Goal: Task Accomplishment & Management: Use online tool/utility

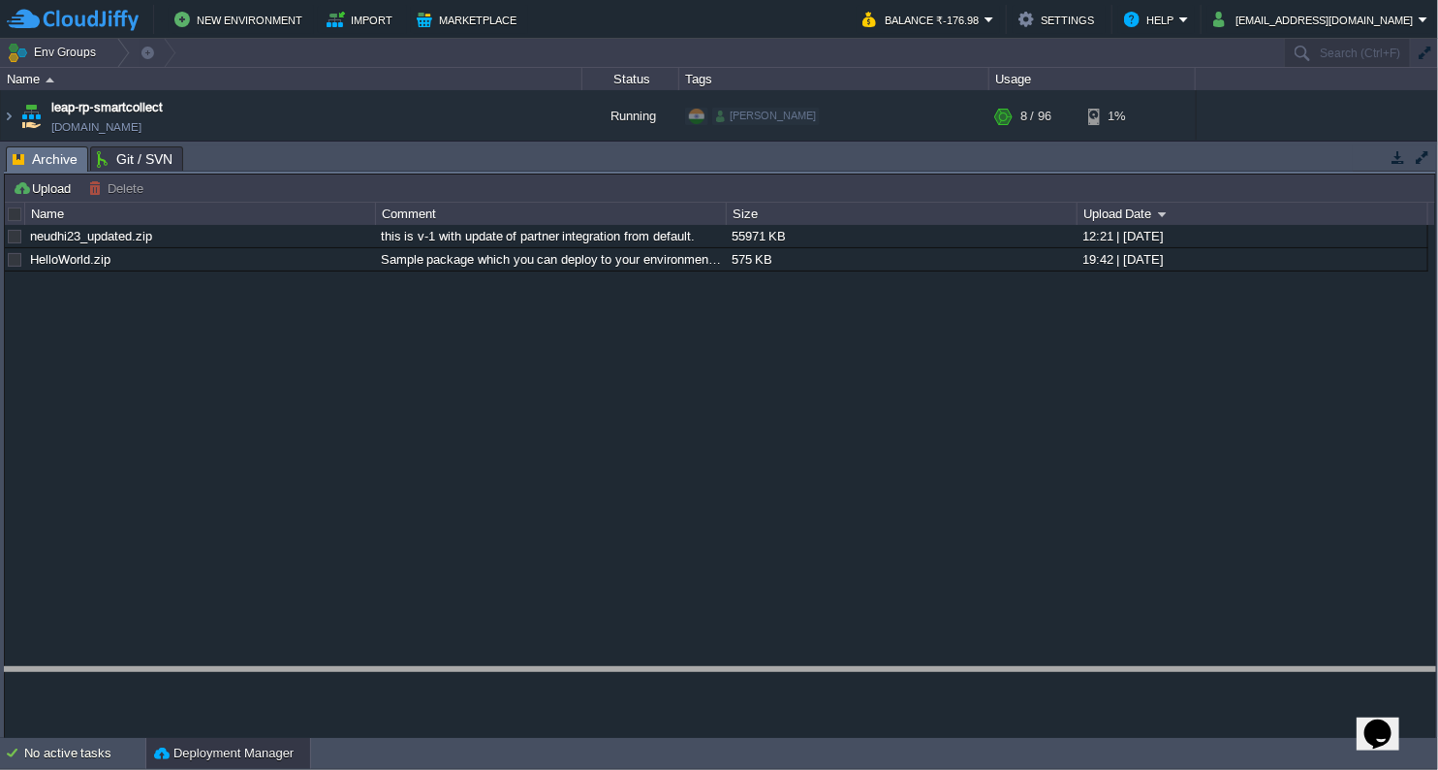
drag, startPoint x: 592, startPoint y: 172, endPoint x: 593, endPoint y: 693, distance: 521.5
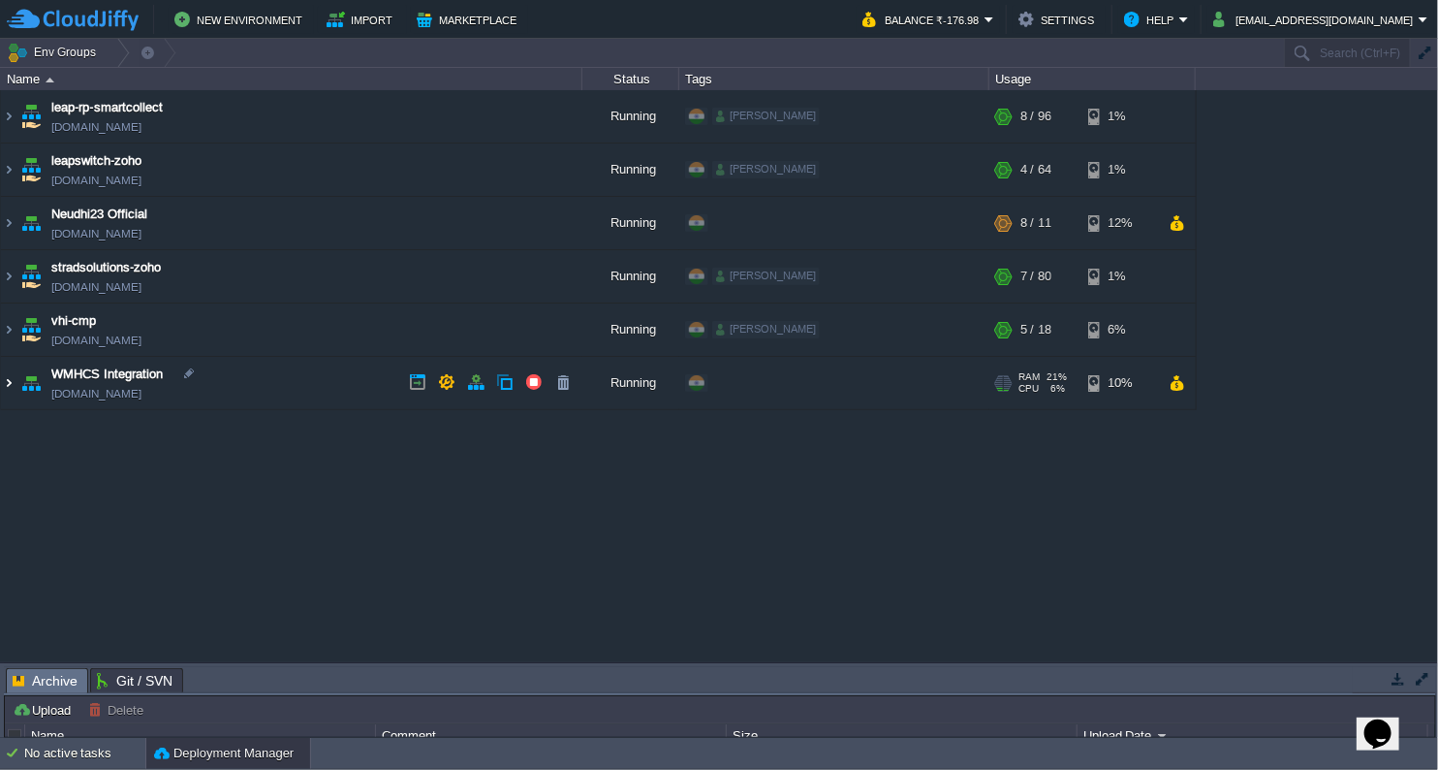
click at [12, 383] on img at bounding box center [9, 383] width 16 height 52
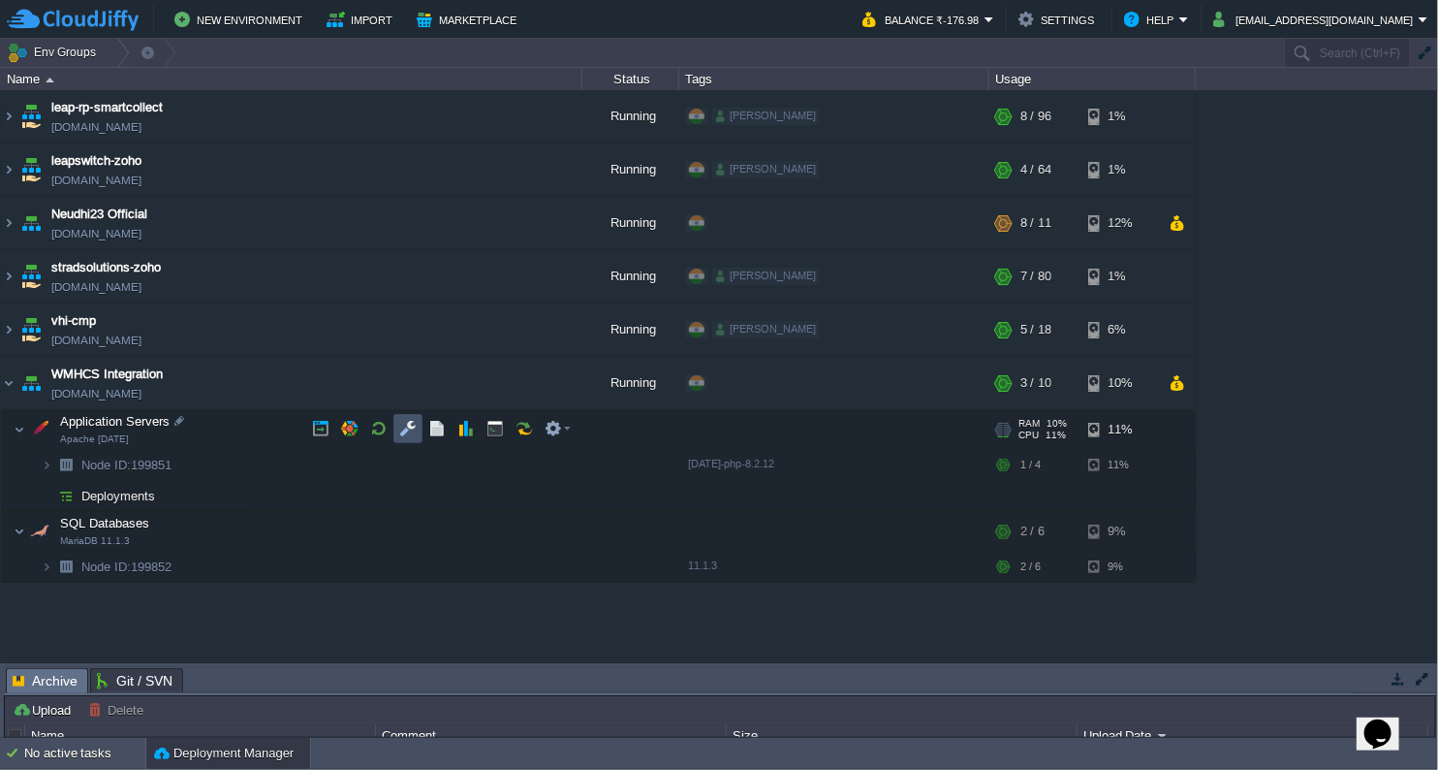
click at [407, 429] on button "button" at bounding box center [407, 428] width 17 height 17
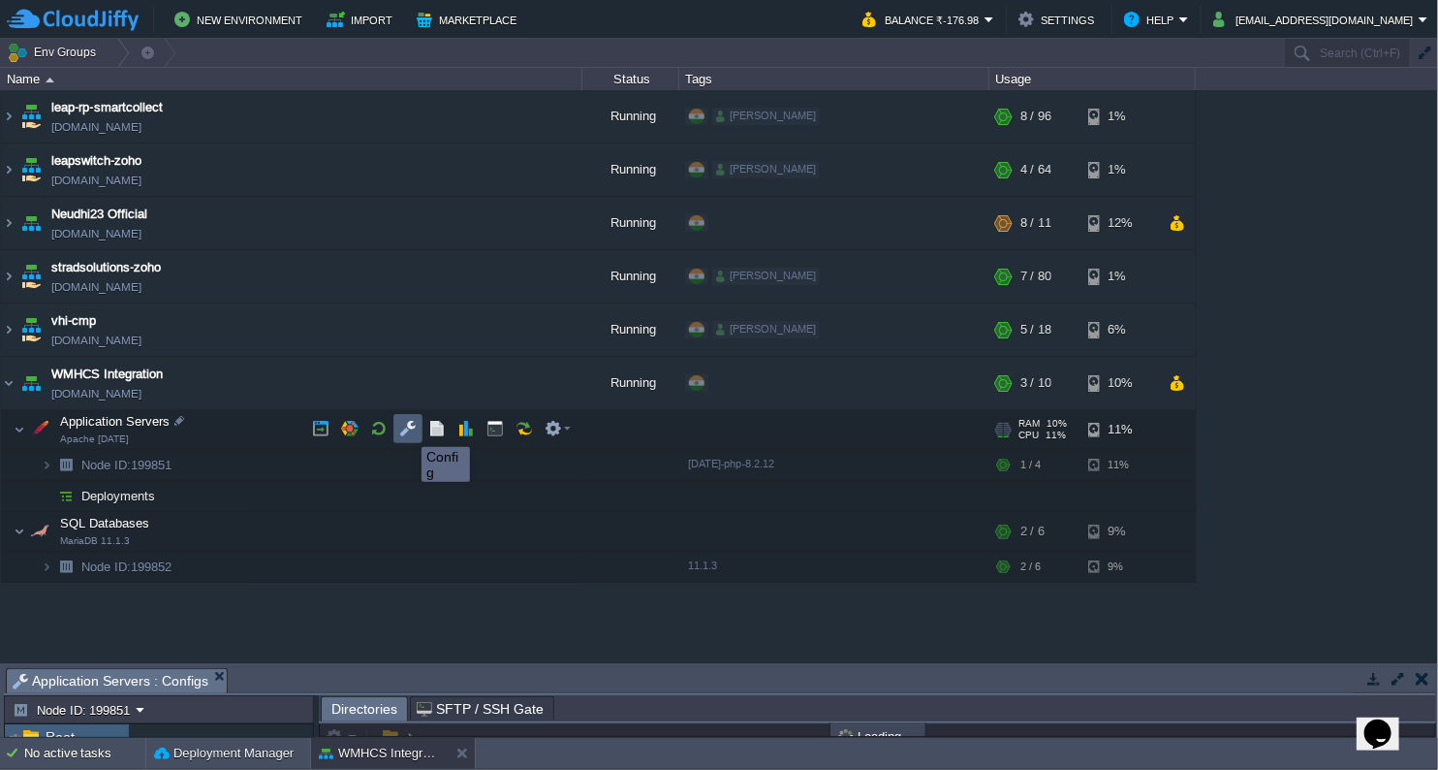
scroll to position [3, 0]
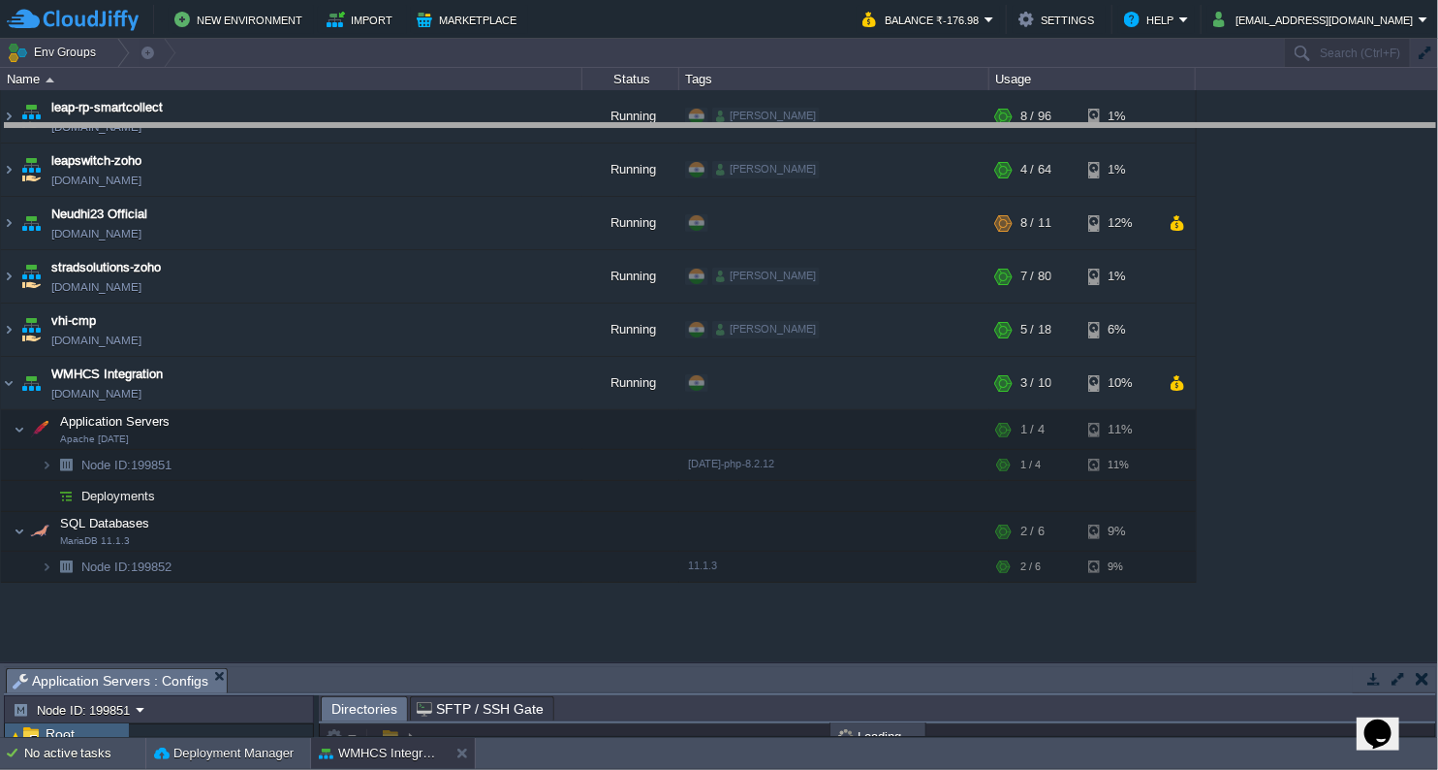
drag, startPoint x: 587, startPoint y: 694, endPoint x: 646, endPoint y: 149, distance: 547.9
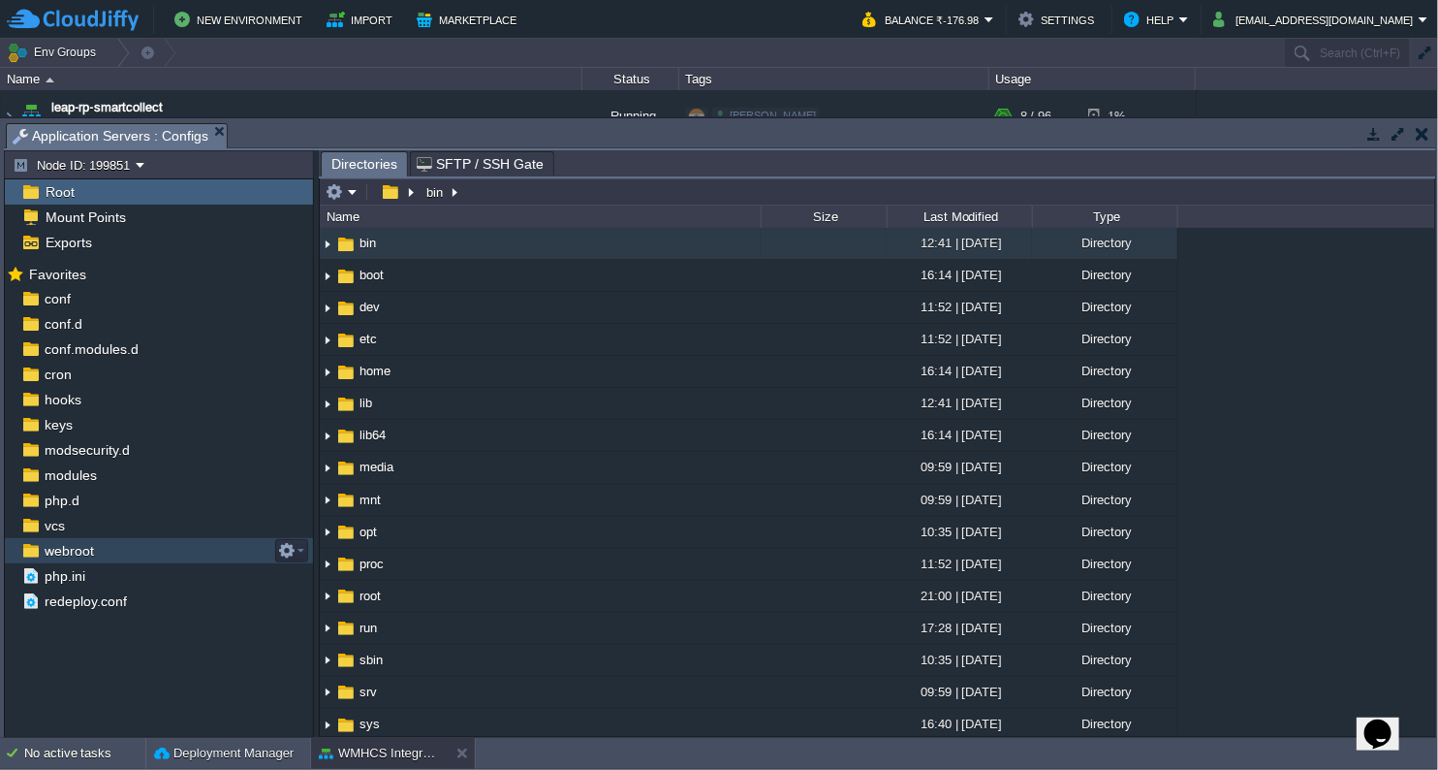
click at [83, 552] on span "webroot" at bounding box center [69, 550] width 56 height 17
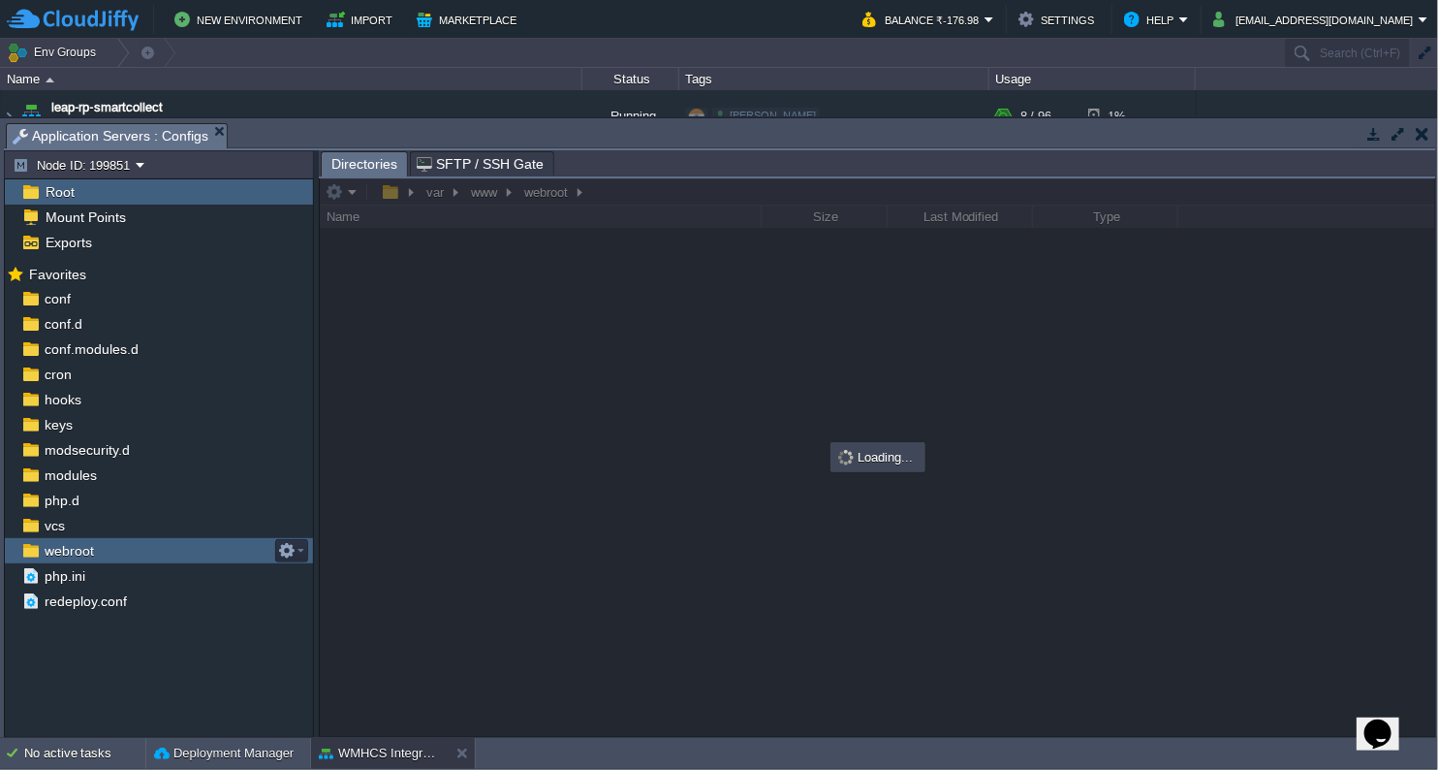
click at [83, 552] on span "webroot" at bounding box center [69, 550] width 56 height 17
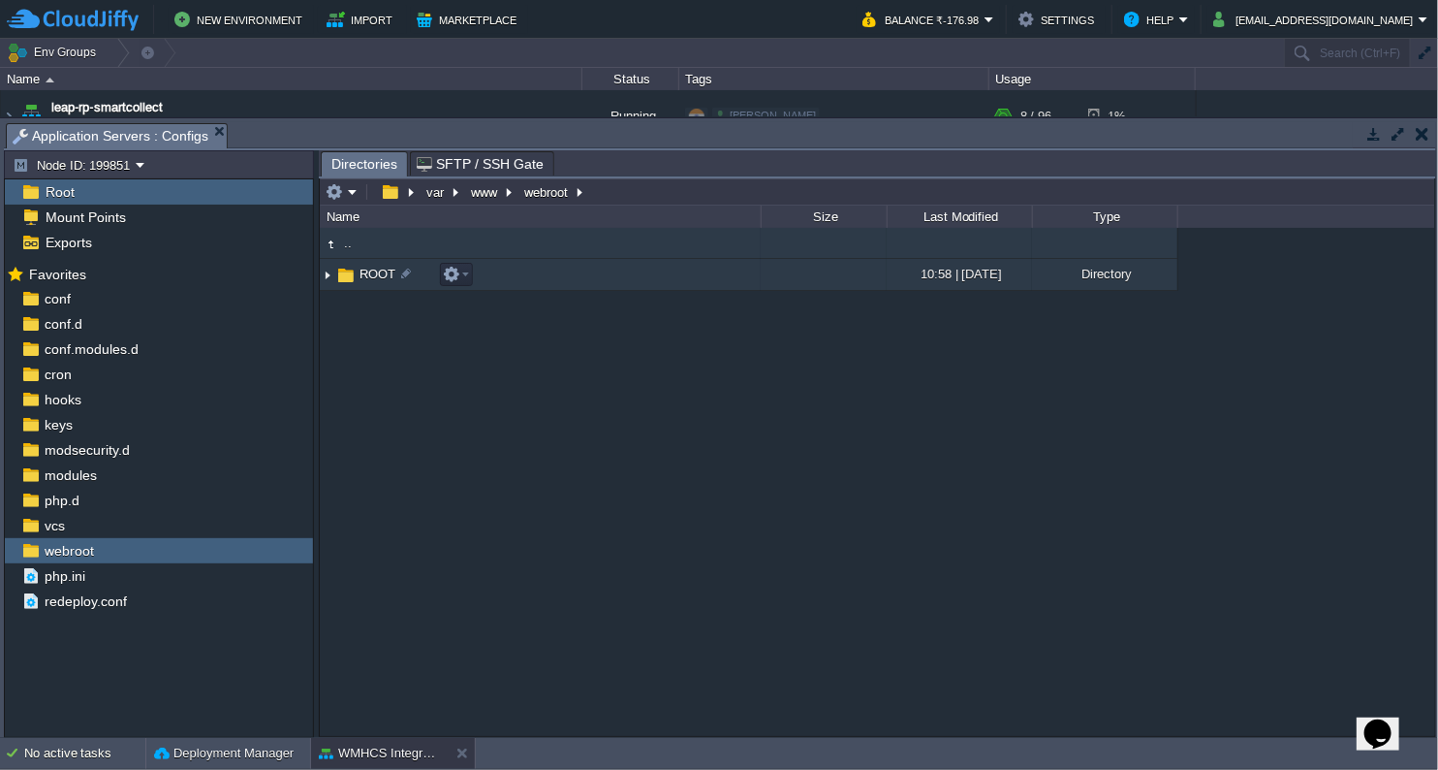
click at [326, 274] on img at bounding box center [328, 275] width 16 height 30
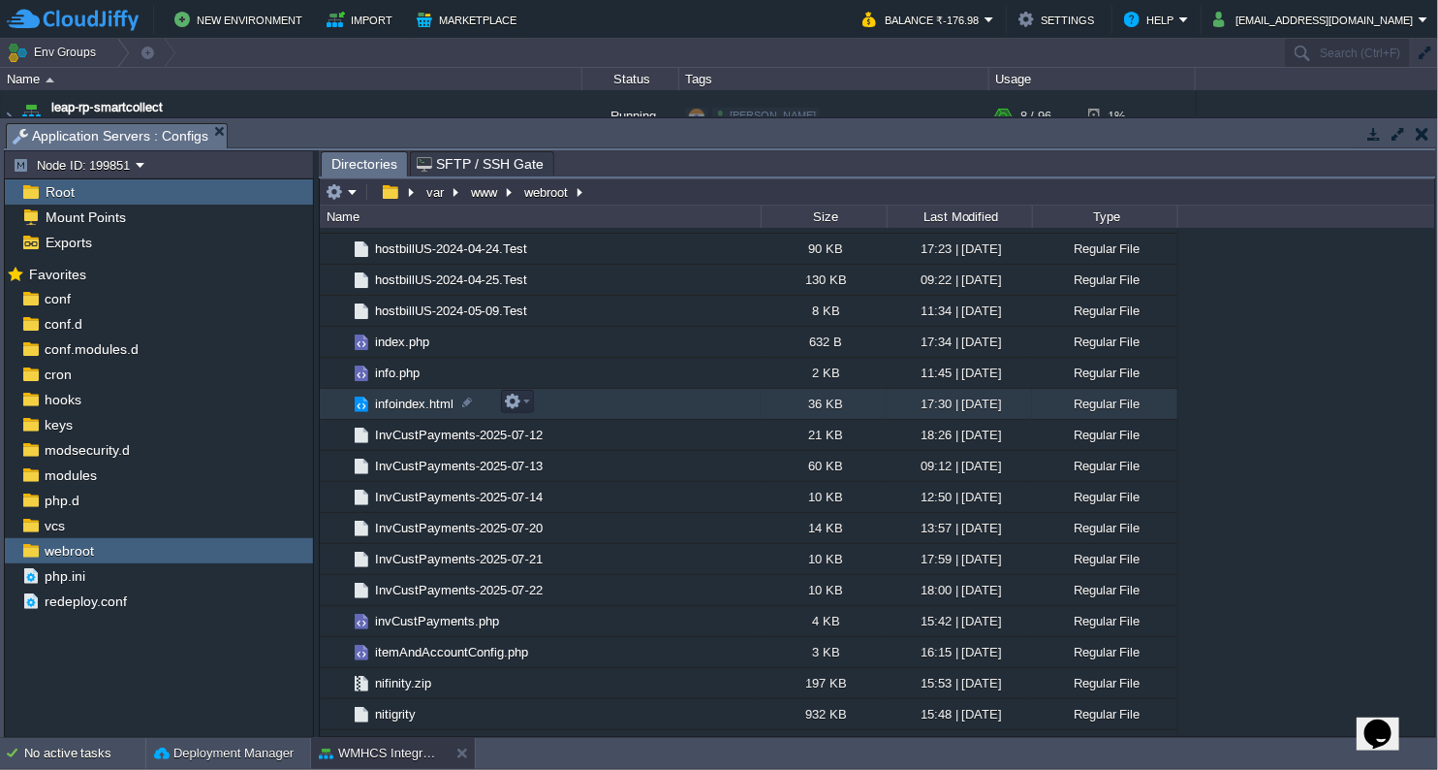
scroll to position [2460, 0]
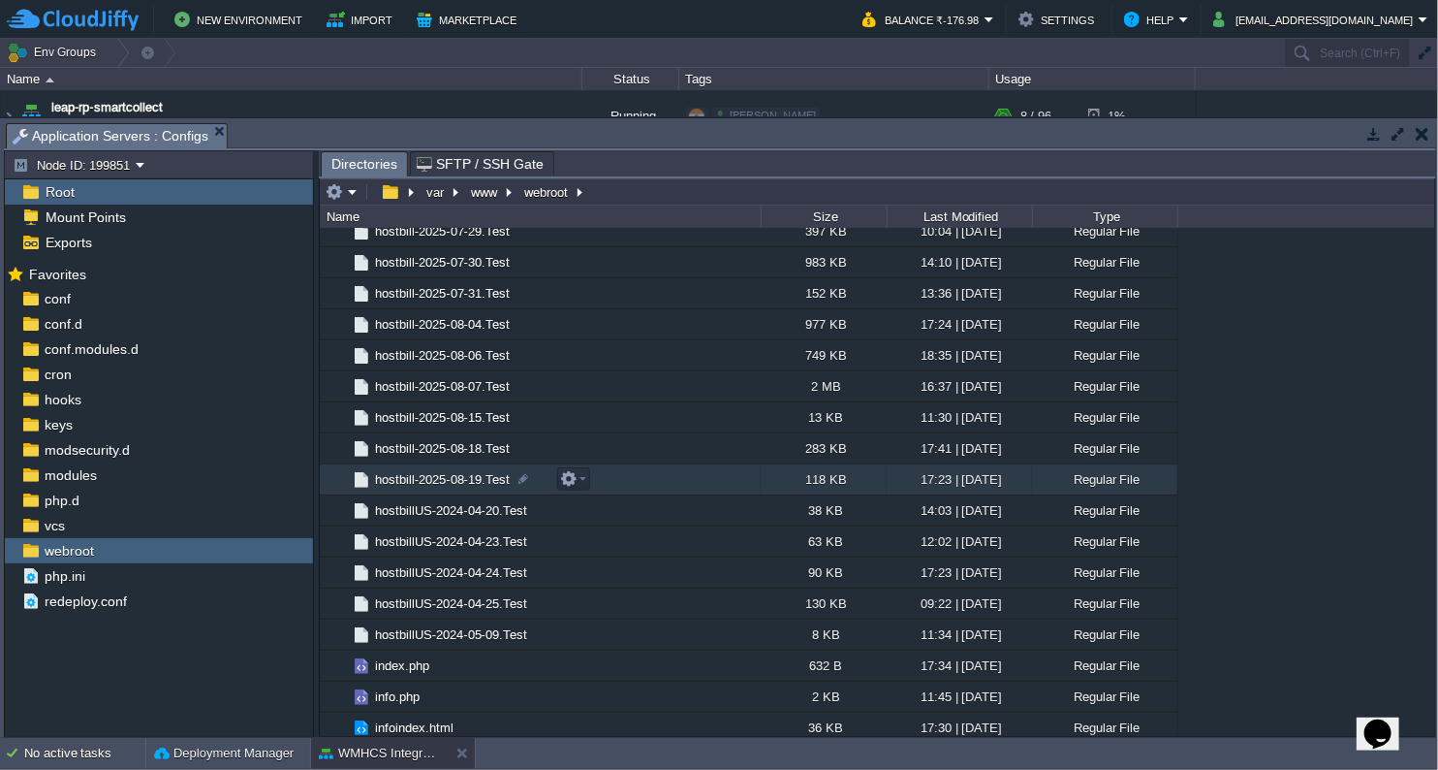
click at [410, 486] on span "hostbill-2025-08-19.Test" at bounding box center [442, 479] width 141 height 16
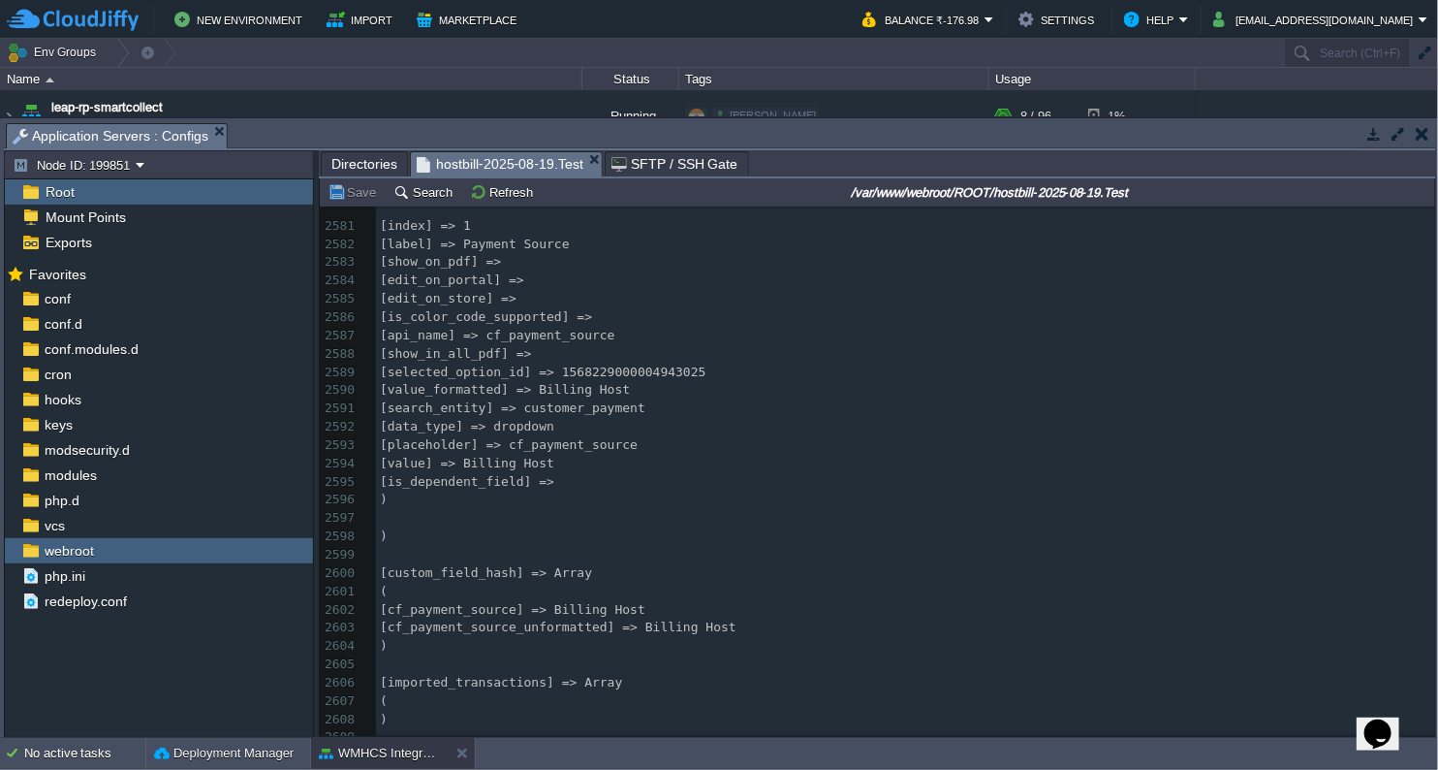
scroll to position [51875, 0]
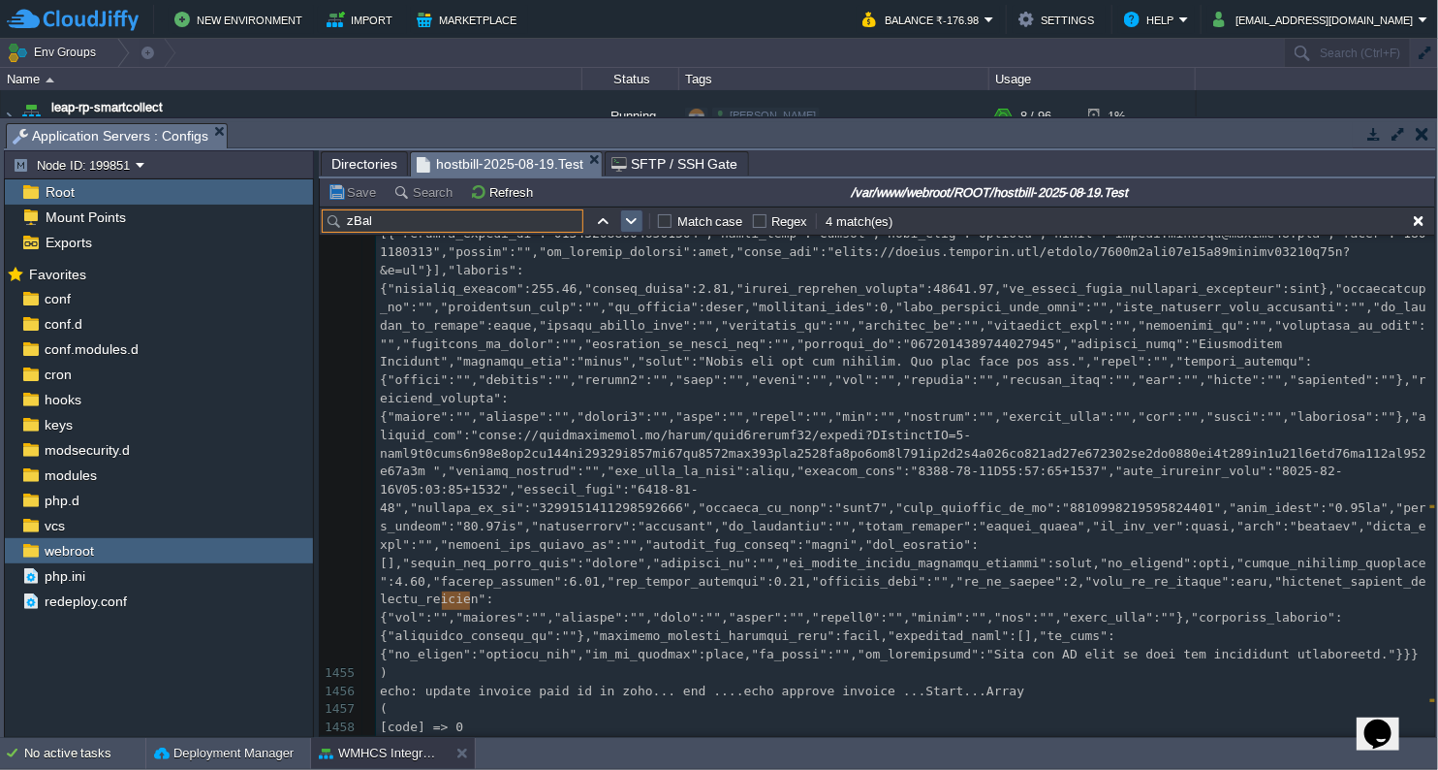
type input "zBal"
click at [636, 229] on button "button" at bounding box center [631, 220] width 17 height 17
type textarea "zBal"
click at [636, 229] on button "button" at bounding box center [631, 220] width 17 height 17
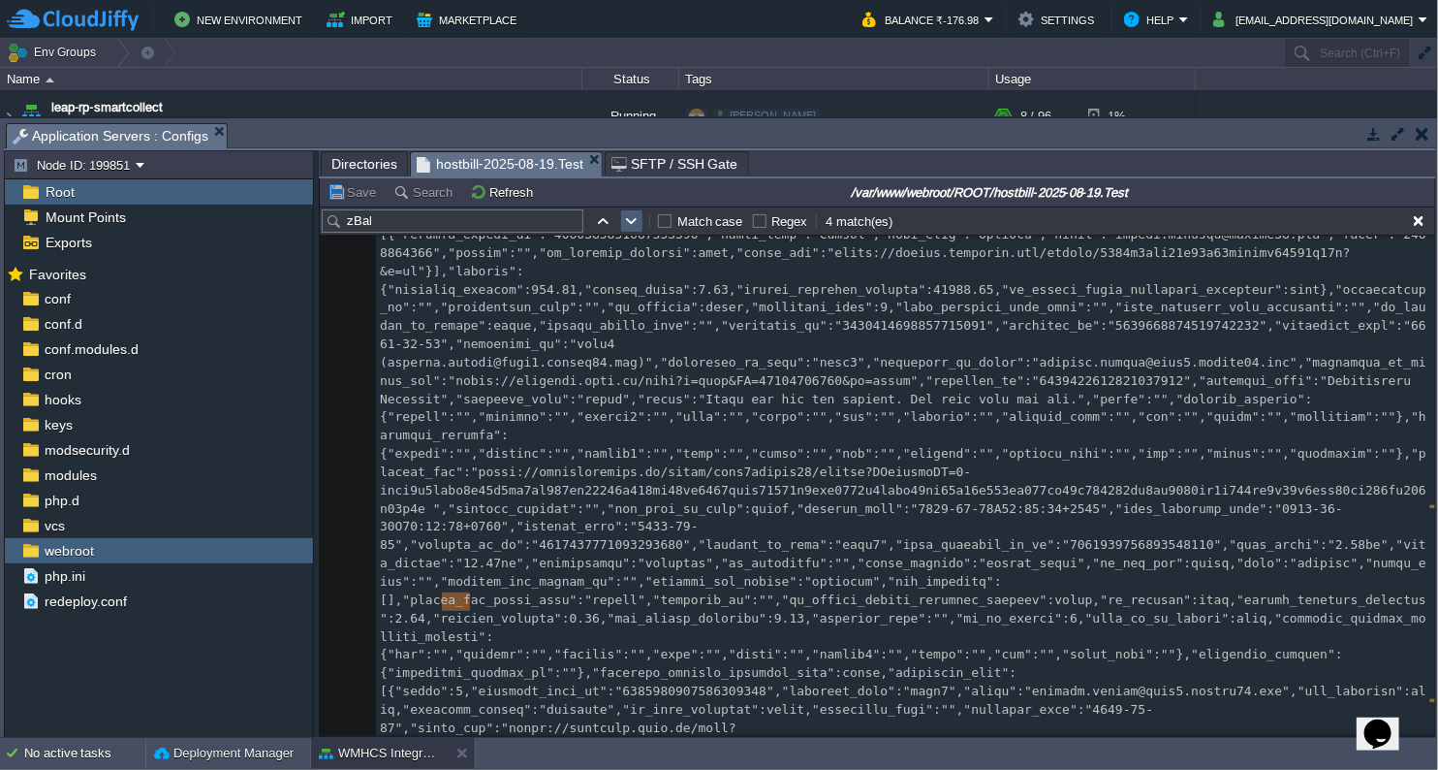
click at [636, 231] on td at bounding box center [631, 220] width 23 height 23
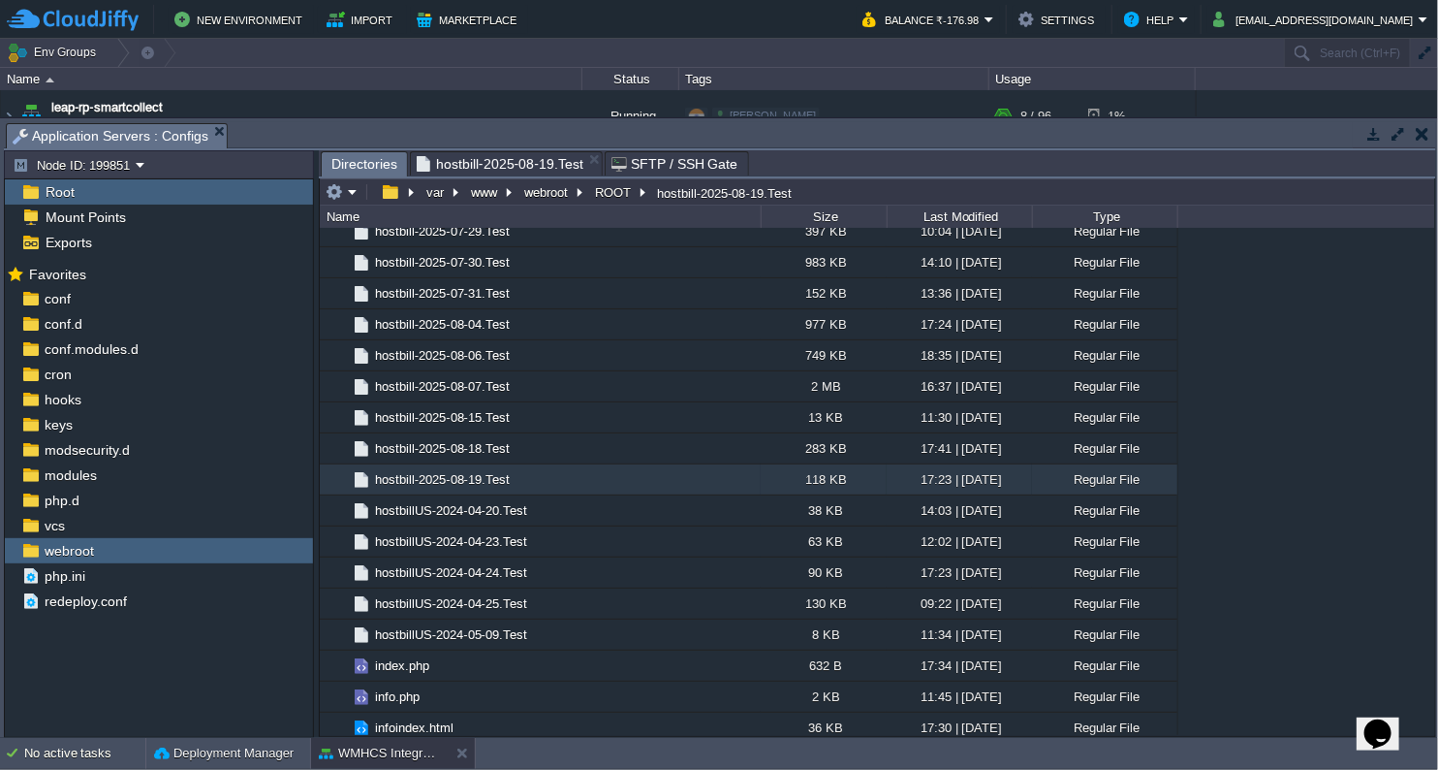
click at [346, 167] on span "Directories" at bounding box center [365, 164] width 66 height 24
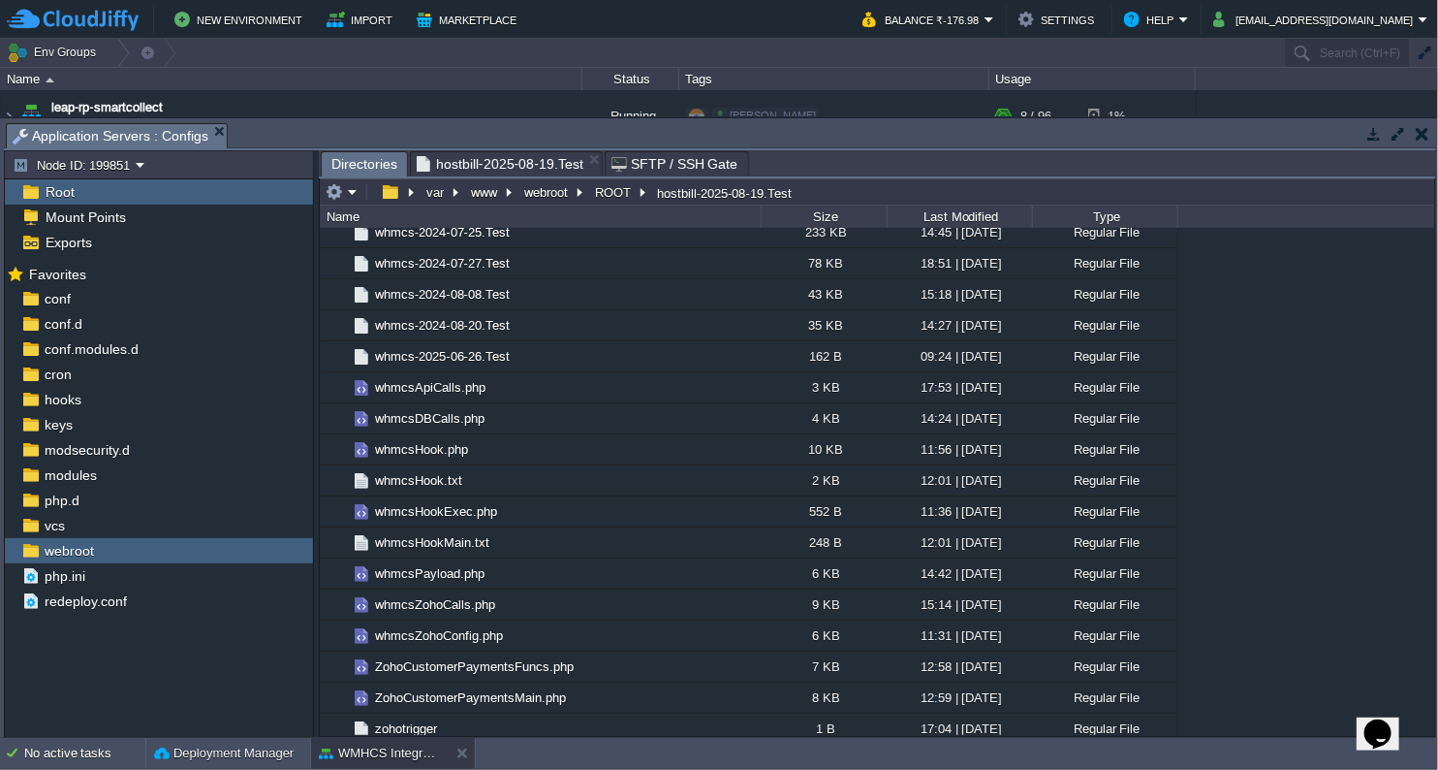
click at [489, 164] on span "hostbill-2025-08-19.Test" at bounding box center [500, 163] width 167 height 23
click at [356, 174] on span "Directories" at bounding box center [365, 164] width 66 height 24
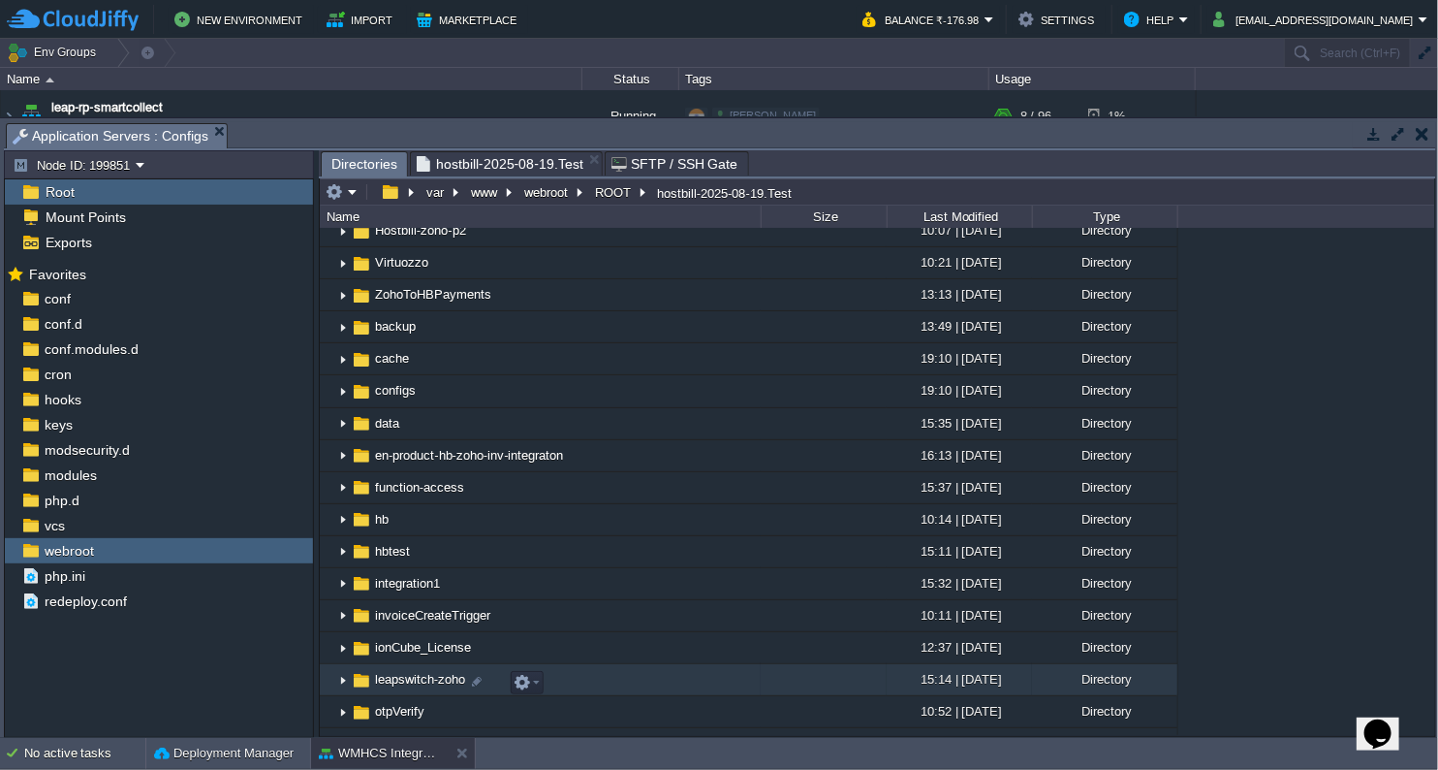
click at [410, 687] on span "leapswitch-zoho" at bounding box center [420, 679] width 96 height 16
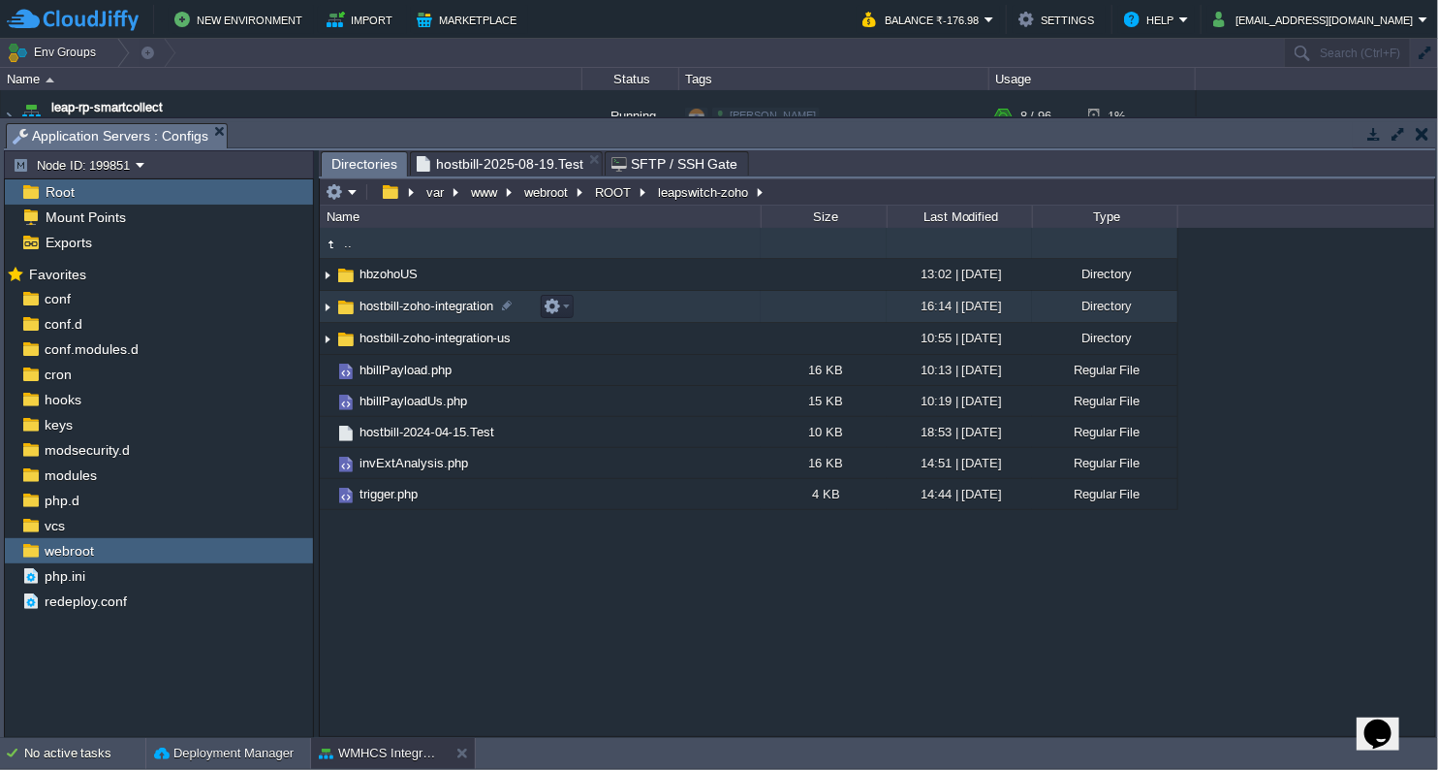
click at [446, 308] on span "hostbill-zoho-integration" at bounding box center [427, 306] width 140 height 16
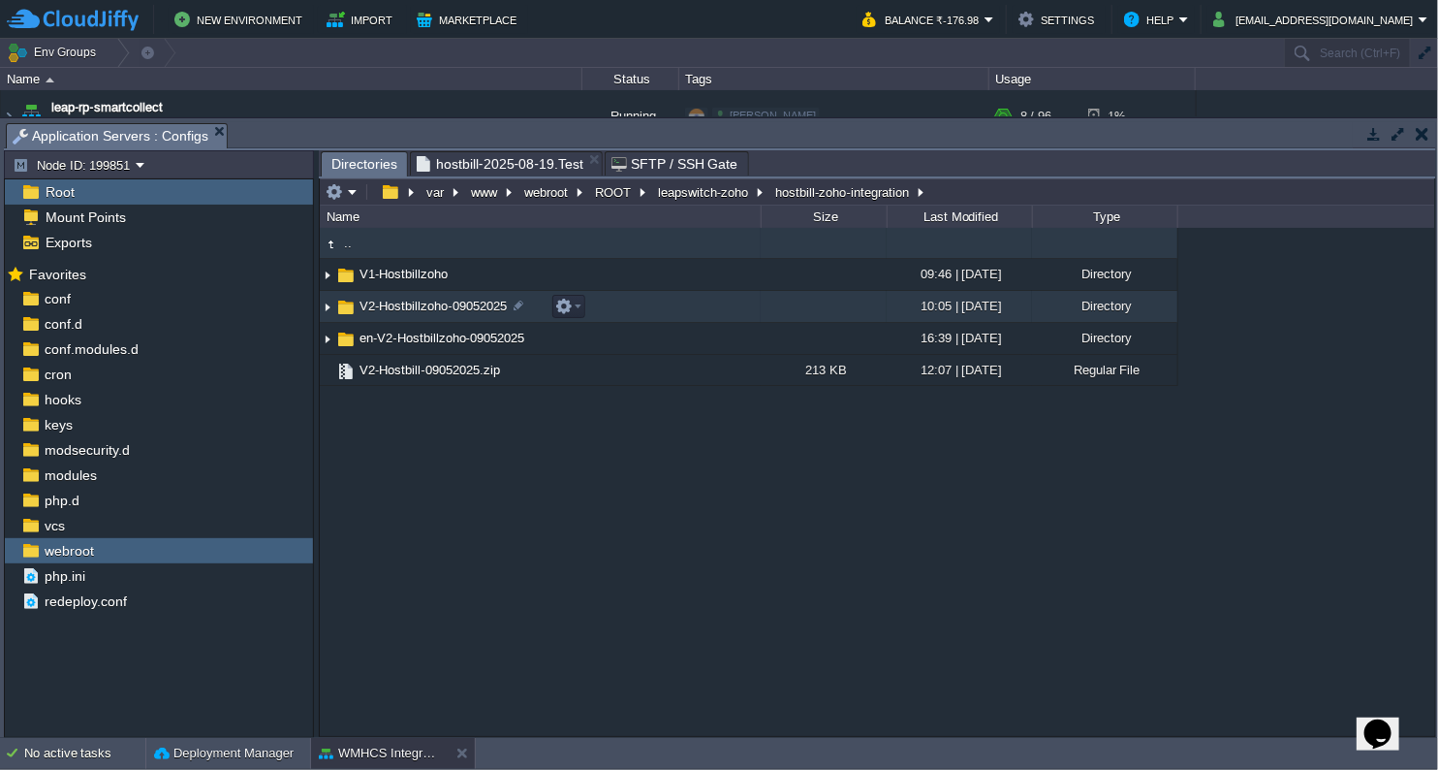
click at [416, 306] on span "V2-Hostbillzoho-09052025" at bounding box center [433, 306] width 153 height 16
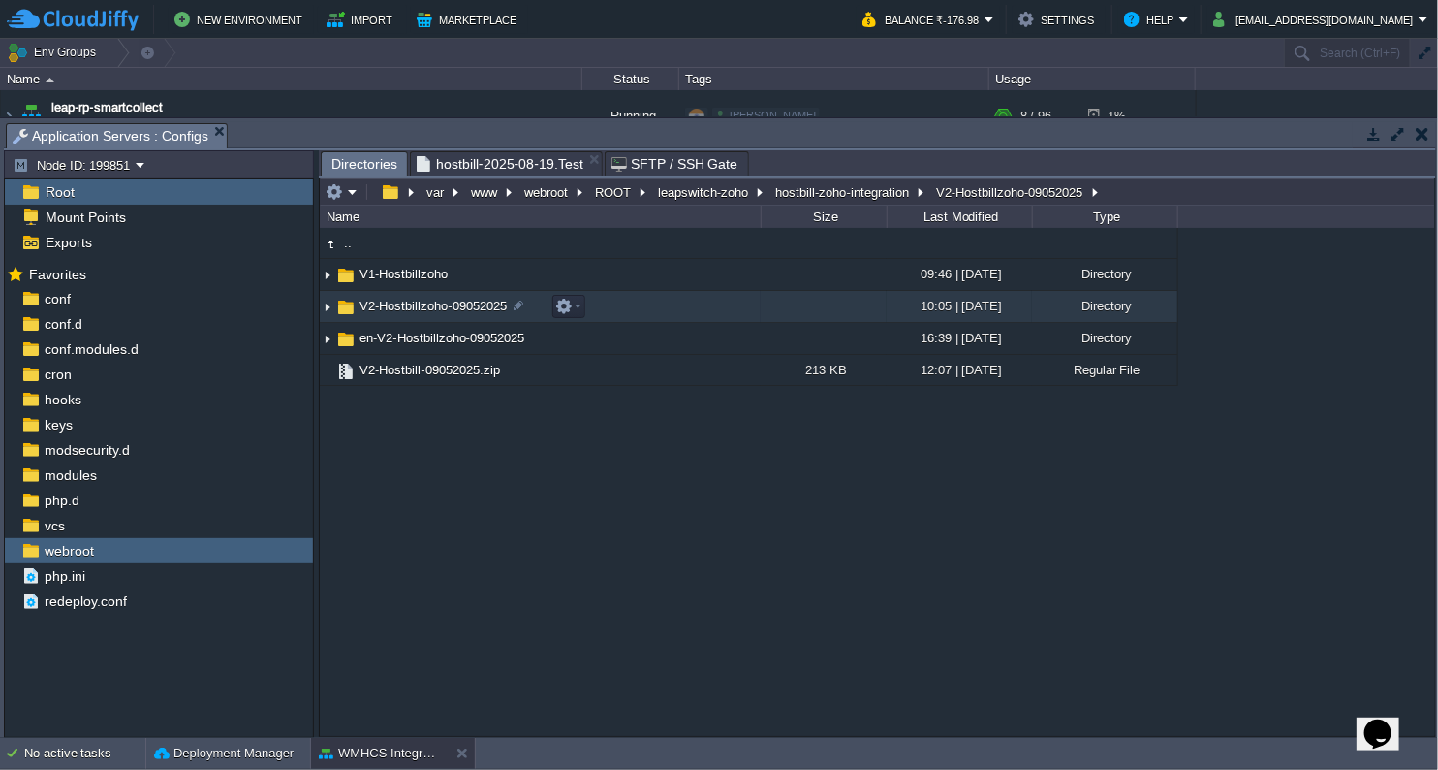
click at [416, 306] on span "V2-Hostbillzoho-09052025" at bounding box center [433, 306] width 153 height 16
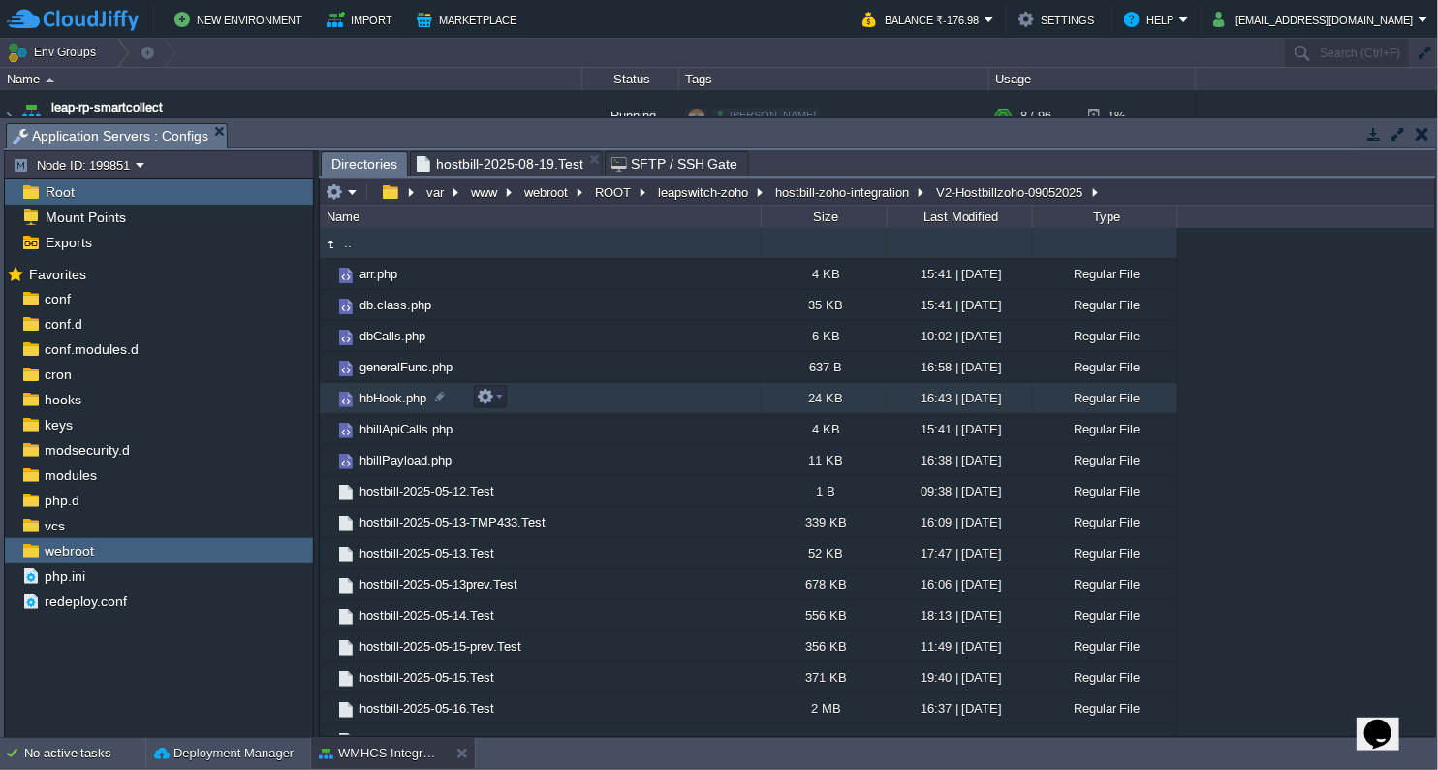
click at [408, 401] on span "hbHook.php" at bounding box center [393, 398] width 73 height 16
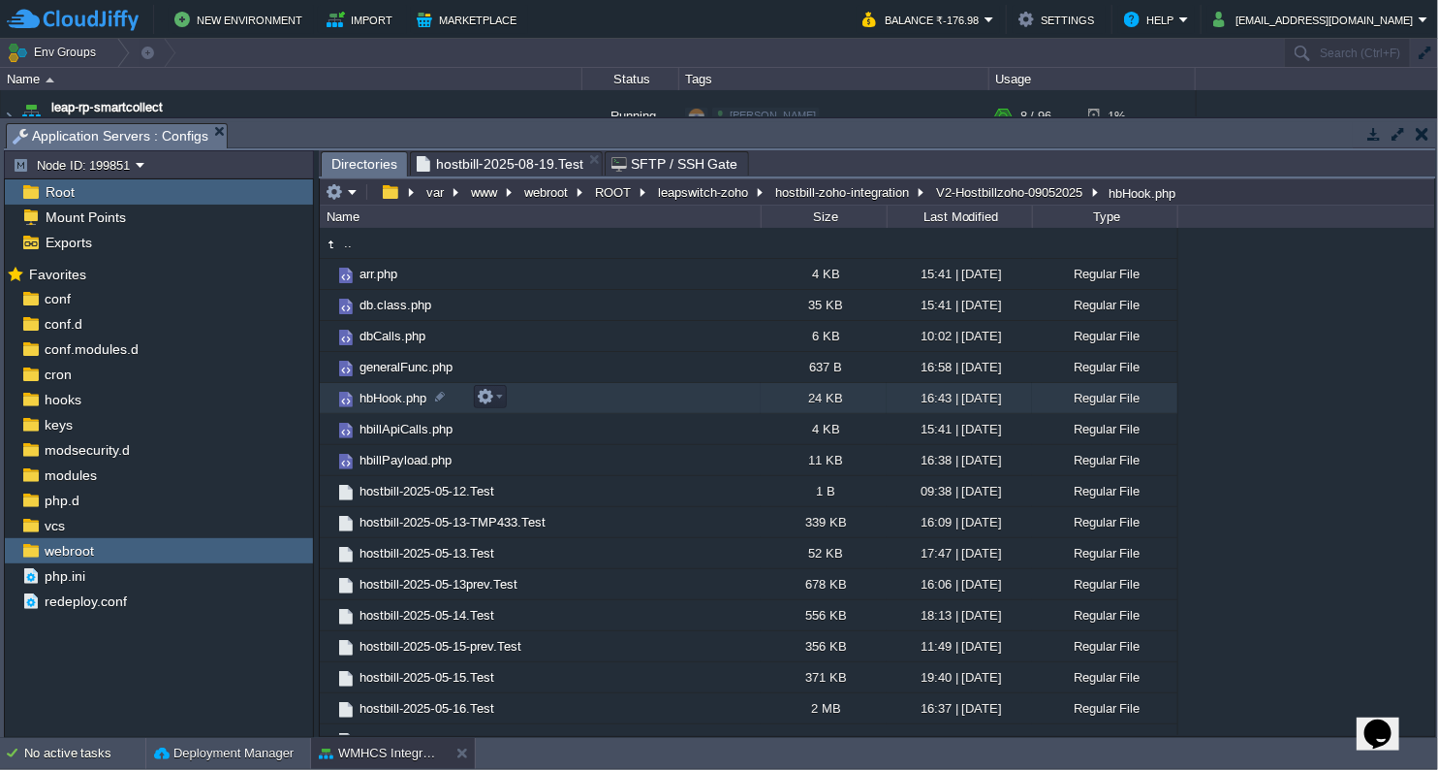
click at [408, 401] on span "hbHook.php" at bounding box center [393, 398] width 73 height 16
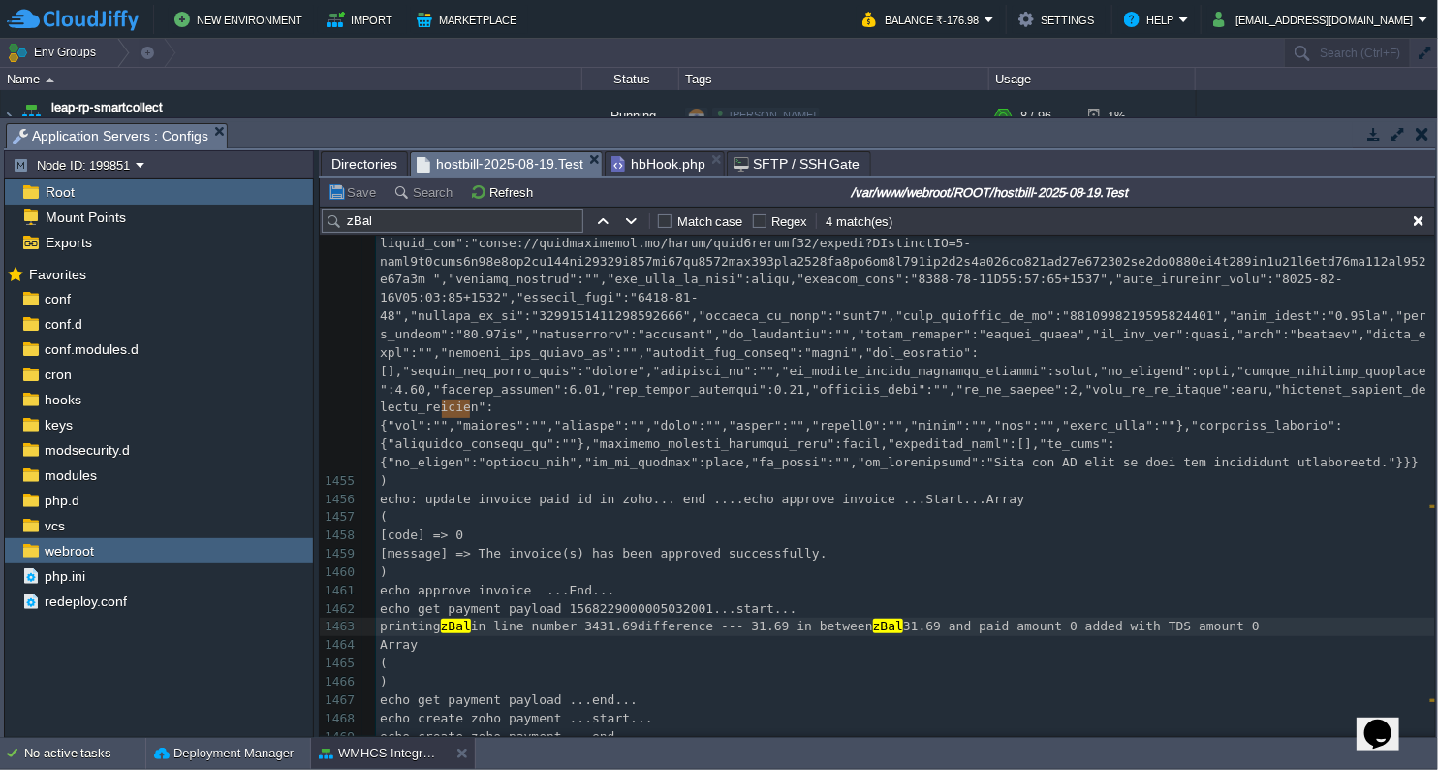
click at [480, 165] on span "hostbill-2025-08-19.Test" at bounding box center [500, 164] width 167 height 24
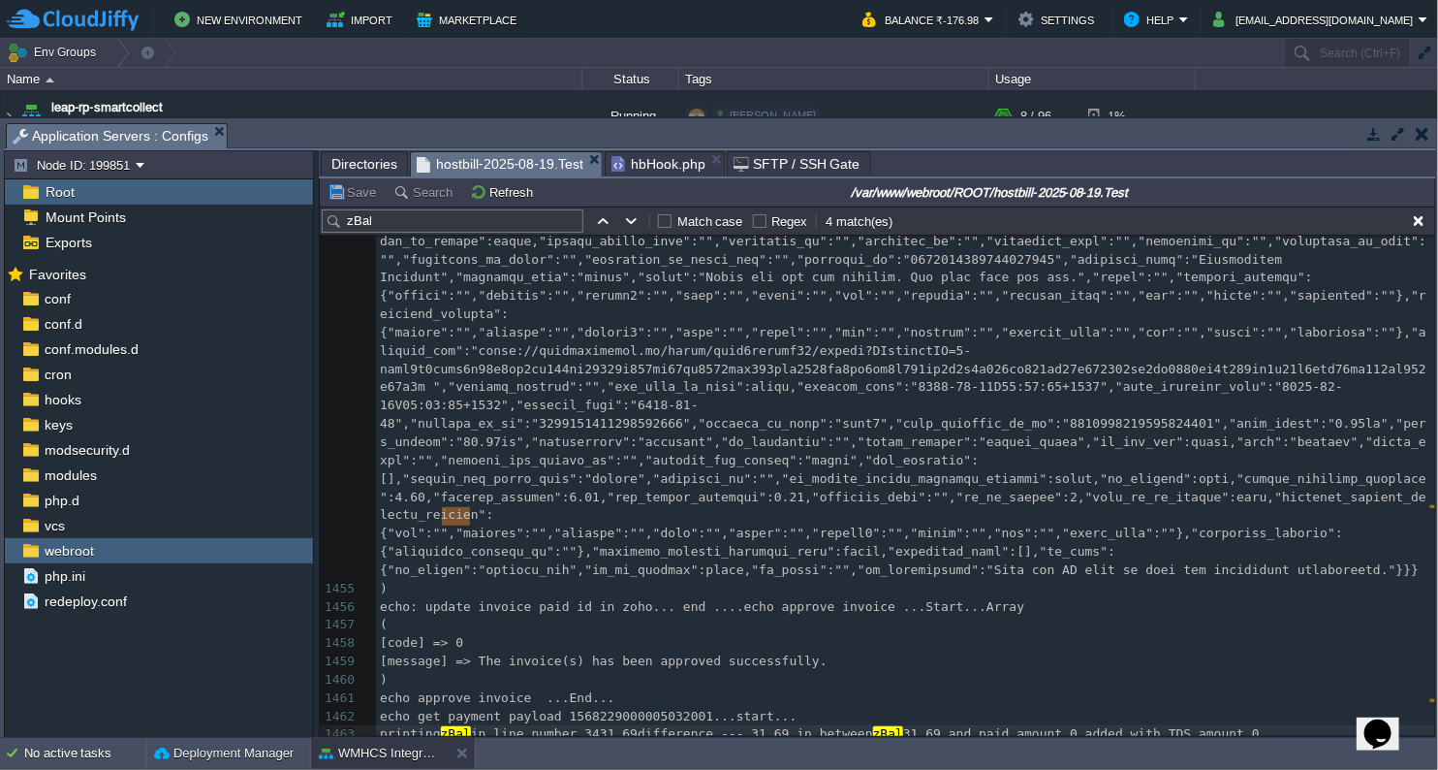
scroll to position [28319, 0]
click at [599, 220] on button "button" at bounding box center [602, 220] width 17 height 17
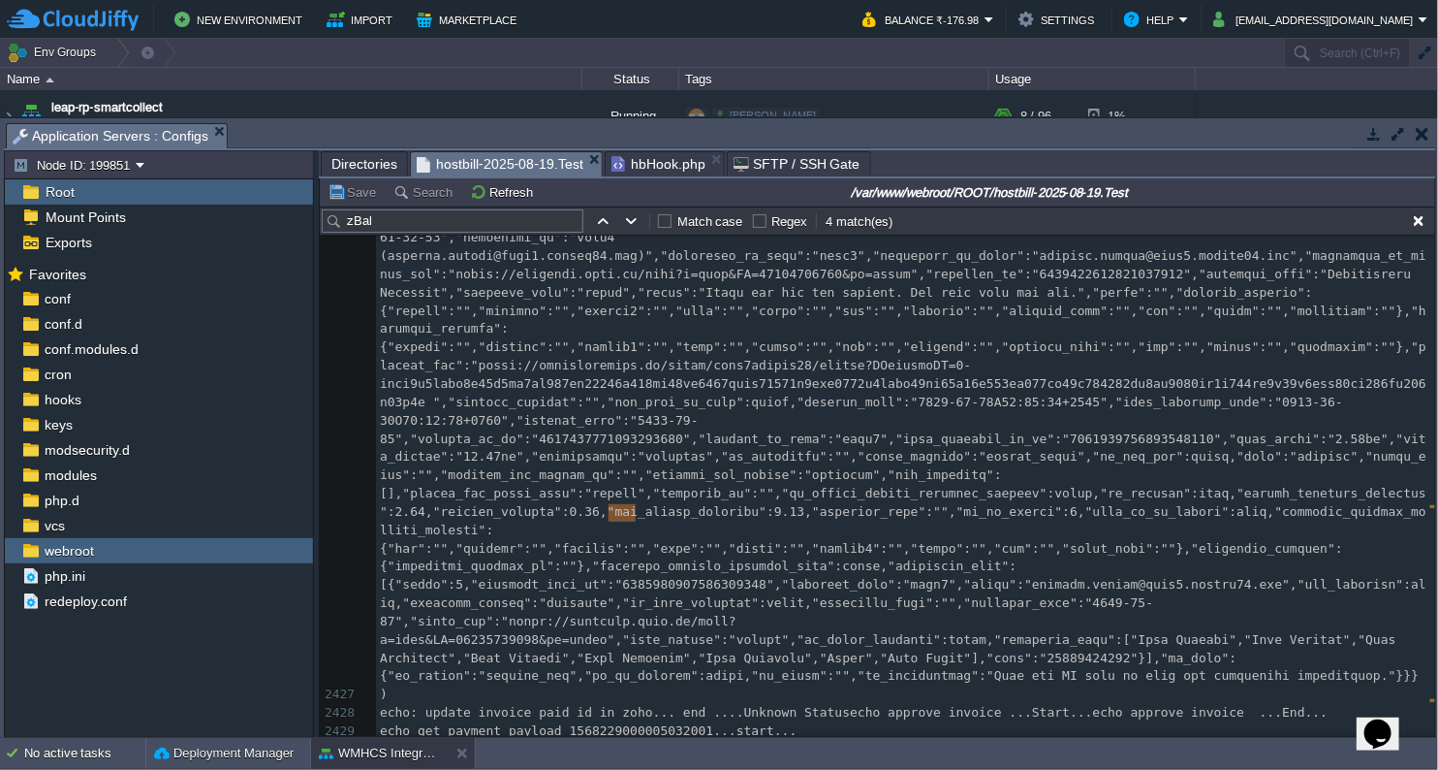
scroll to position [48909, 0]
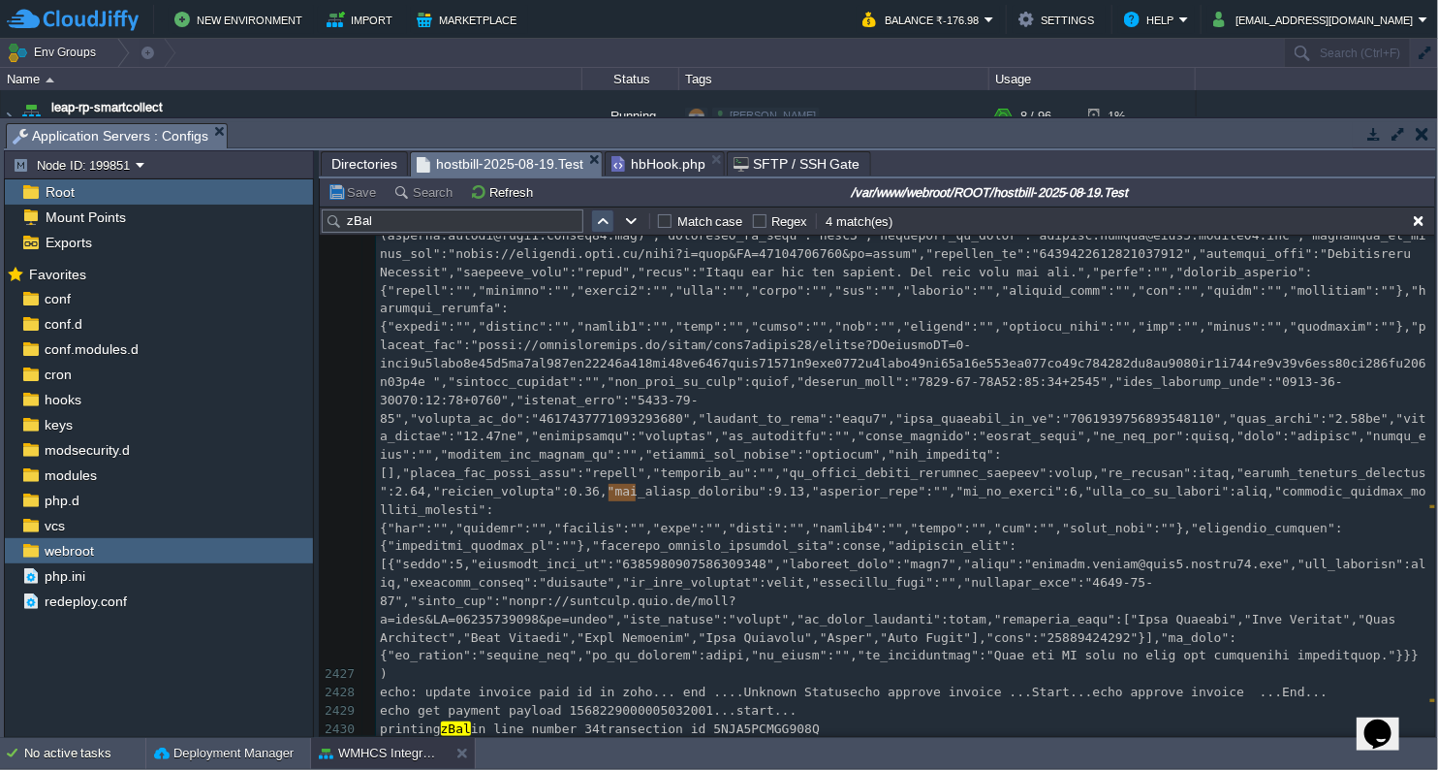
click at [605, 223] on button "button" at bounding box center [602, 220] width 17 height 17
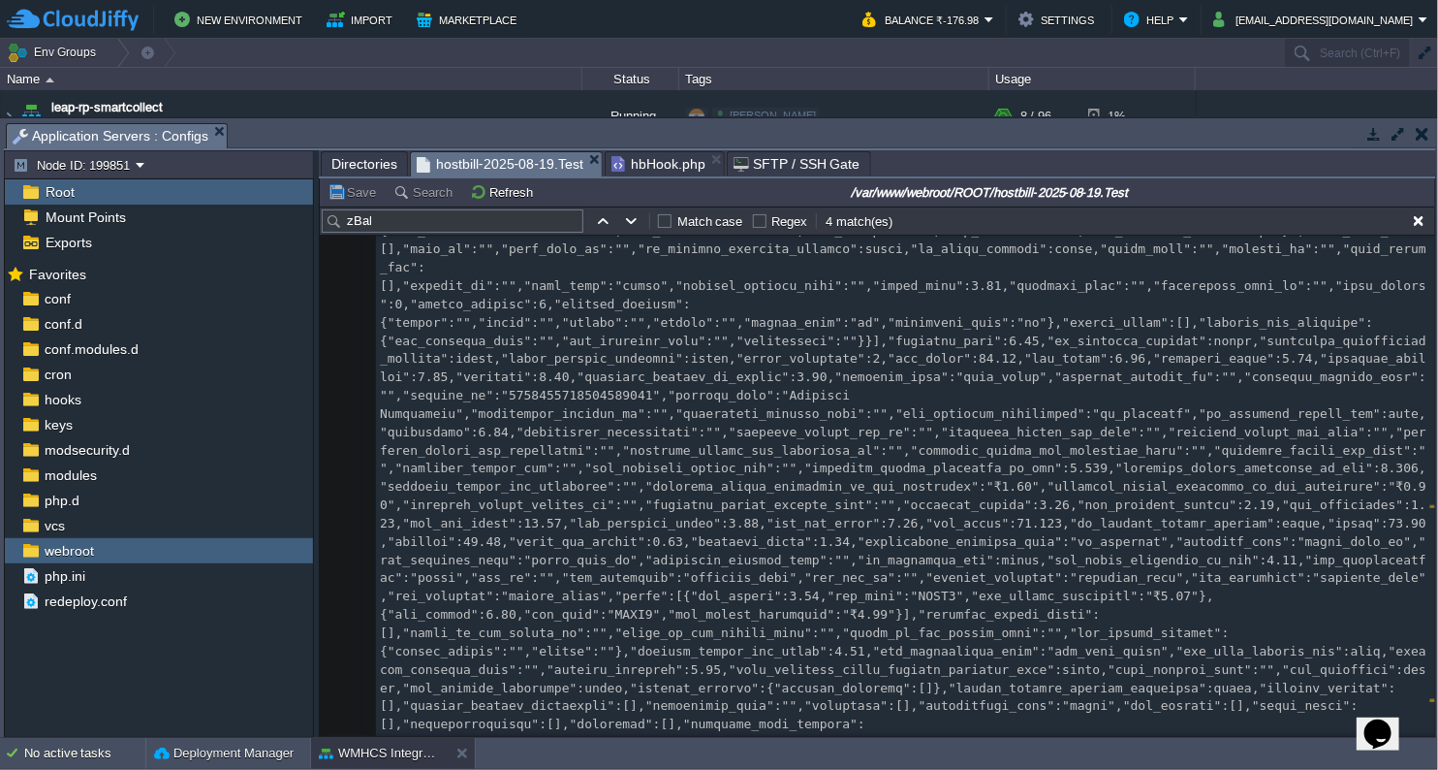
scroll to position [27565, 0]
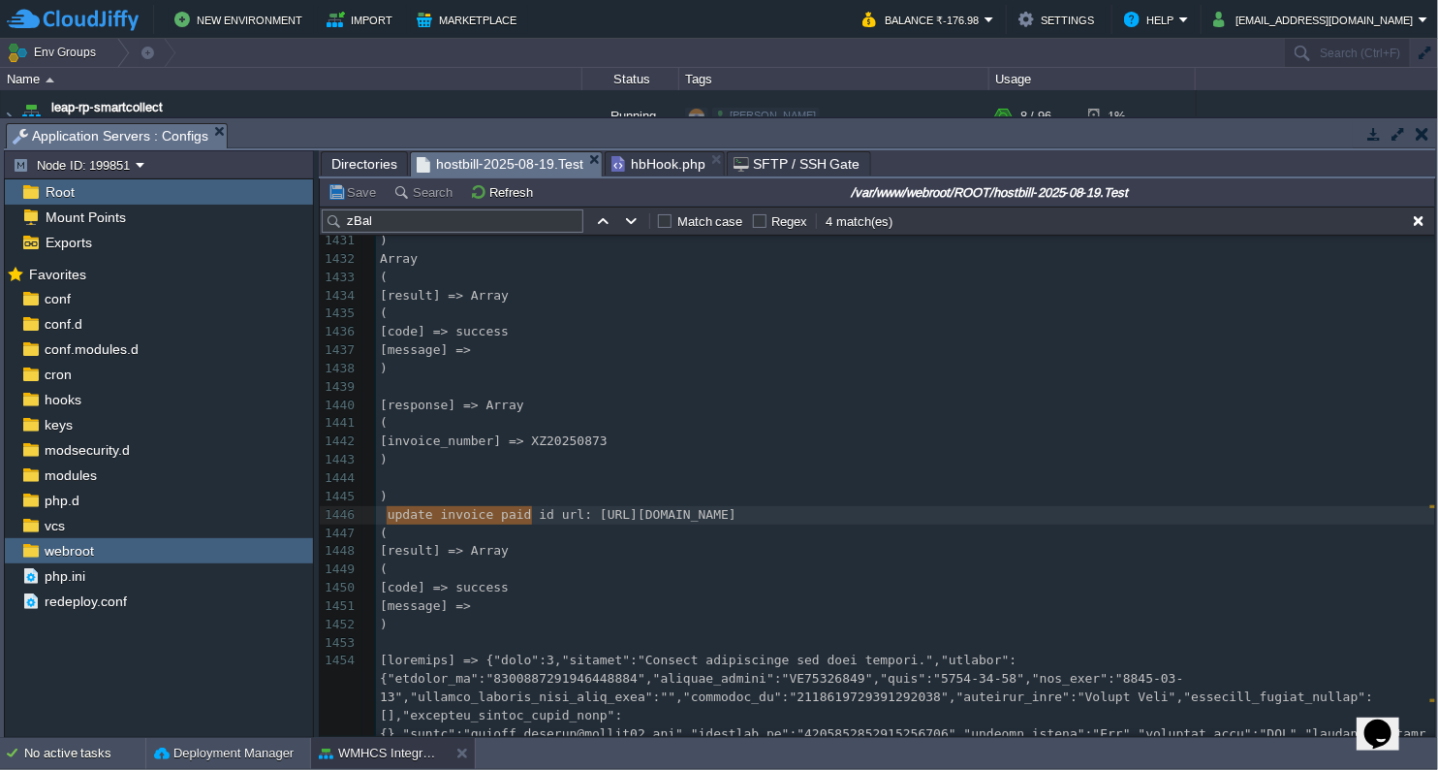
type textarea "update invoice paid id"
drag, startPoint x: 385, startPoint y: 514, endPoint x: 547, endPoint y: 517, distance: 161.9
click at [677, 160] on span "hbHook.php" at bounding box center [659, 163] width 94 height 23
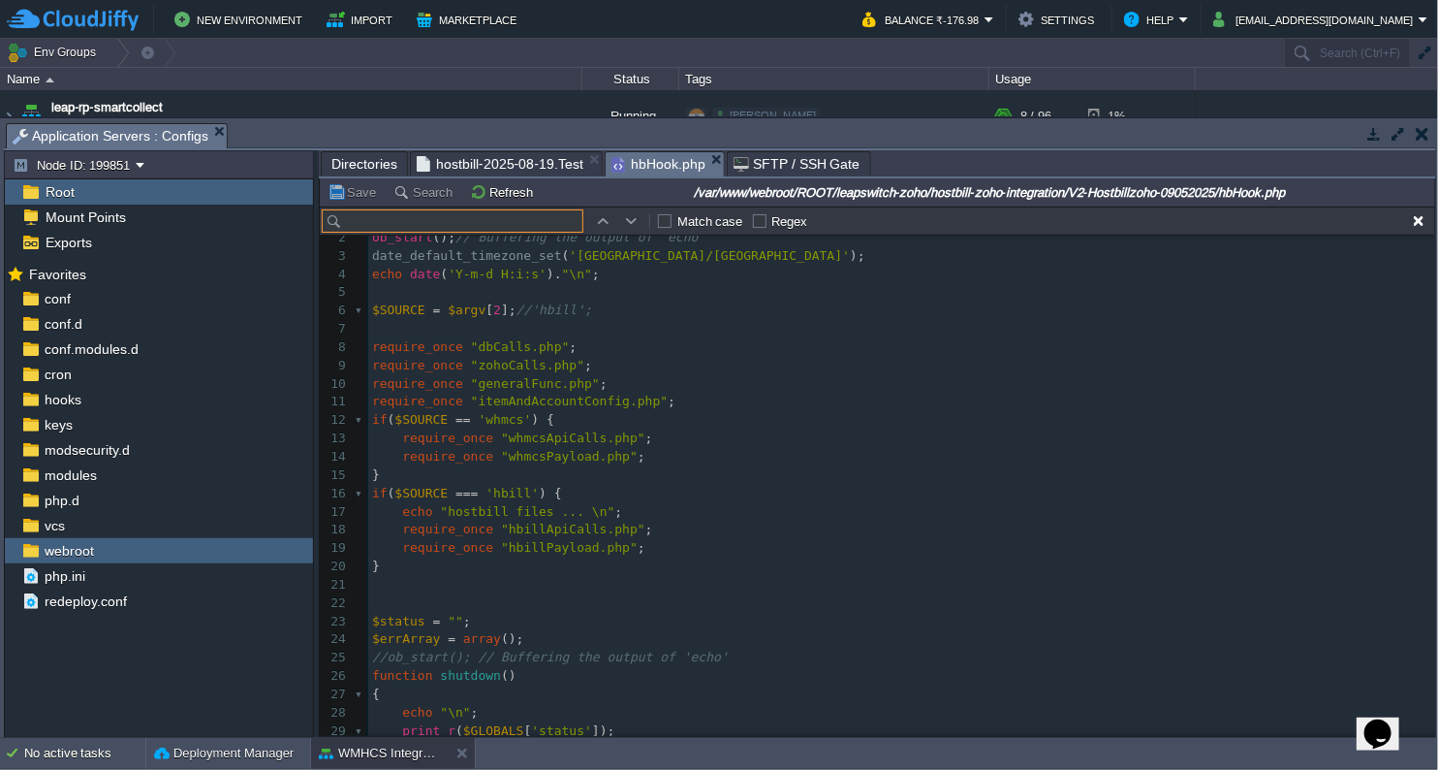
type input "update invoice paid id"
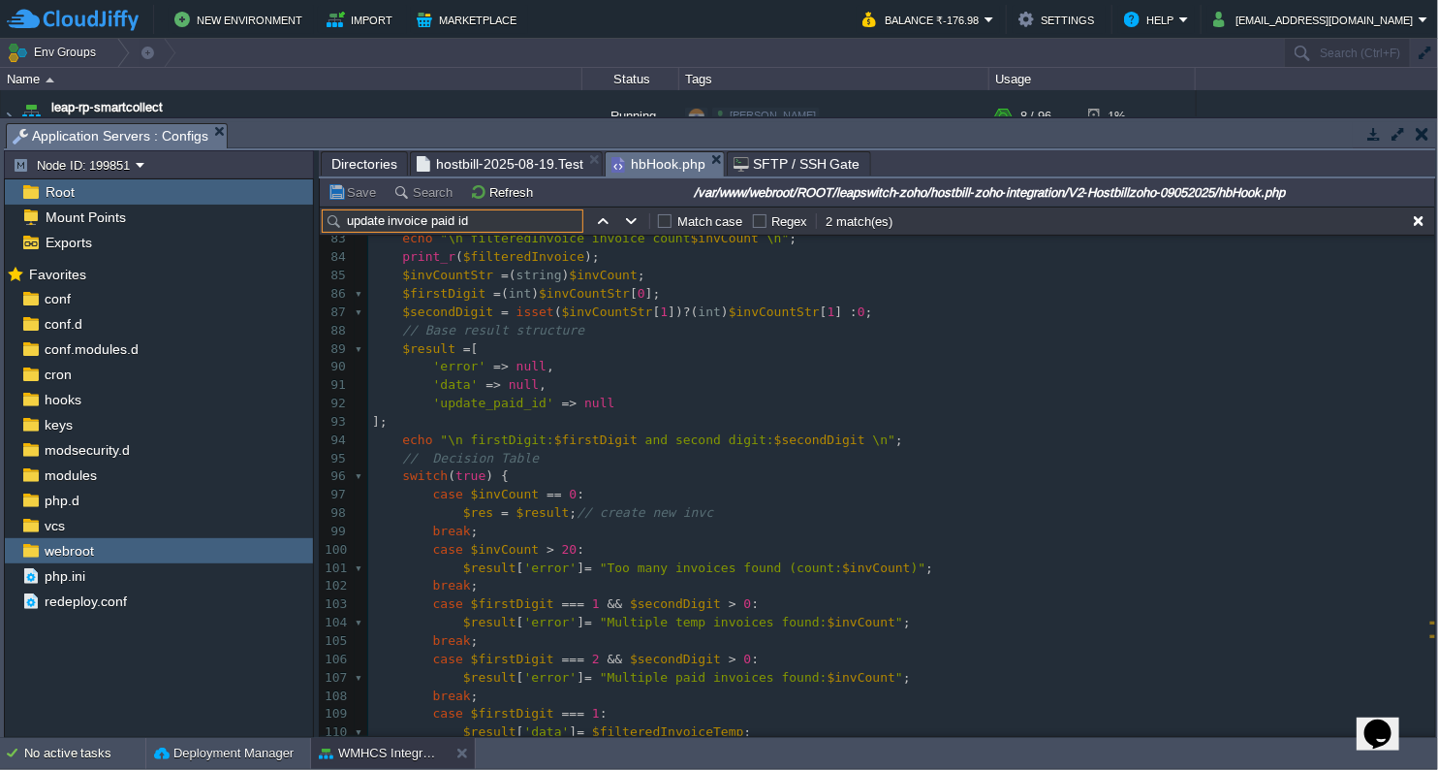
scroll to position [1456, 0]
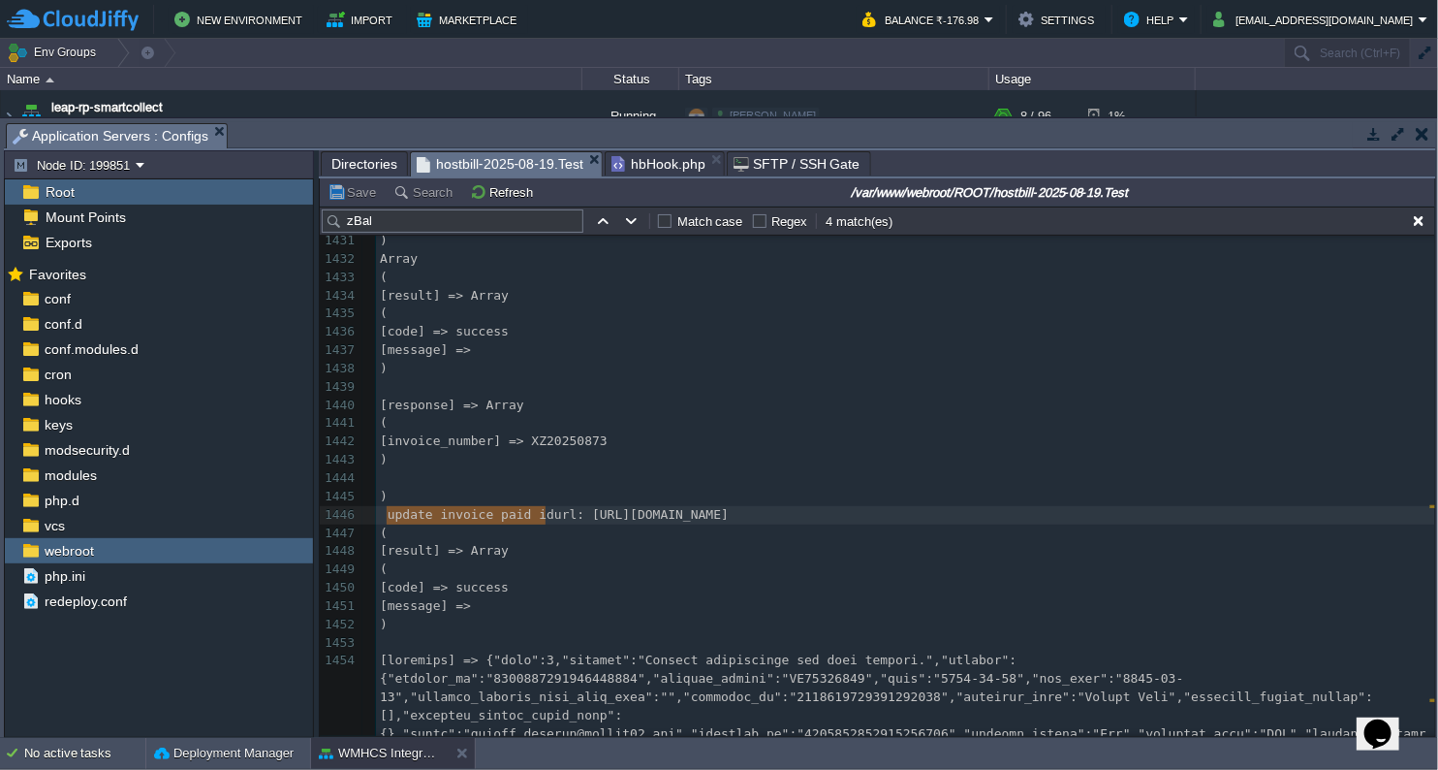
click at [551, 166] on span "hostbill-2025-08-19.Test" at bounding box center [500, 164] width 167 height 24
click at [498, 194] on button "Refresh" at bounding box center [504, 191] width 69 height 17
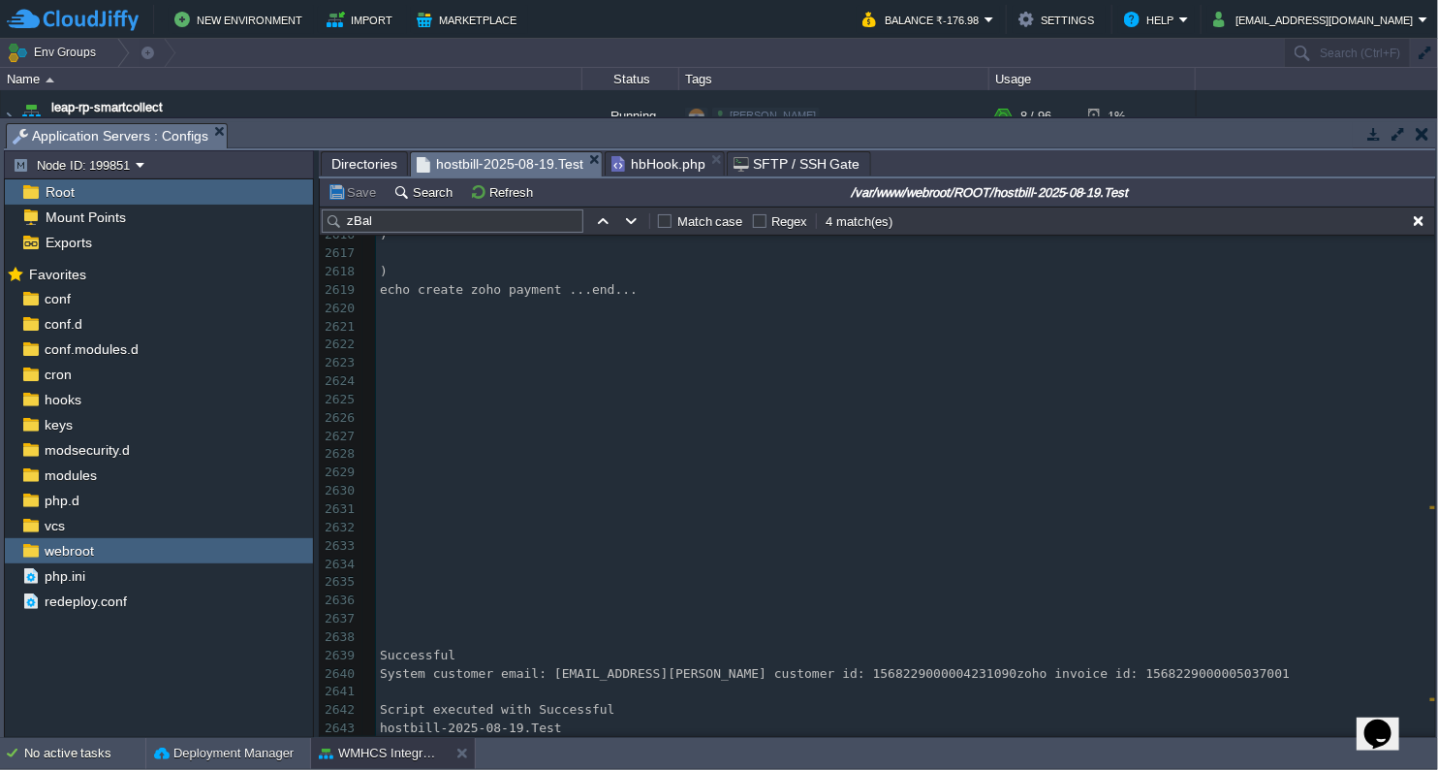
click at [644, 168] on span "hbHook.php" at bounding box center [659, 163] width 94 height 23
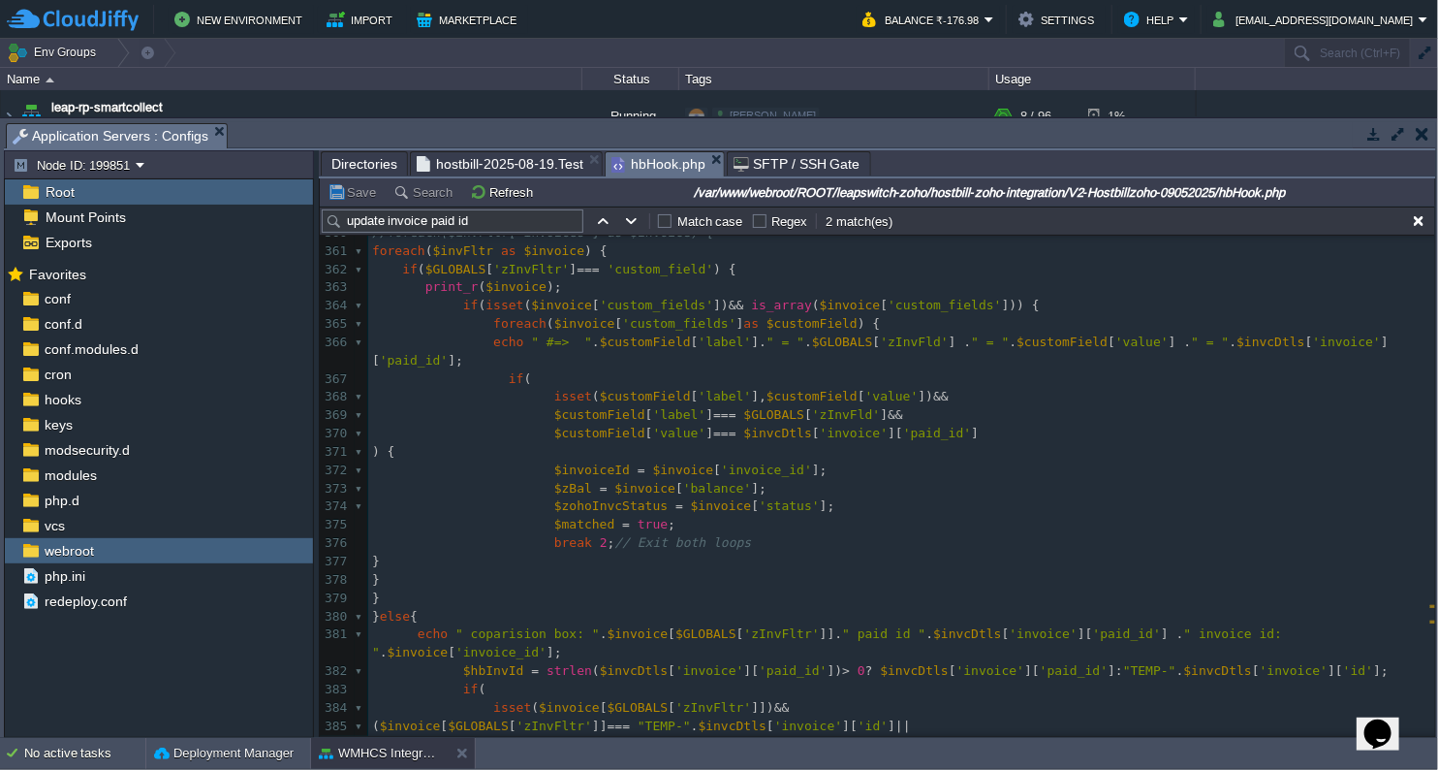
scroll to position [5169, 0]
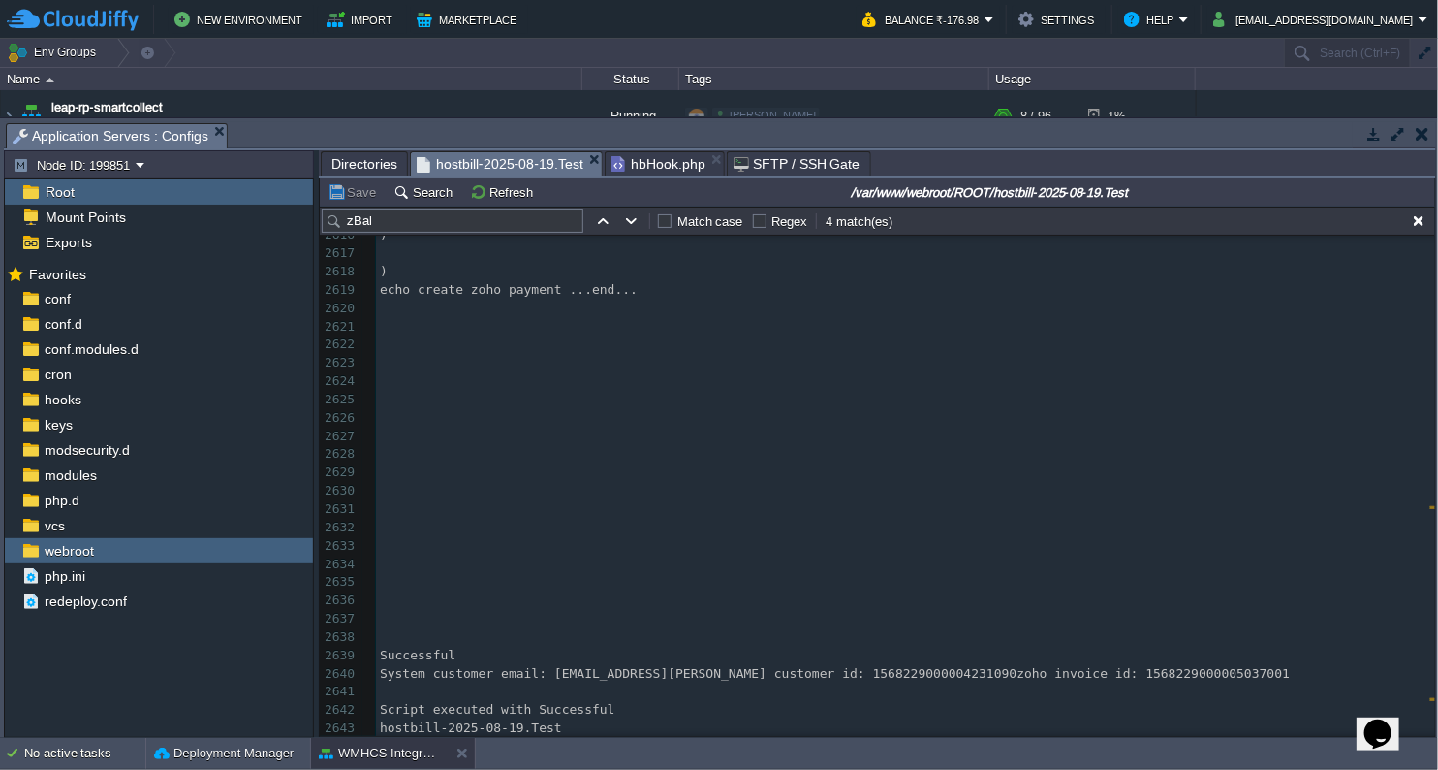
click at [535, 168] on span "hostbill-2025-08-19.Test" at bounding box center [500, 164] width 167 height 24
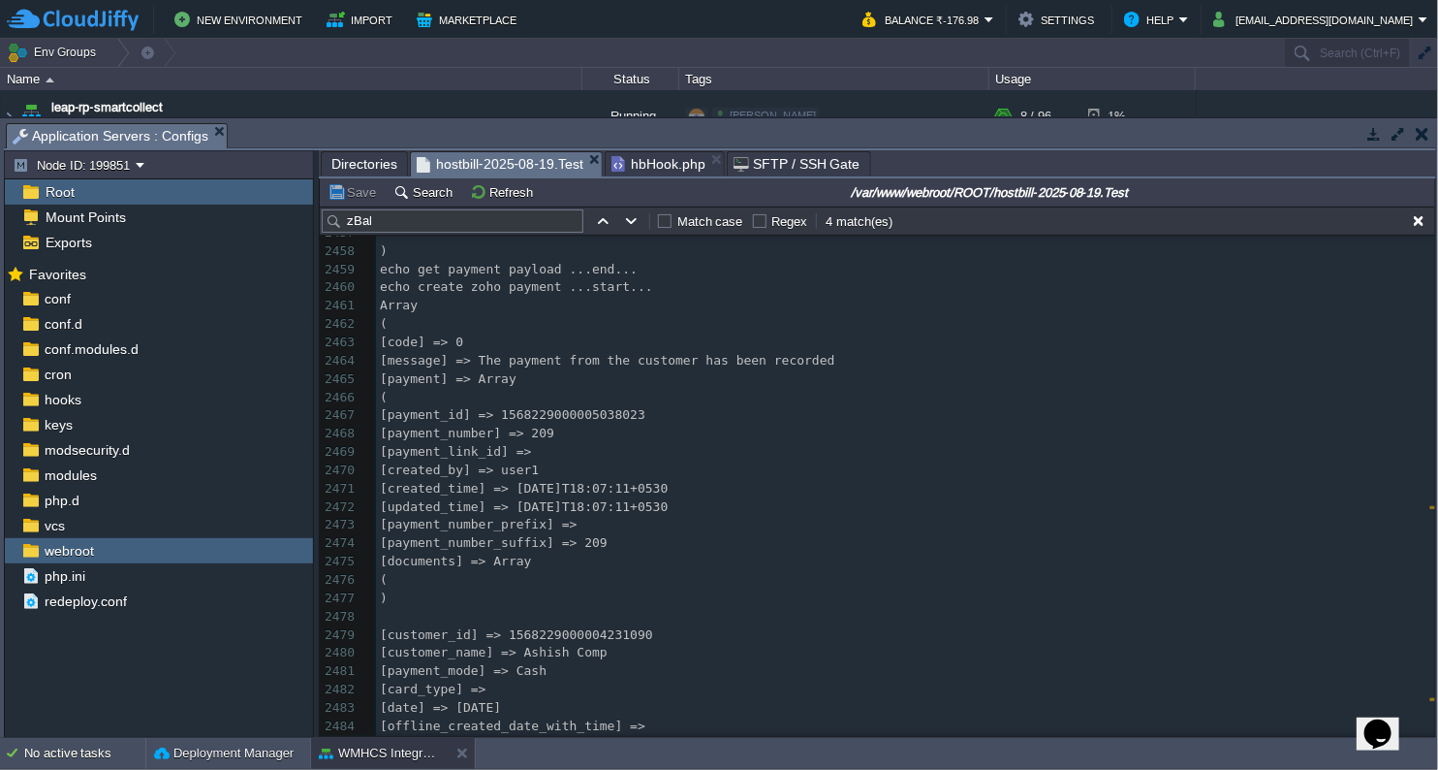
scroll to position [49514, 0]
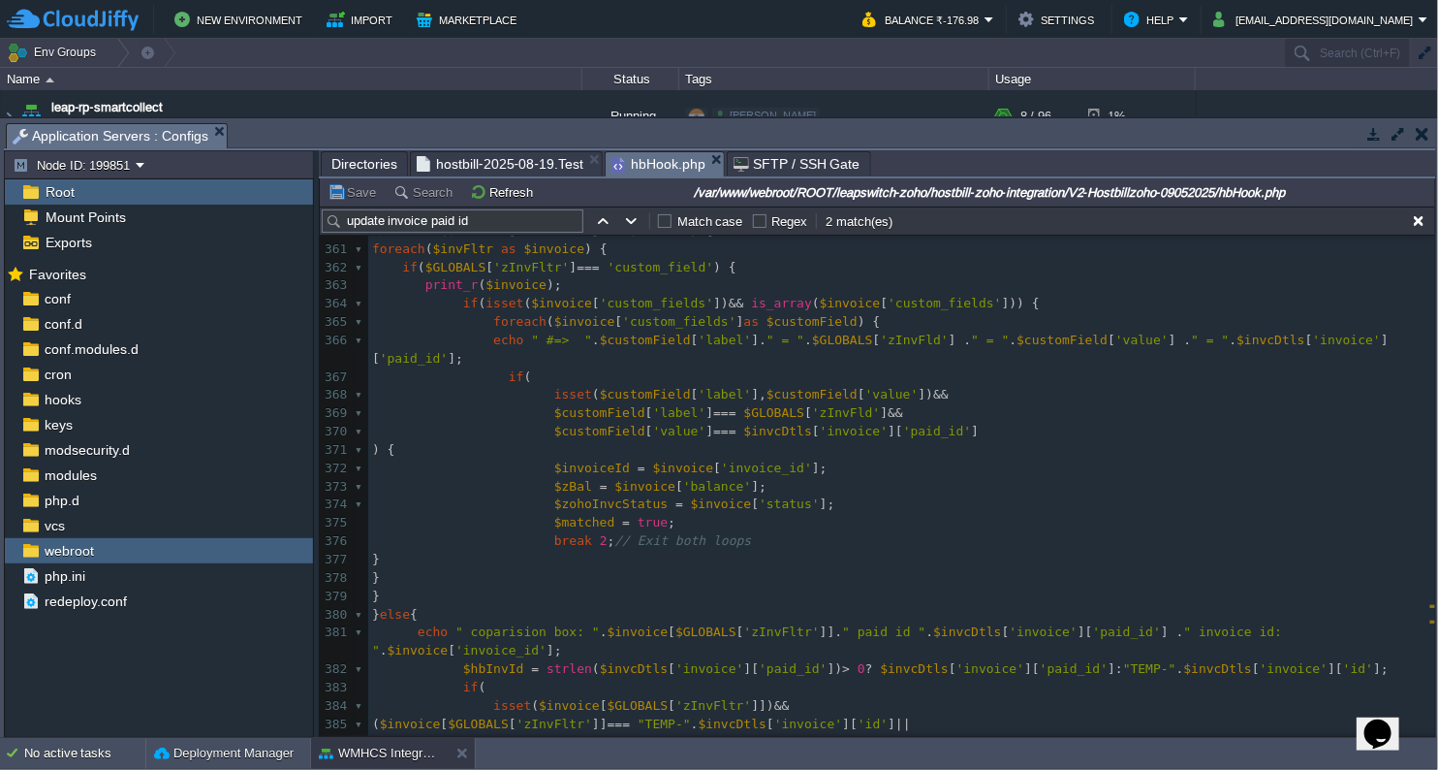
click at [650, 163] on span "hbHook.php" at bounding box center [659, 164] width 94 height 24
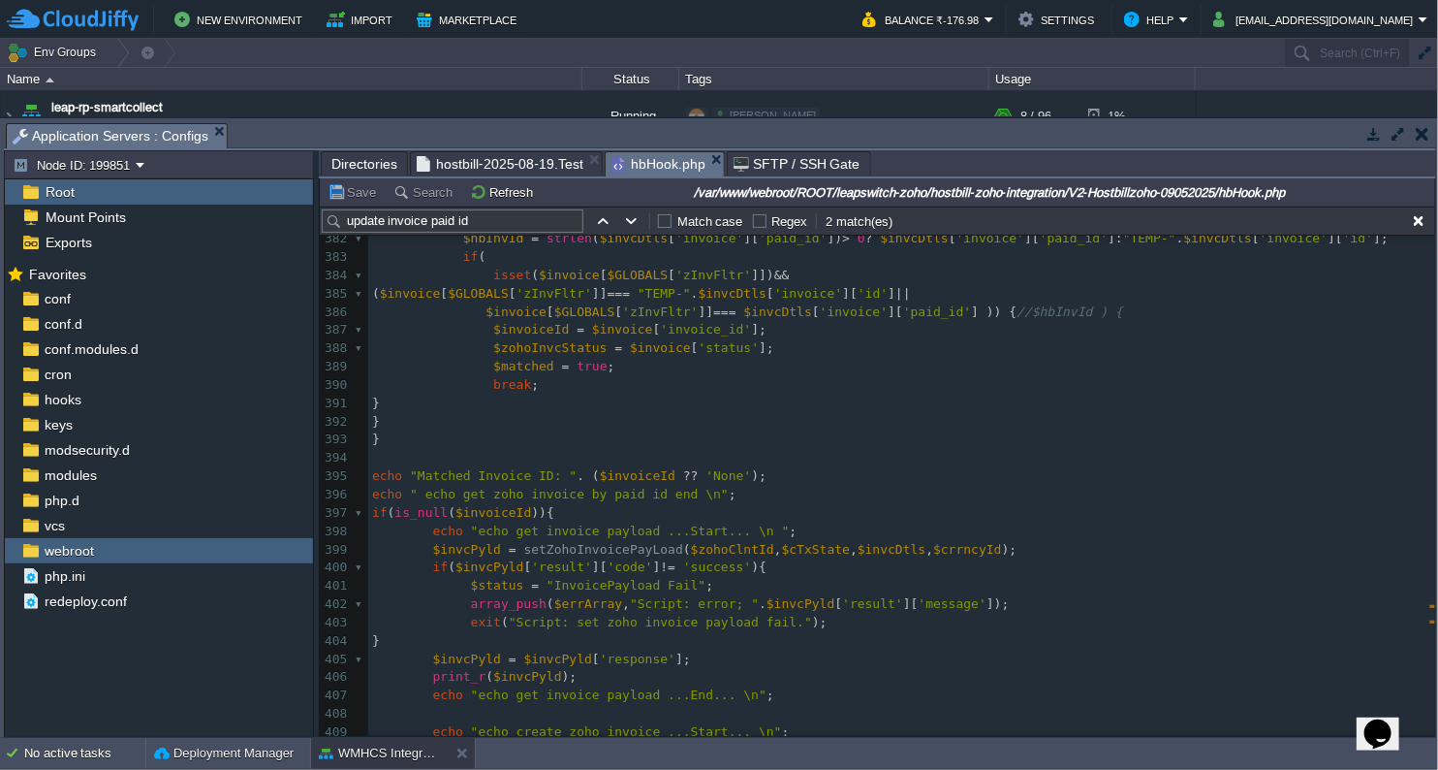
scroll to position [5600, 0]
click at [375, 165] on span "Directories" at bounding box center [365, 163] width 66 height 23
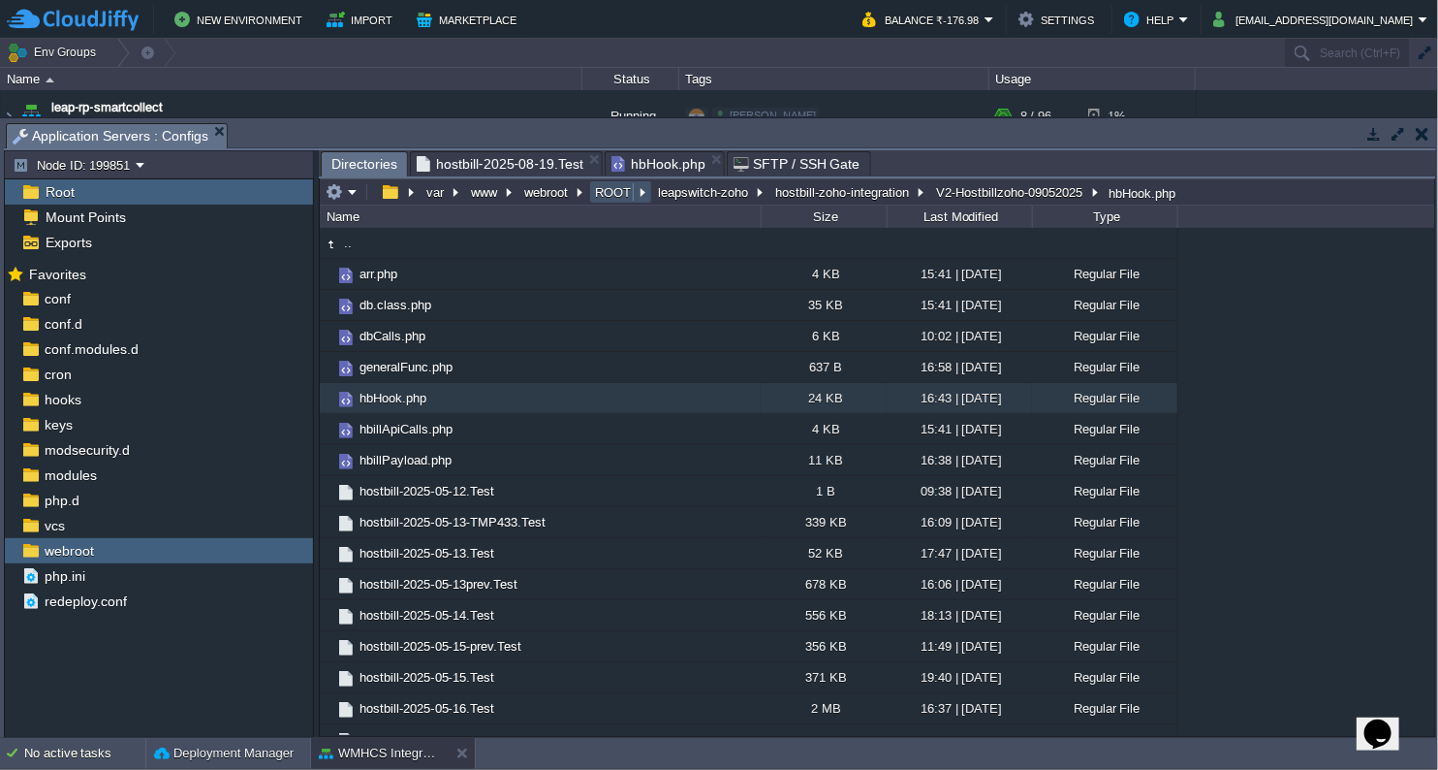
click at [623, 183] on button "ROOT" at bounding box center [614, 191] width 44 height 17
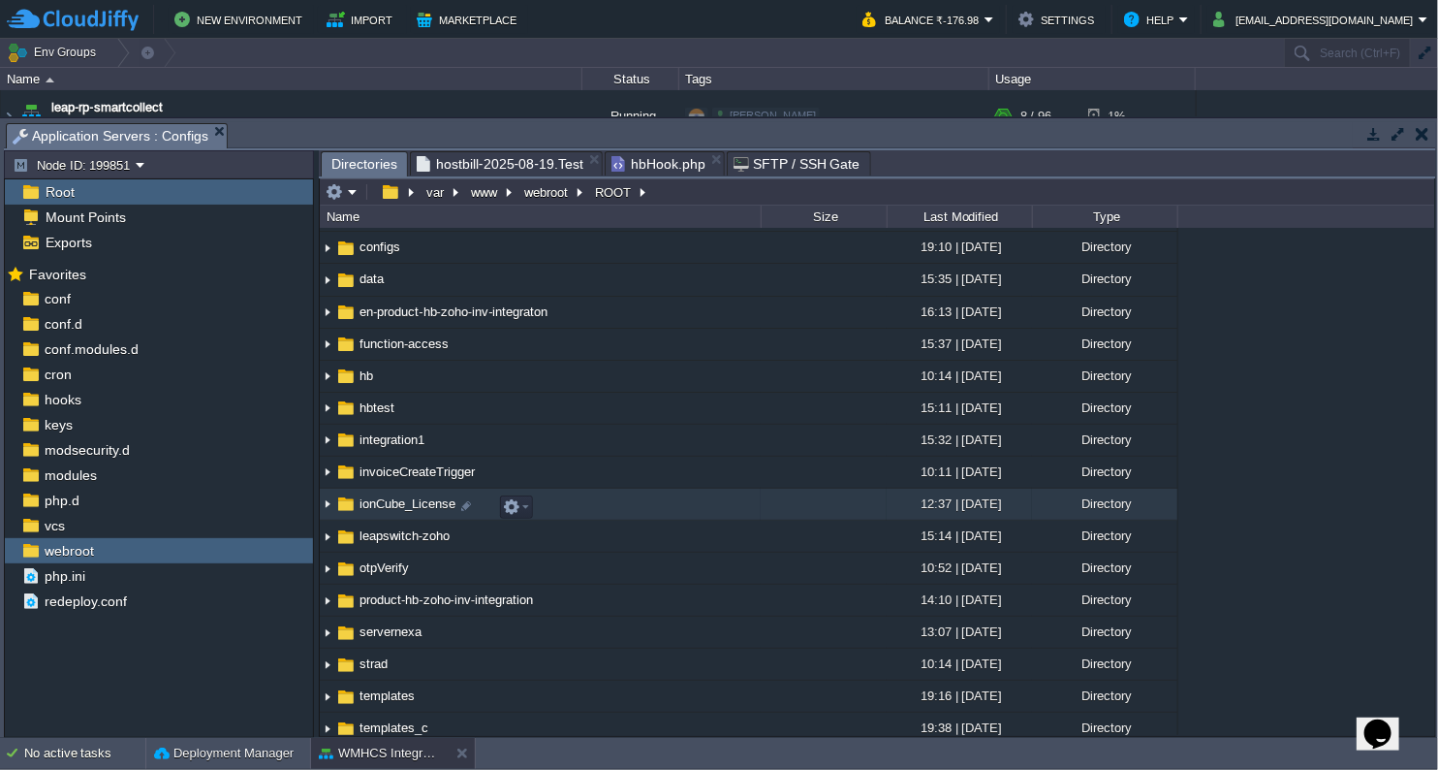
scroll to position [215, 0]
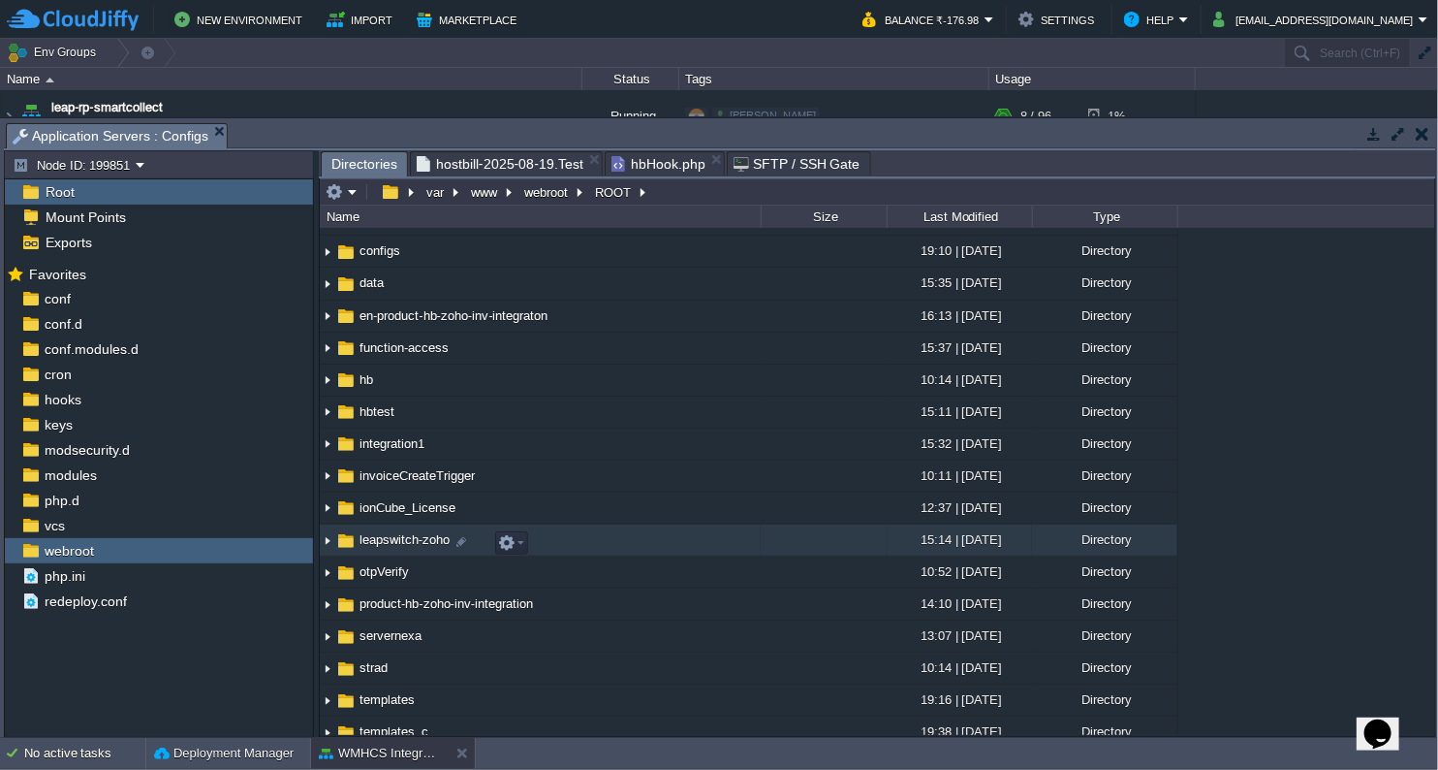
click at [436, 547] on span "leapswitch-zoho" at bounding box center [405, 539] width 96 height 16
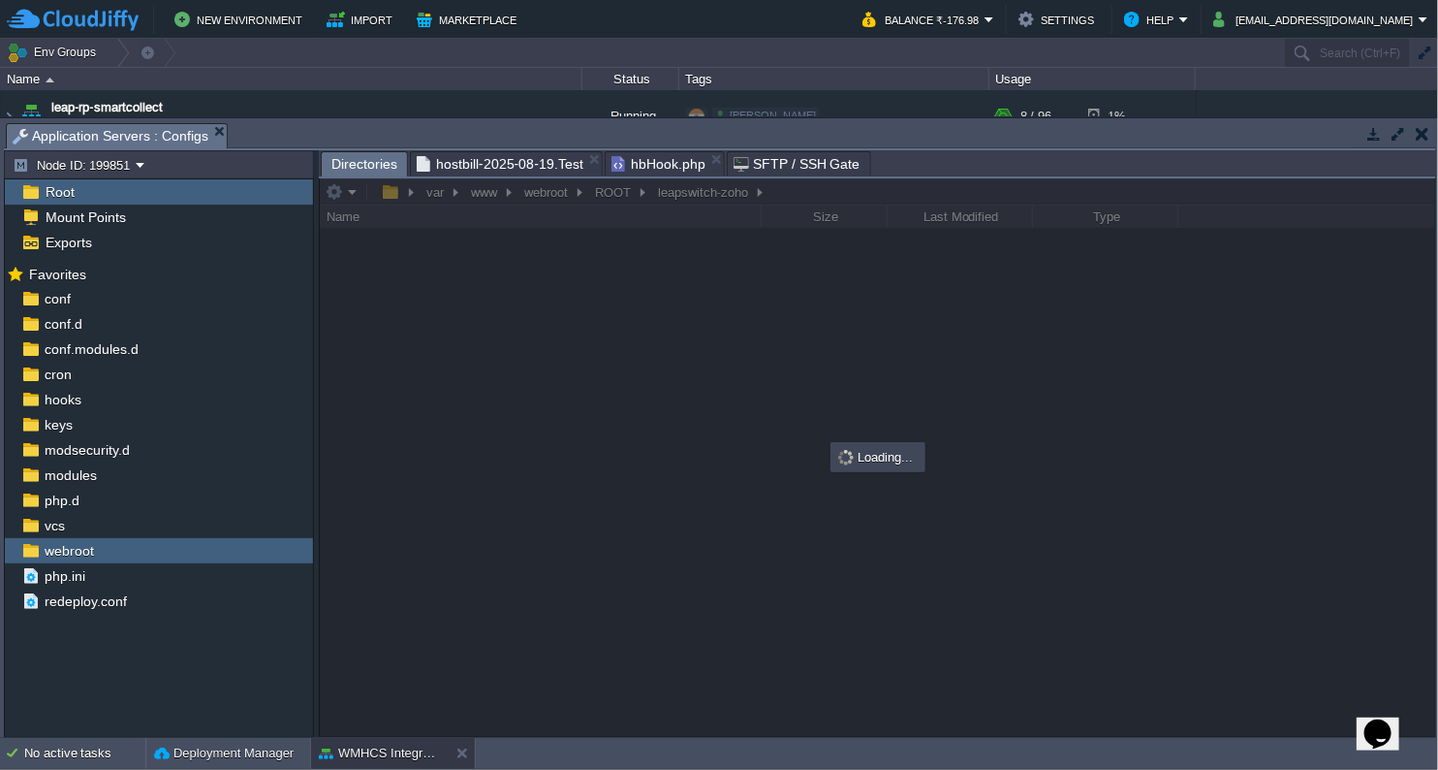
scroll to position [0, 0]
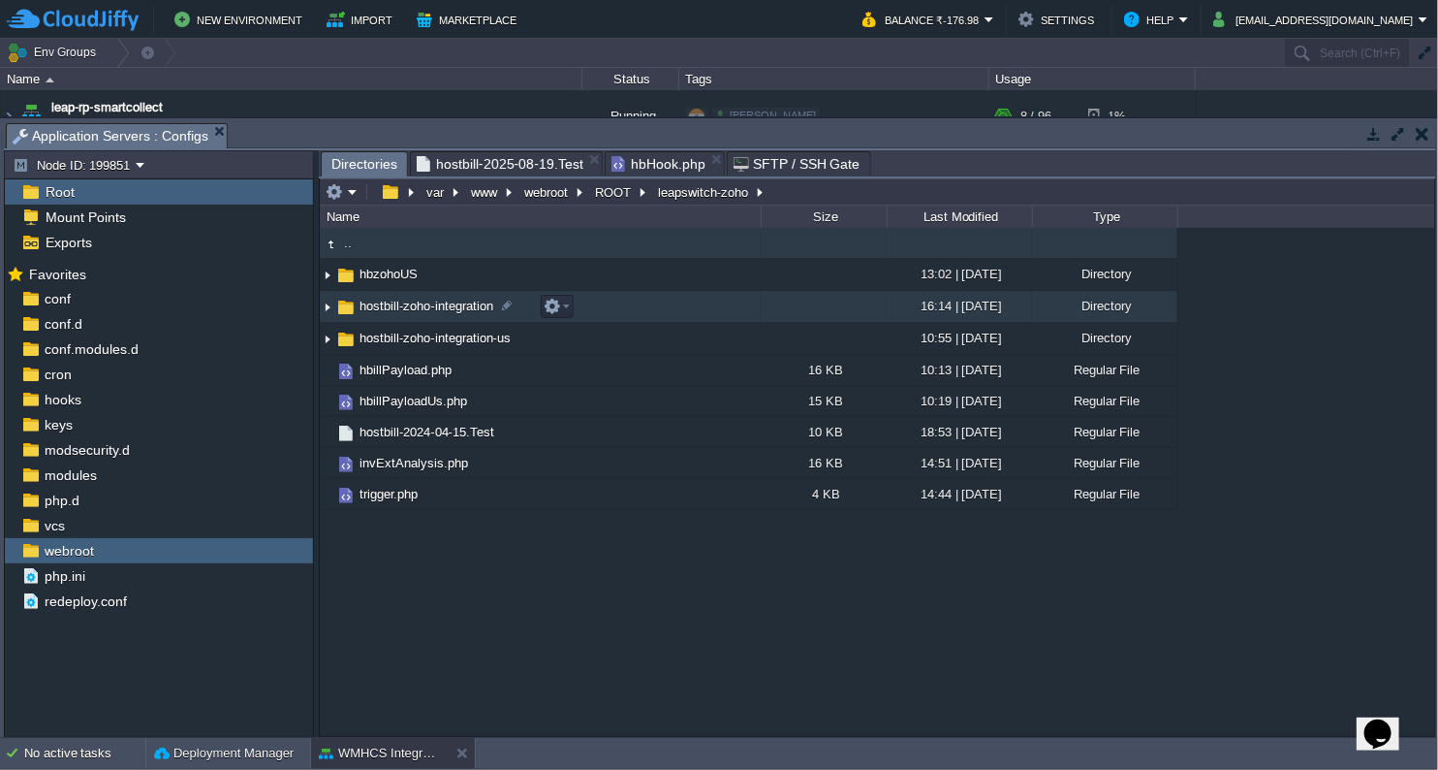
click at [460, 320] on td "hostbill-zoho-integration" at bounding box center [540, 307] width 441 height 32
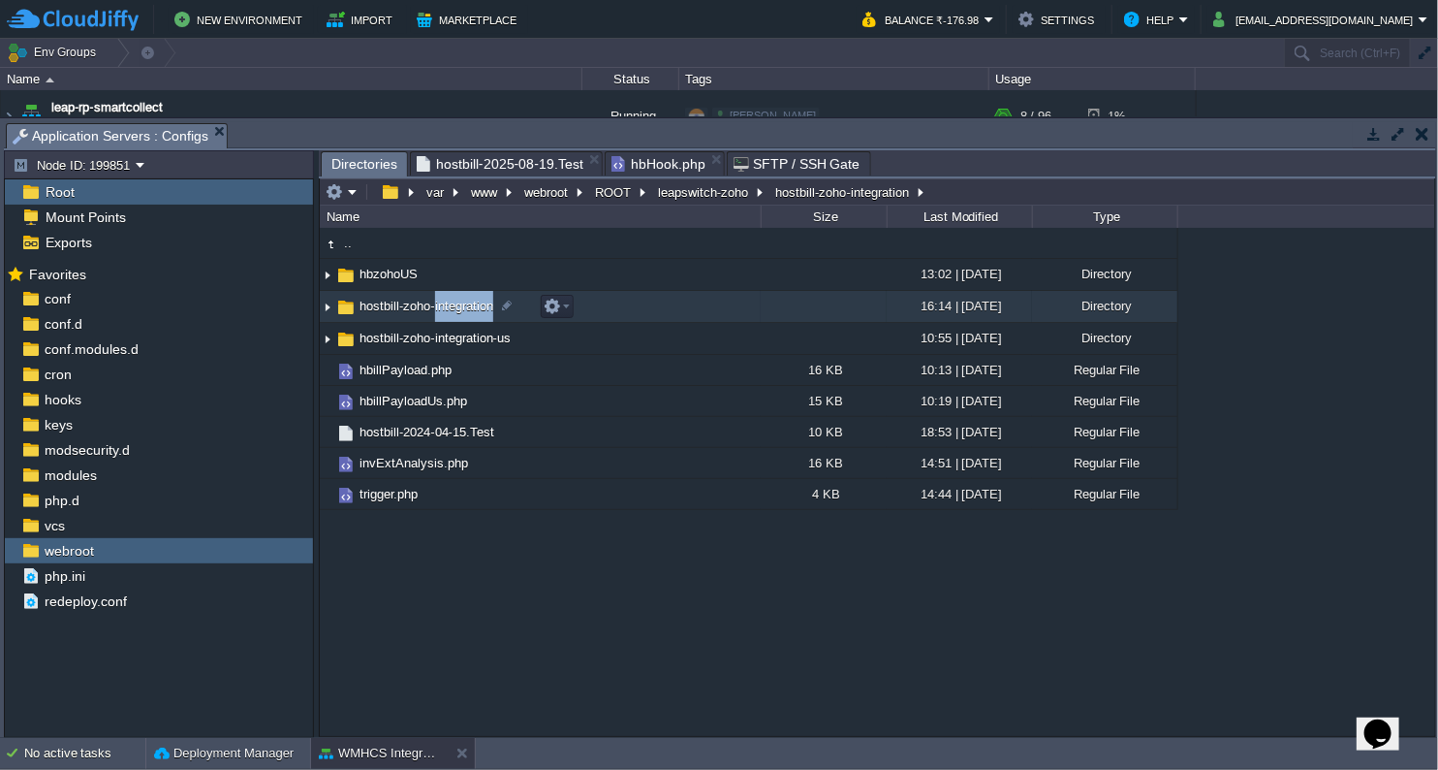
click at [460, 320] on td "hostbill-zoho-integration" at bounding box center [540, 307] width 441 height 32
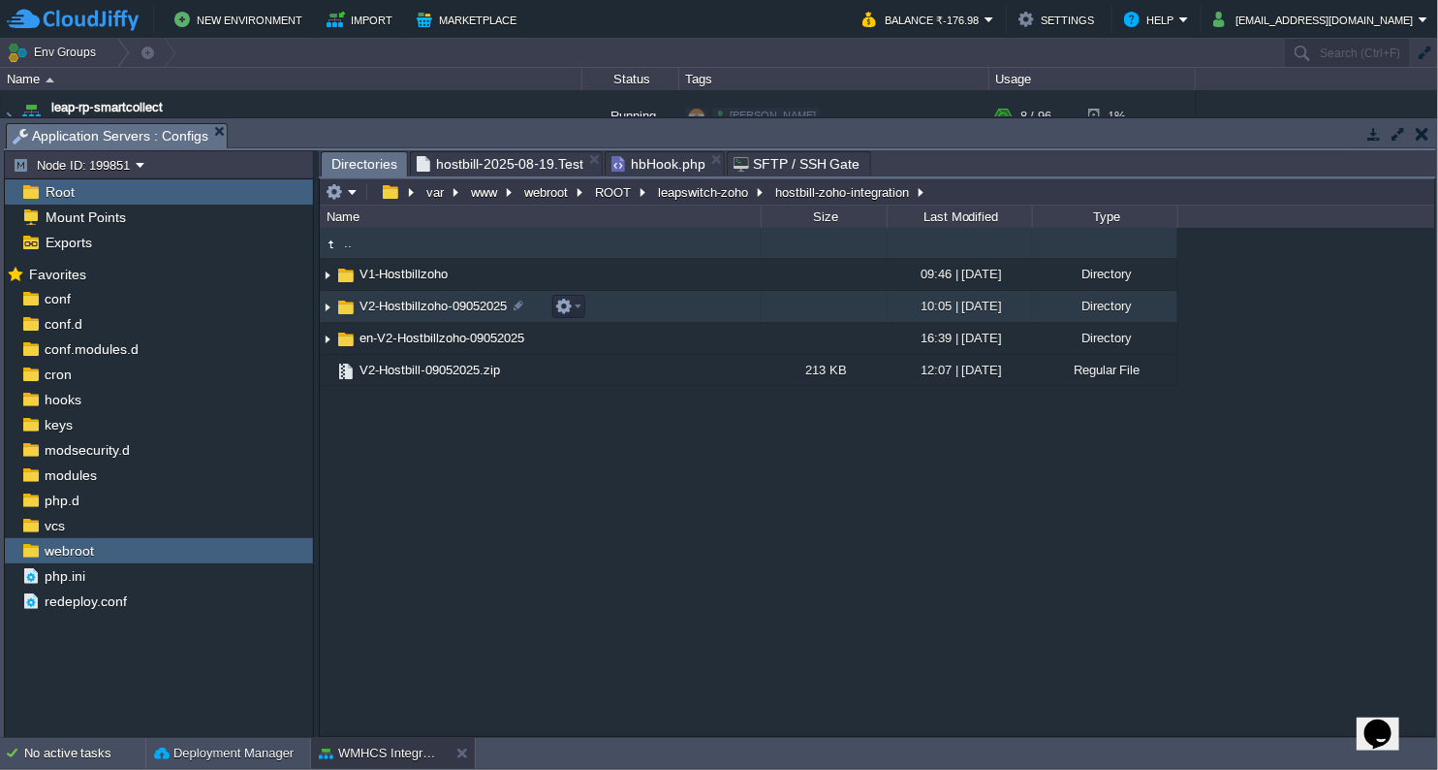
click at [460, 320] on td "V2-Hostbillzoho-09052025" at bounding box center [540, 307] width 441 height 32
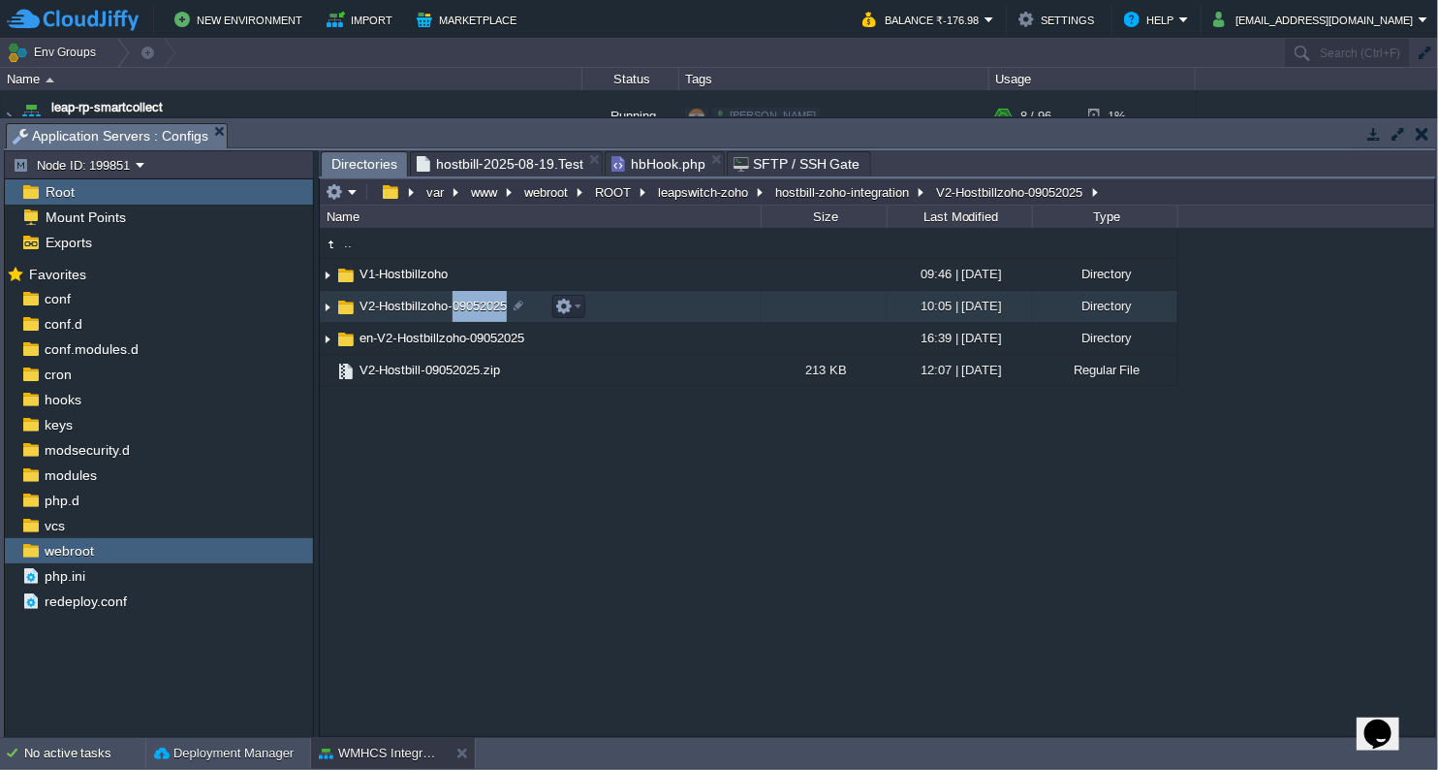
click at [460, 320] on td "V2-Hostbillzoho-09052025" at bounding box center [540, 307] width 441 height 32
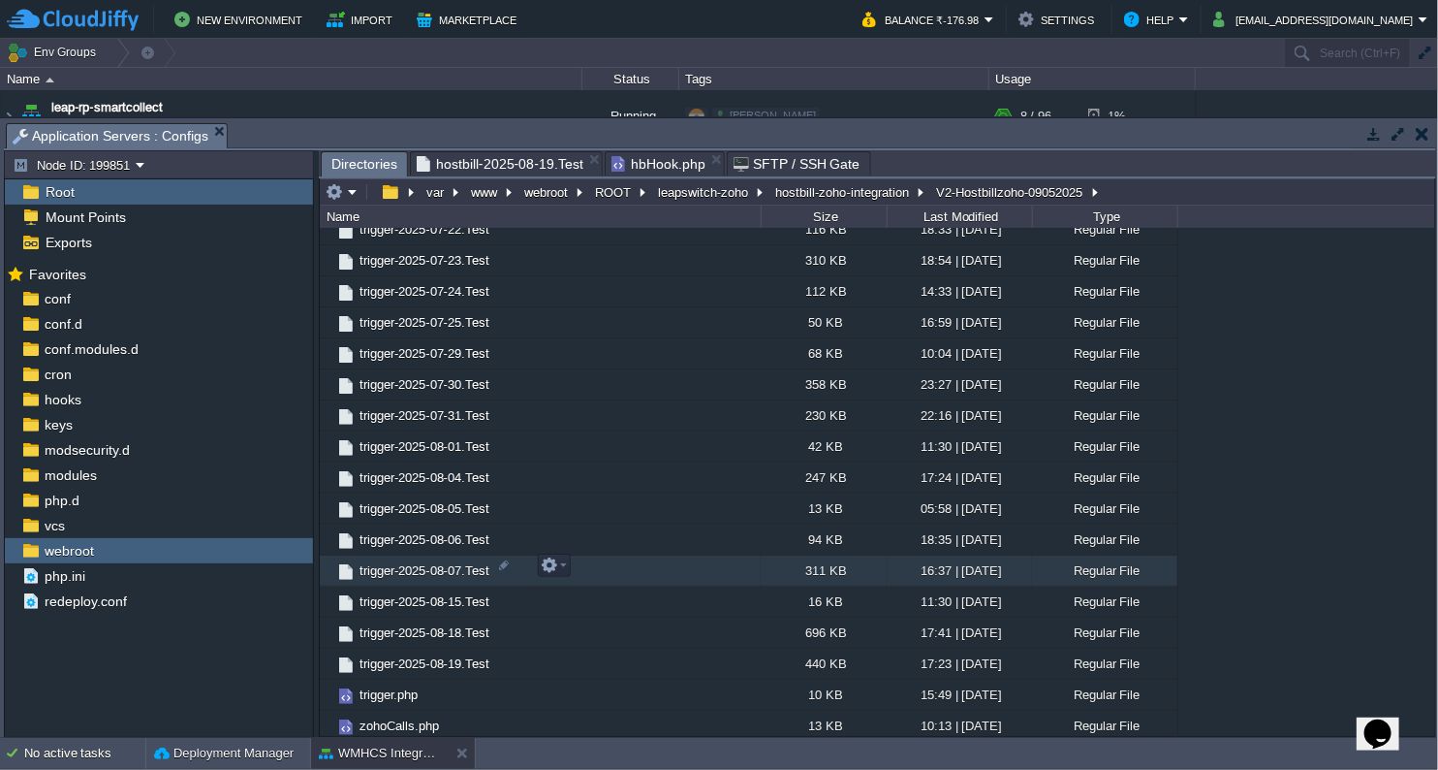
scroll to position [946, 0]
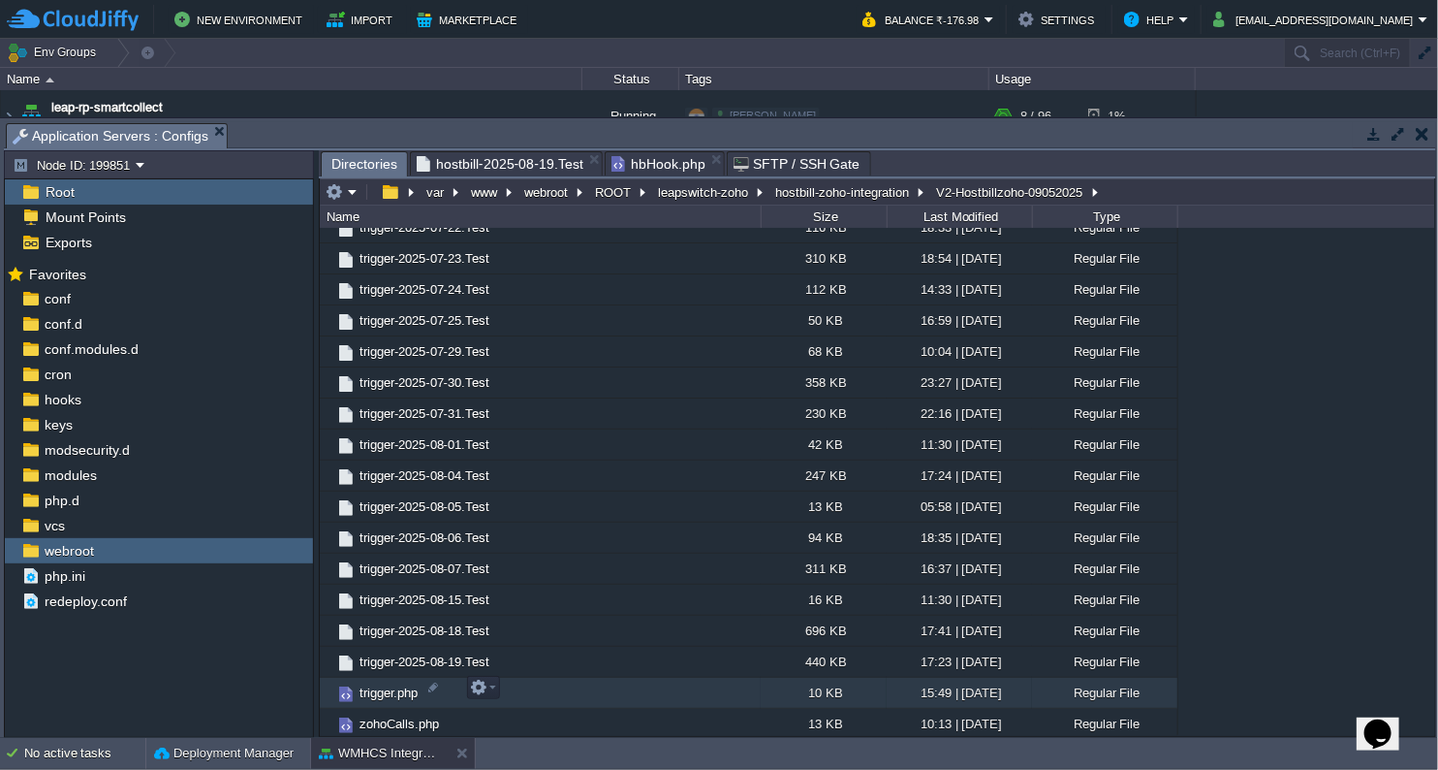
click at [411, 686] on span "trigger.php" at bounding box center [389, 692] width 64 height 16
click at [410, 686] on span "trigger.php" at bounding box center [389, 692] width 64 height 16
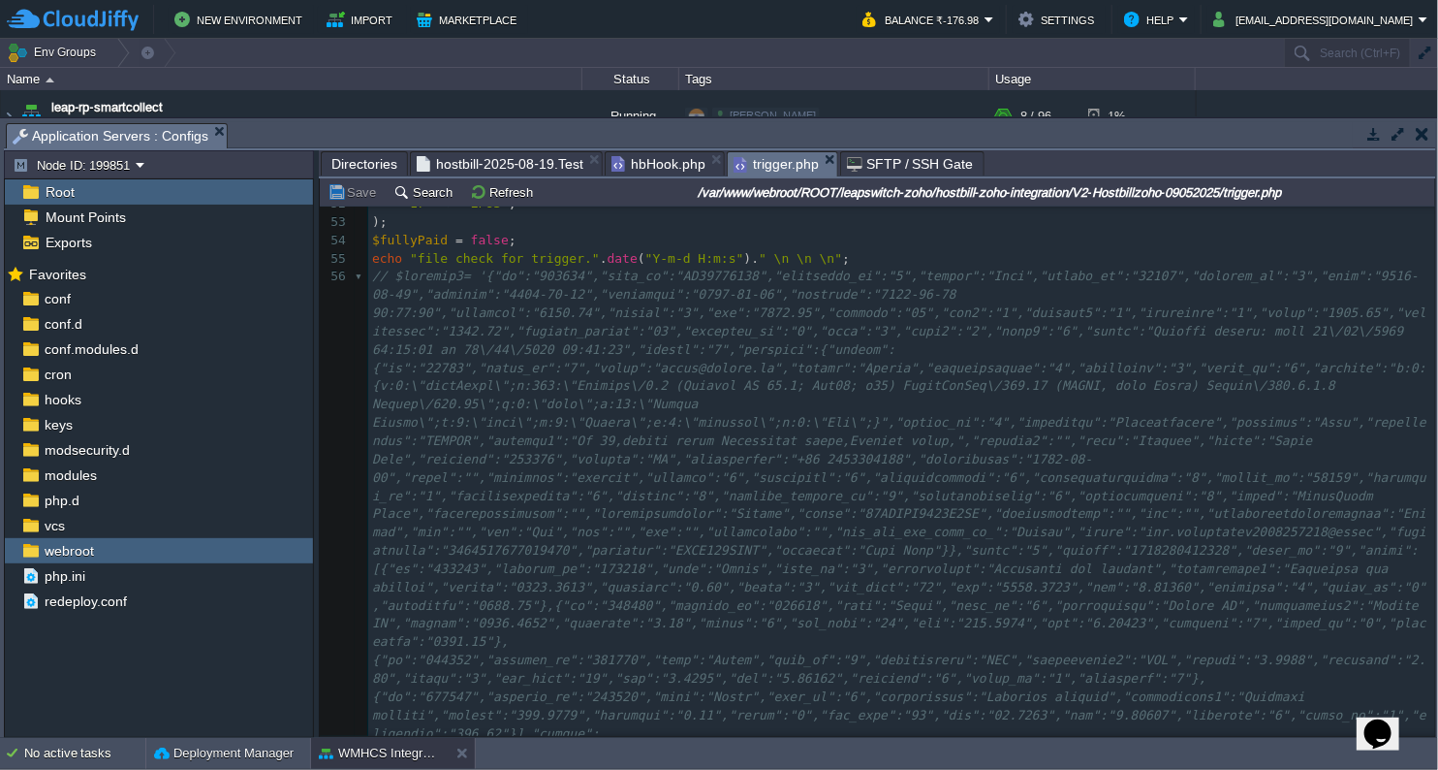
scroll to position [969, 0]
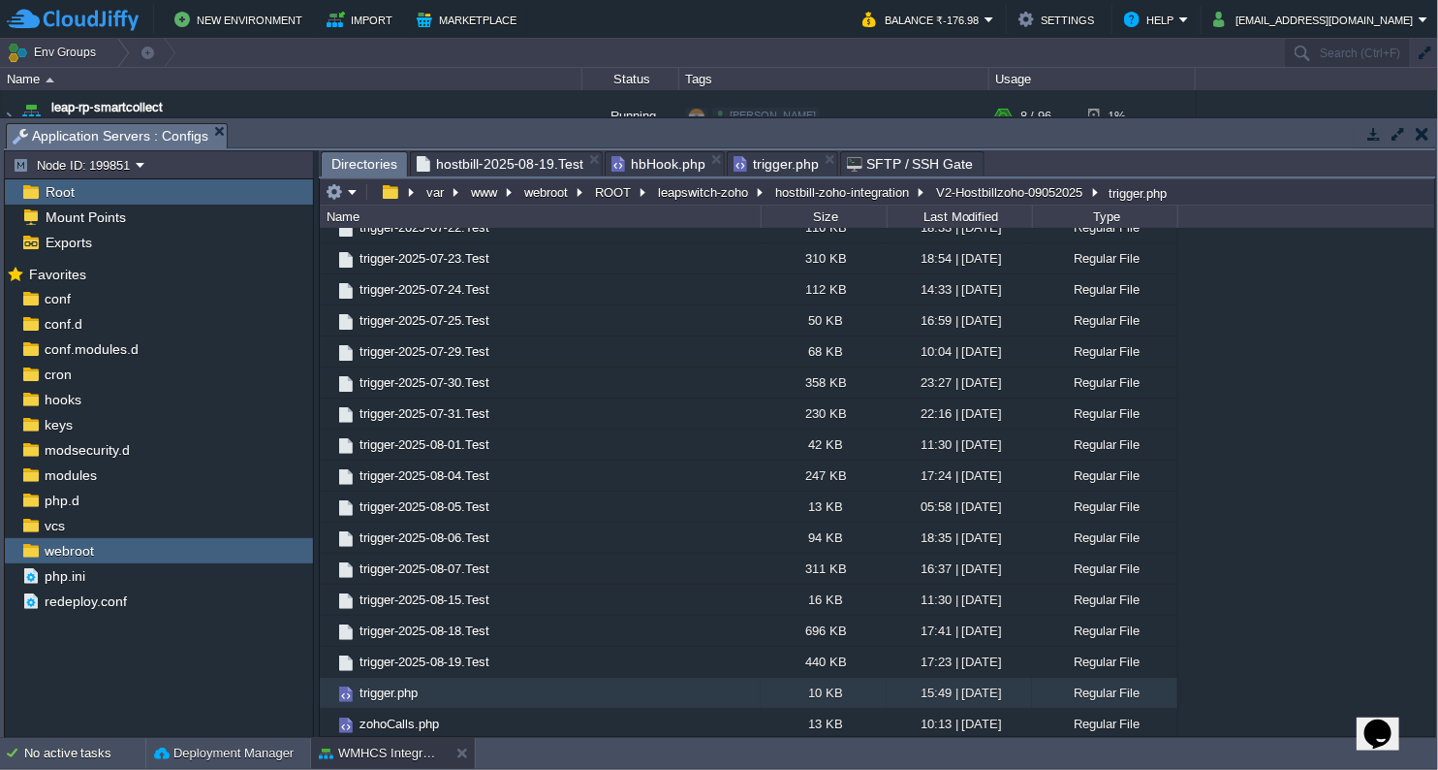
click at [381, 166] on span "Directories" at bounding box center [365, 164] width 66 height 24
click at [604, 195] on button "ROOT" at bounding box center [614, 191] width 44 height 17
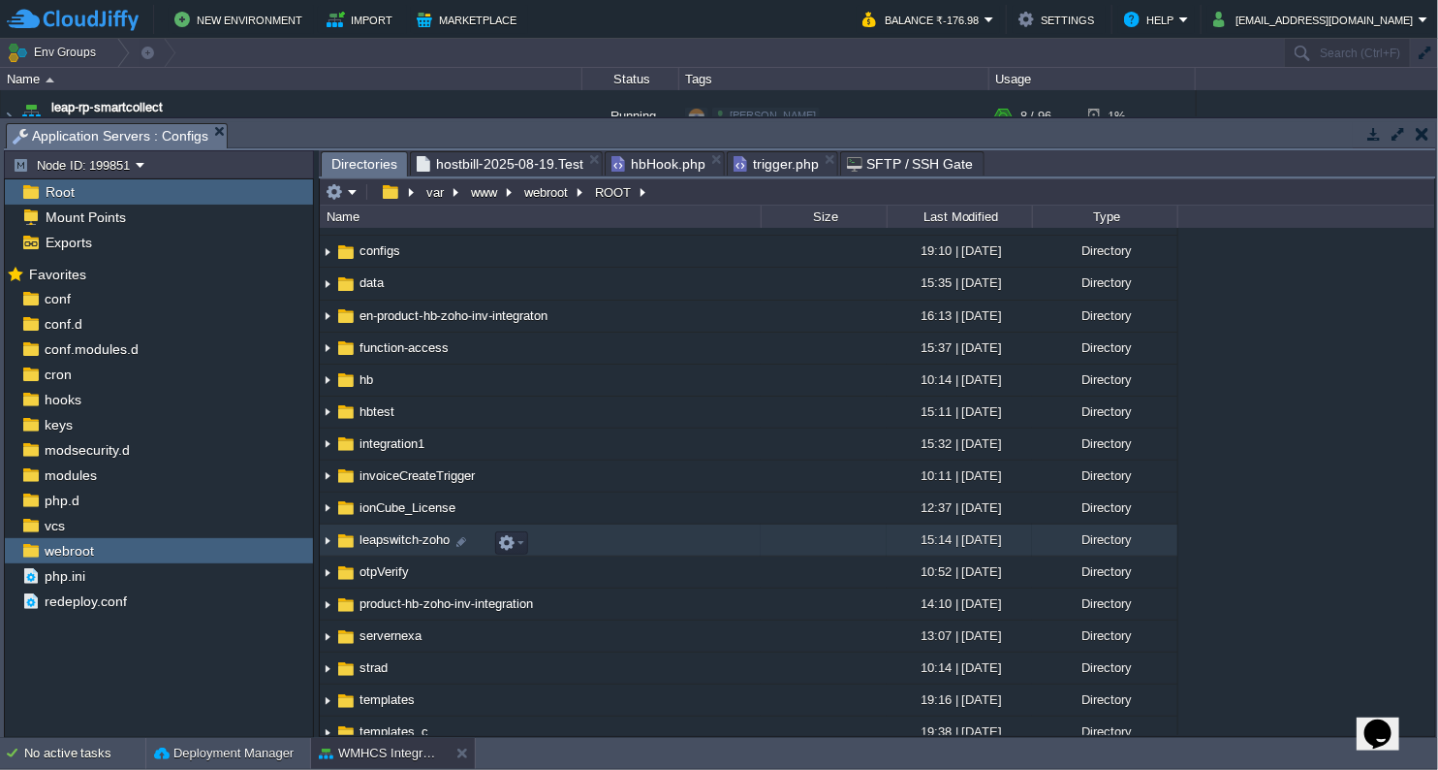
click at [419, 544] on span "leapswitch-zoho" at bounding box center [405, 539] width 96 height 16
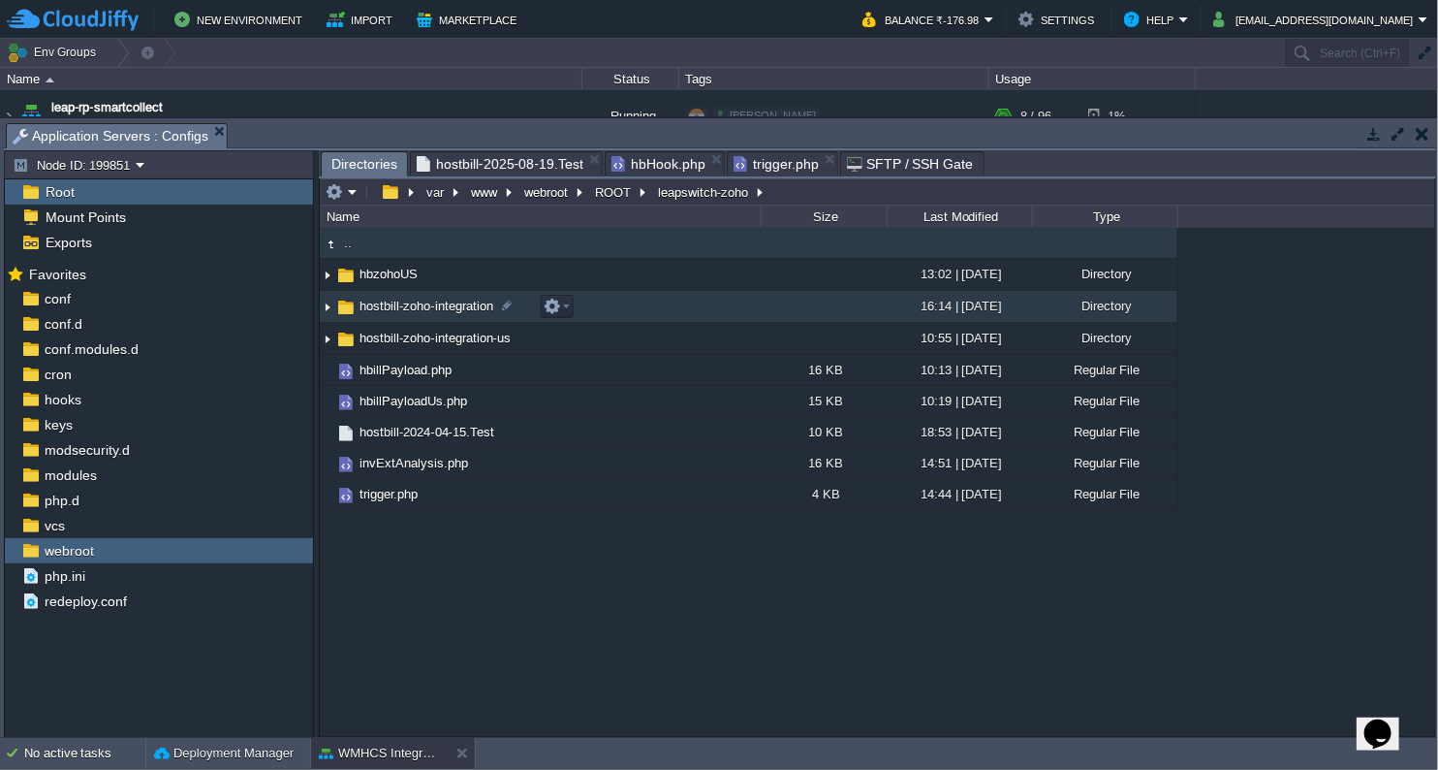
click at [458, 314] on span "hostbill-zoho-integration" at bounding box center [427, 306] width 140 height 16
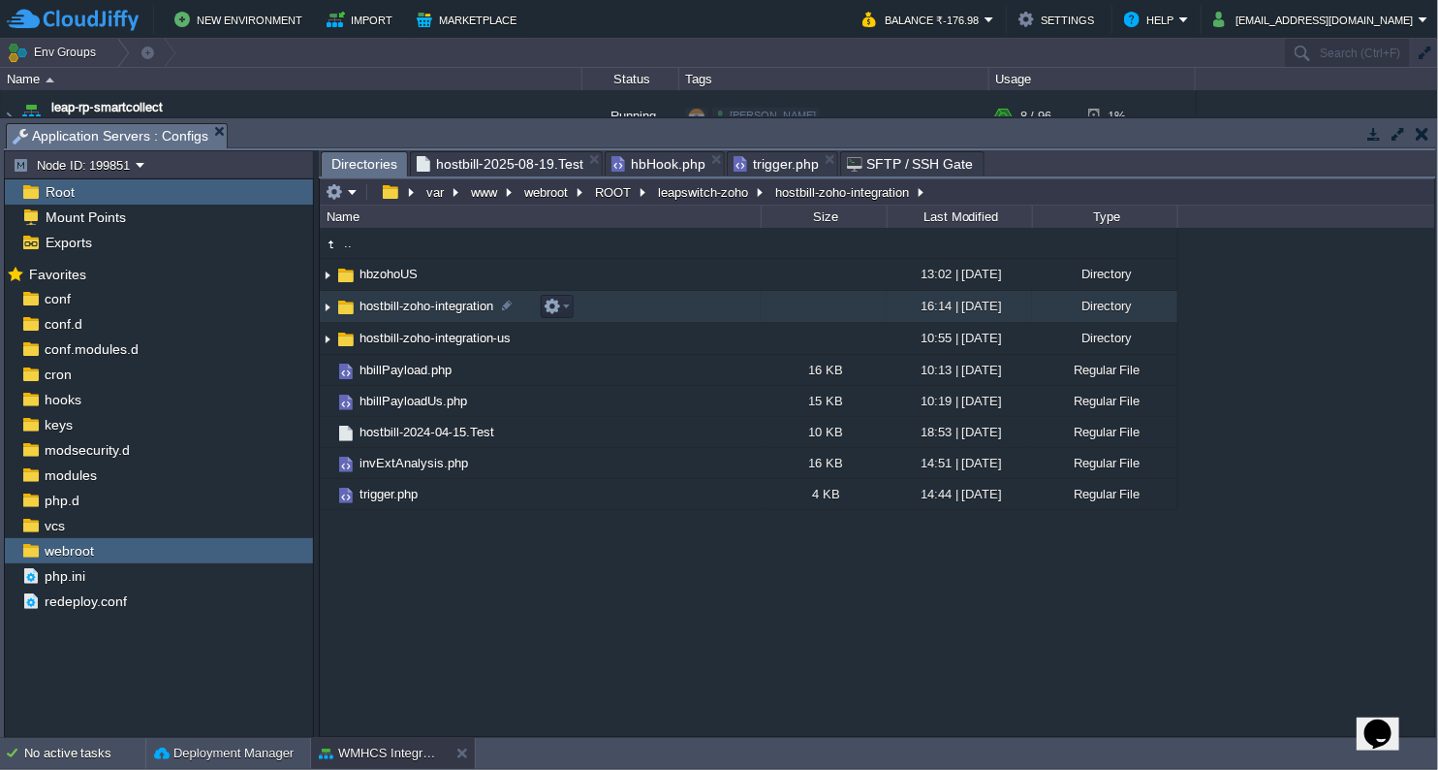
click at [330, 306] on img at bounding box center [328, 307] width 16 height 30
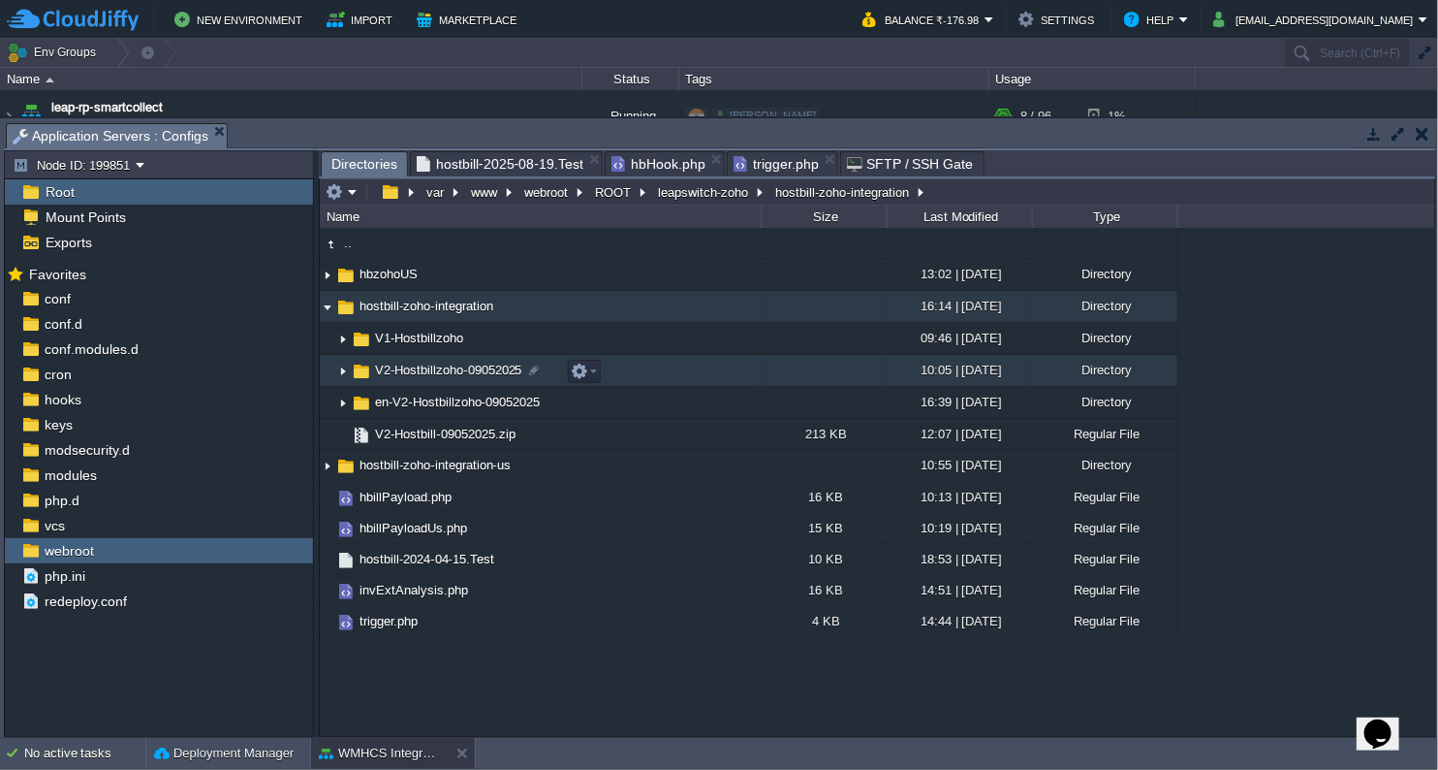
click at [419, 373] on span "V2-Hostbillzoho-09052025" at bounding box center [448, 370] width 153 height 16
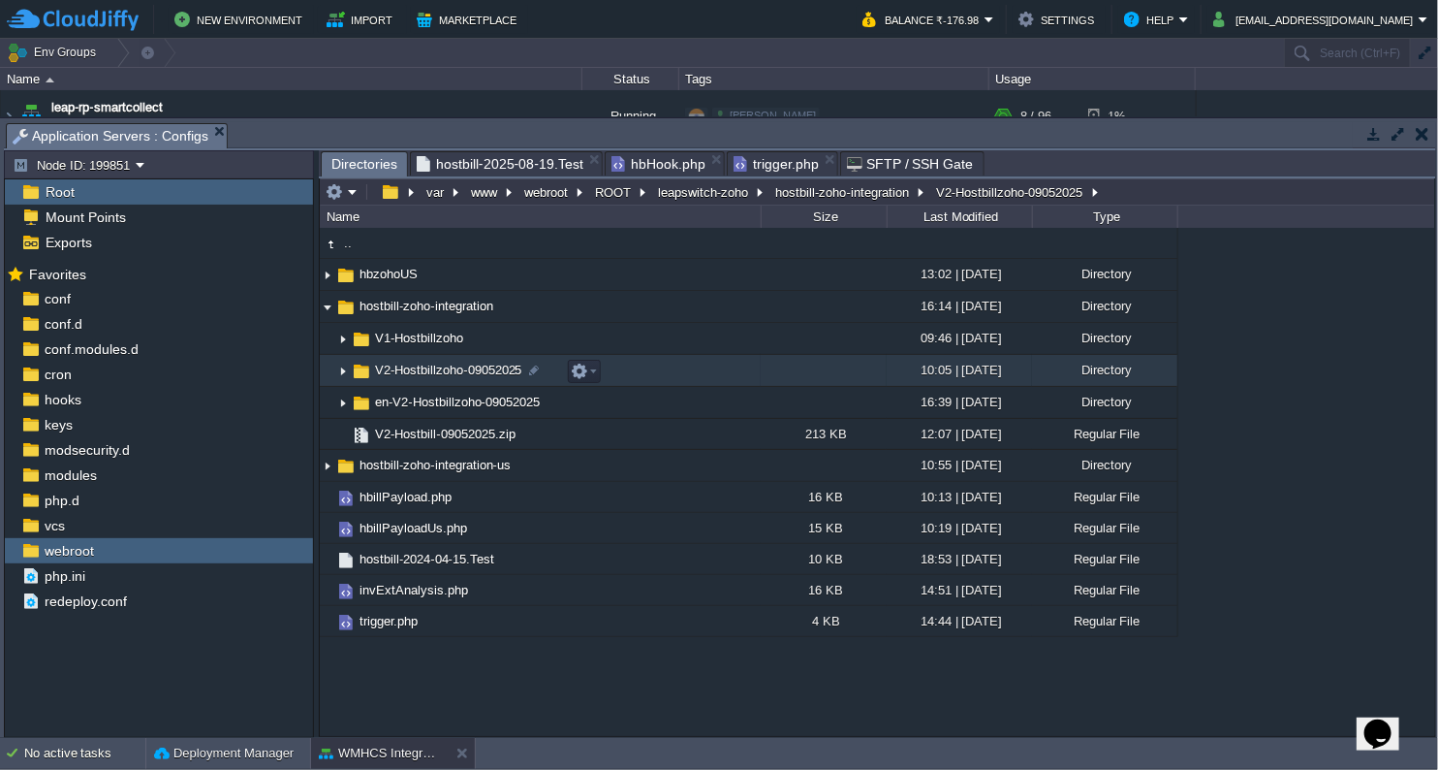
click at [419, 373] on span "V2-Hostbillzoho-09052025" at bounding box center [448, 370] width 153 height 16
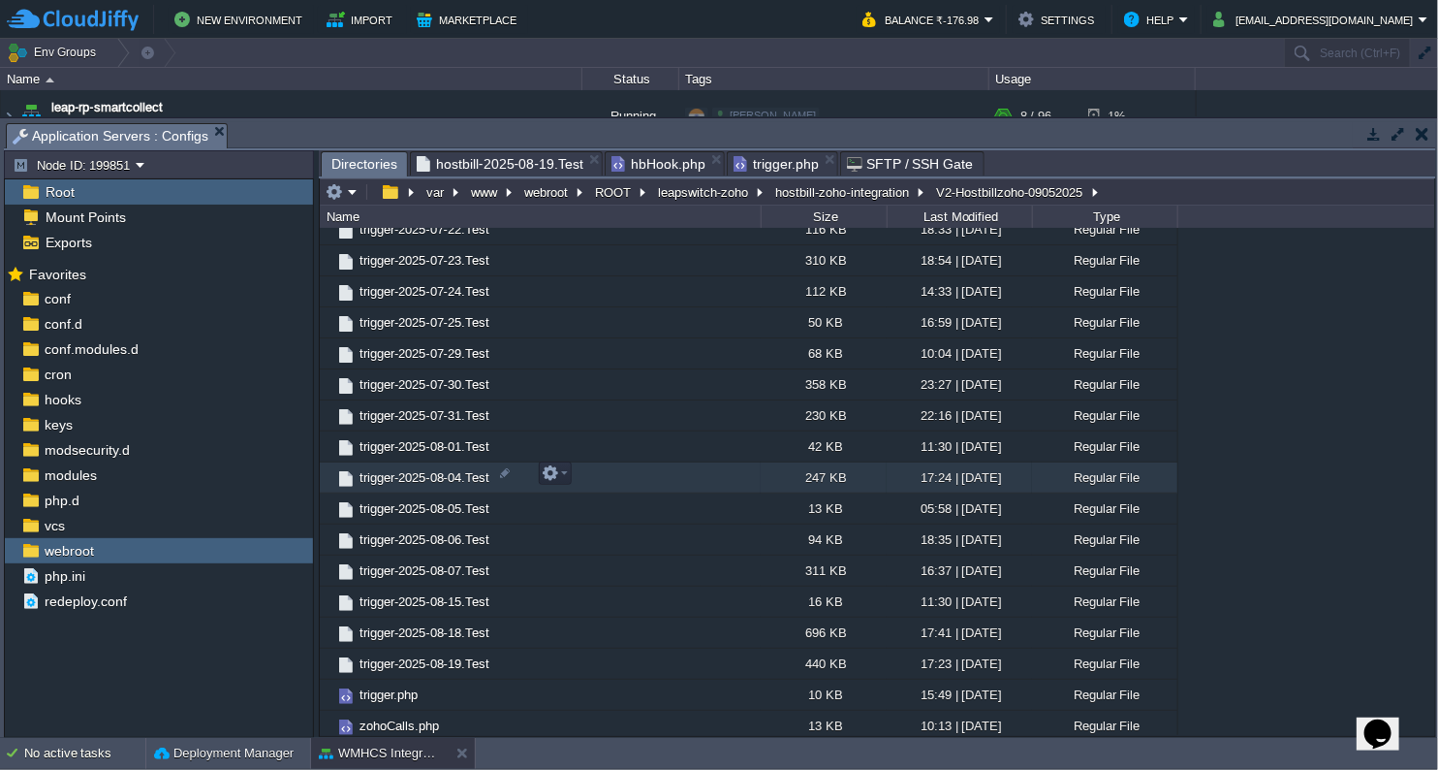
scroll to position [946, 0]
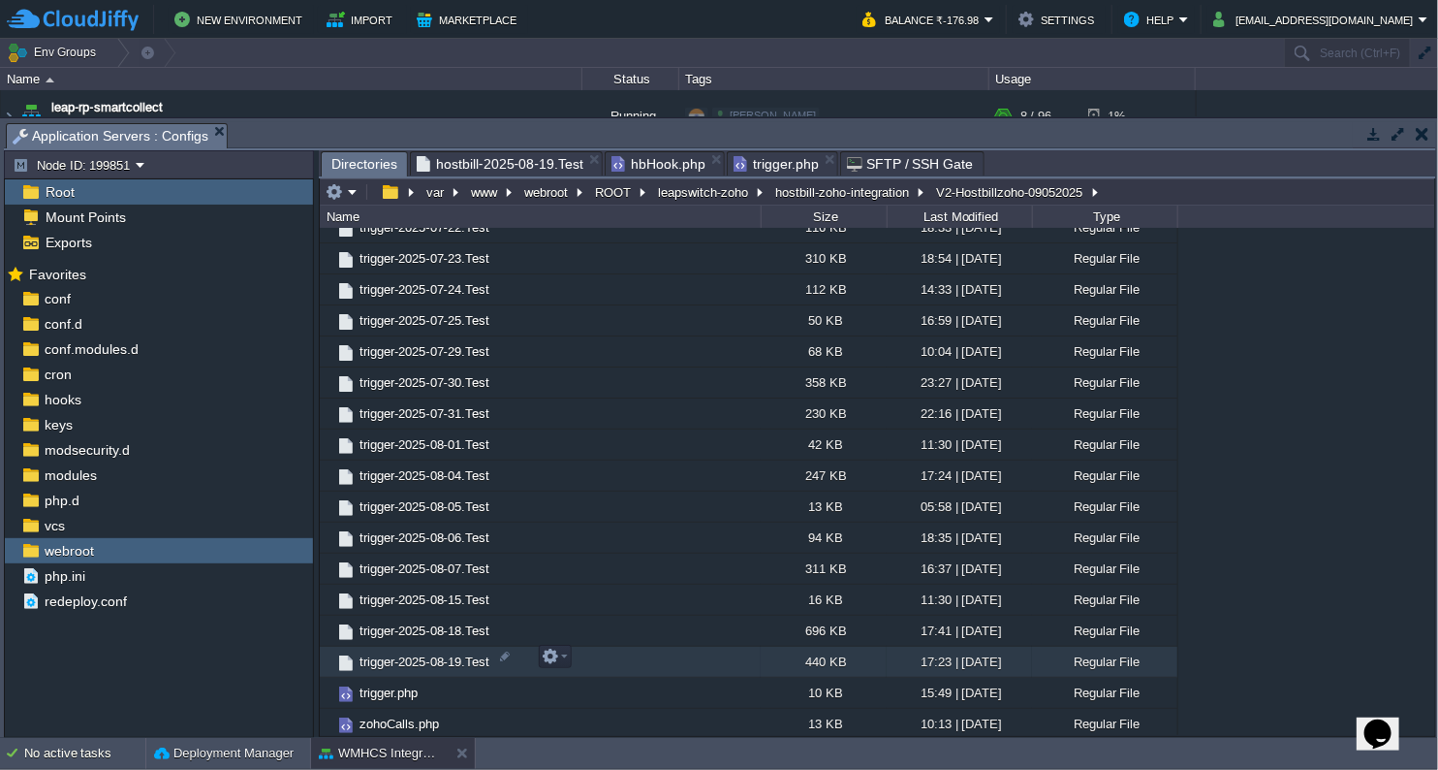
click at [451, 656] on span "trigger-2025-08-19.Test" at bounding box center [425, 661] width 136 height 16
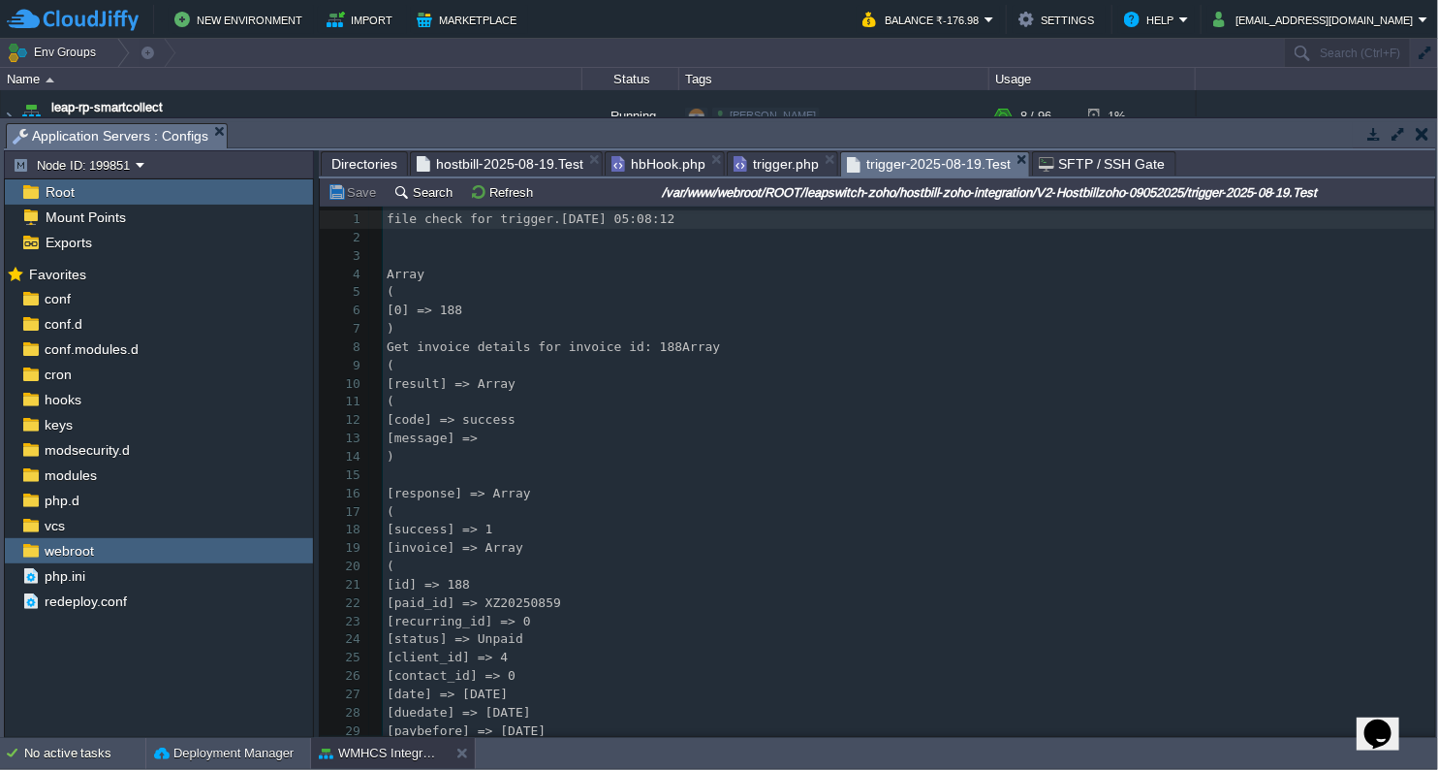
scroll to position [465, 0]
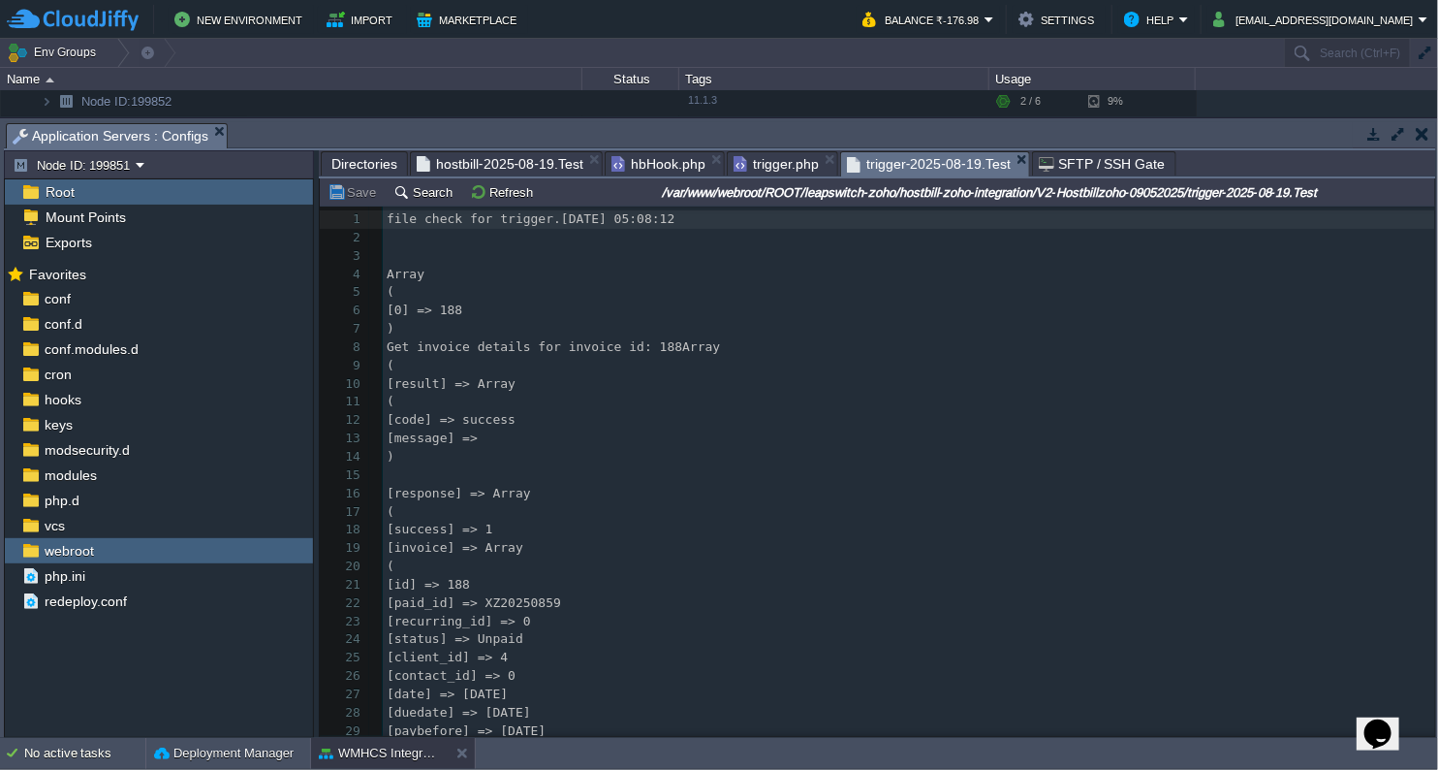
drag, startPoint x: 1435, startPoint y: 214, endPoint x: 1442, endPoint y: 662, distance: 447.9
click at [1438, 662] on html "New Environment Import Marketplace Bonus ₹0.00 Upgrade Account Balance ₹-176.98…" at bounding box center [719, 385] width 1438 height 770
click at [1389, 232] on pre at bounding box center [909, 238] width 1053 height 18
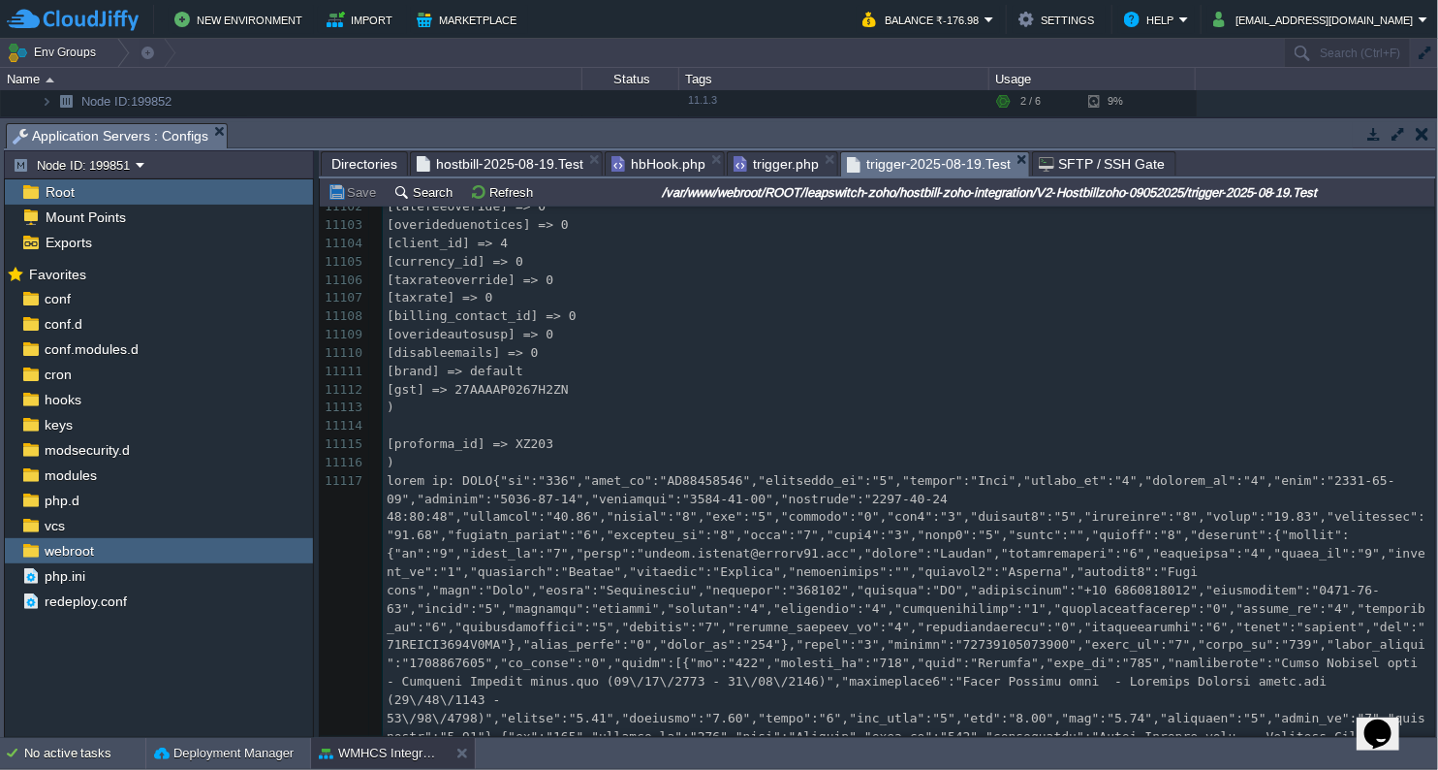
scroll to position [210862, 0]
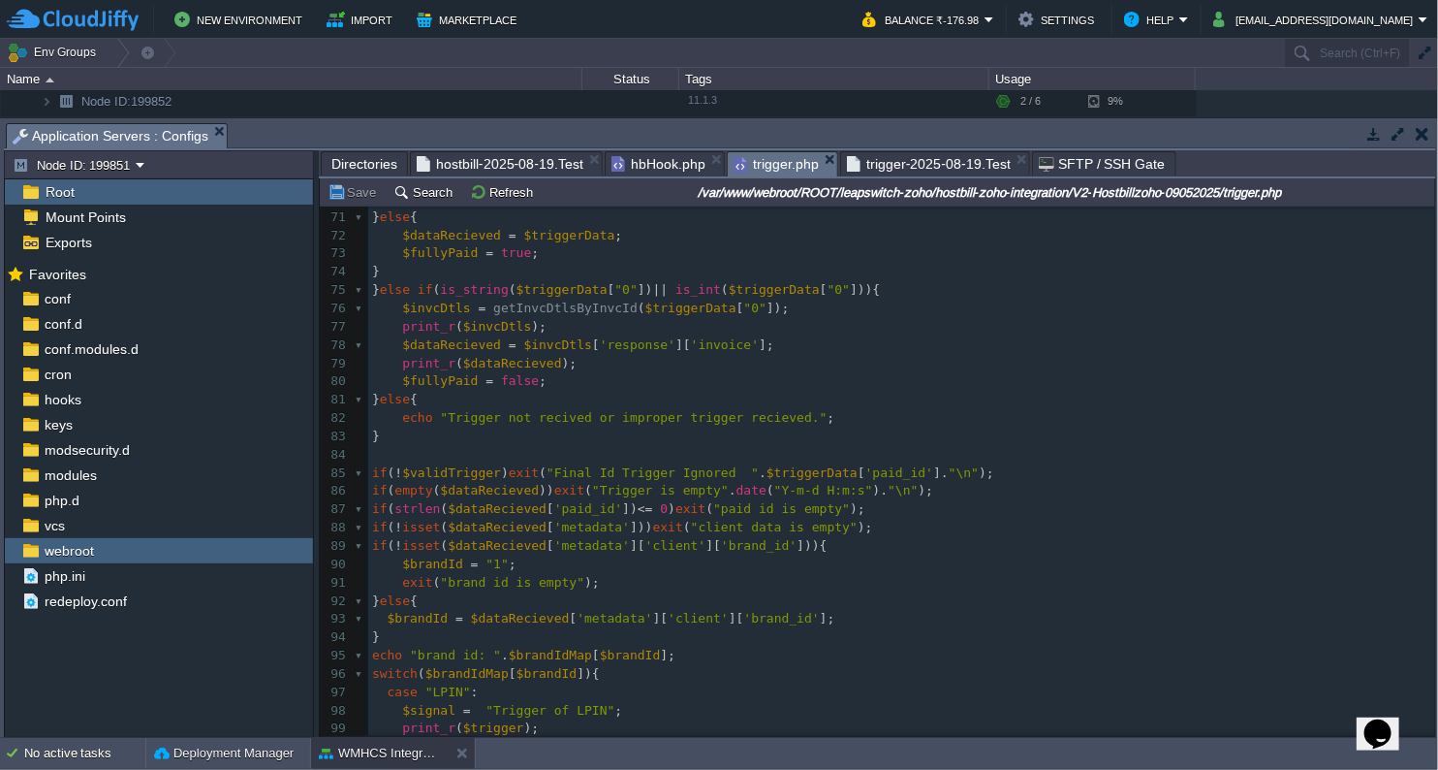
click at [792, 164] on span "trigger.php" at bounding box center [776, 164] width 85 height 24
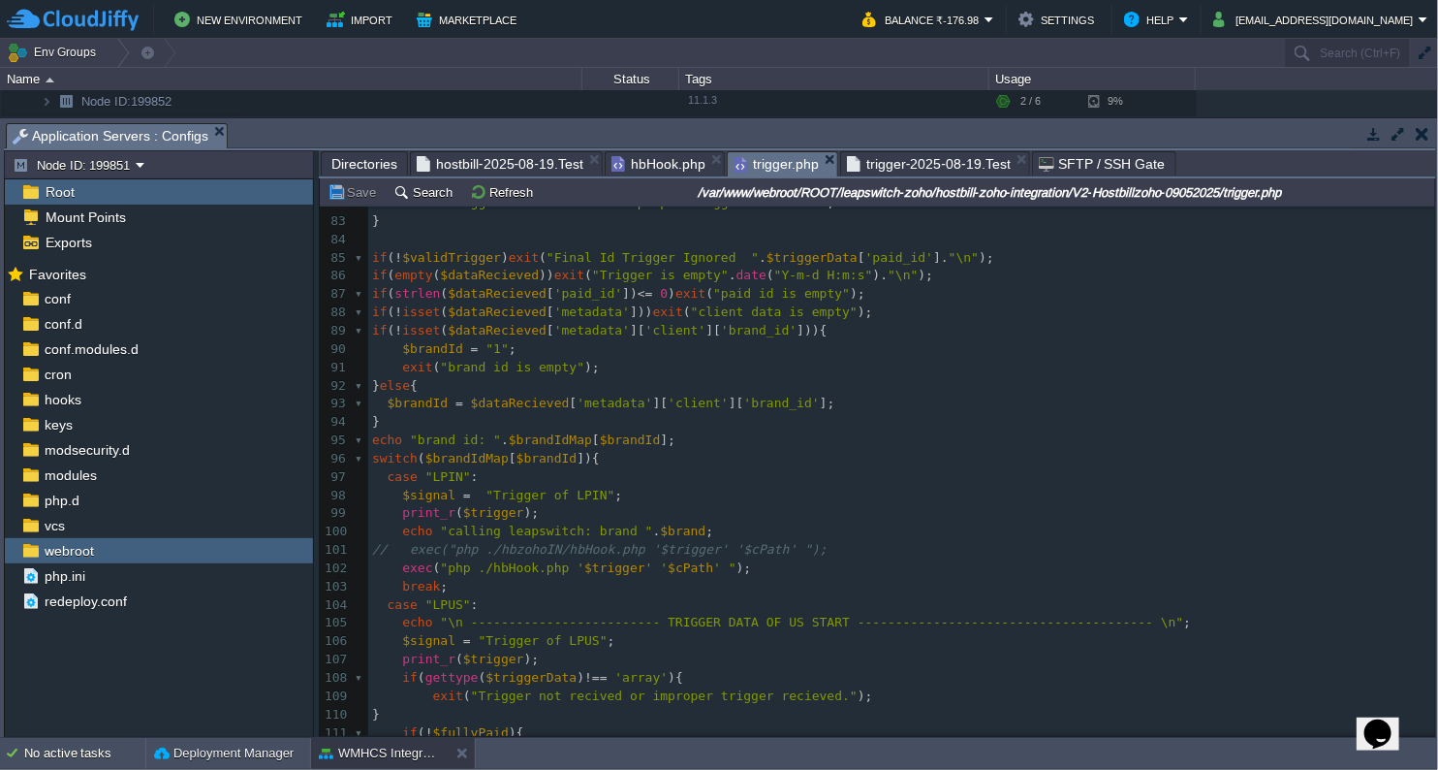
click at [537, 166] on span "hostbill-2025-08-19.Test" at bounding box center [500, 163] width 167 height 23
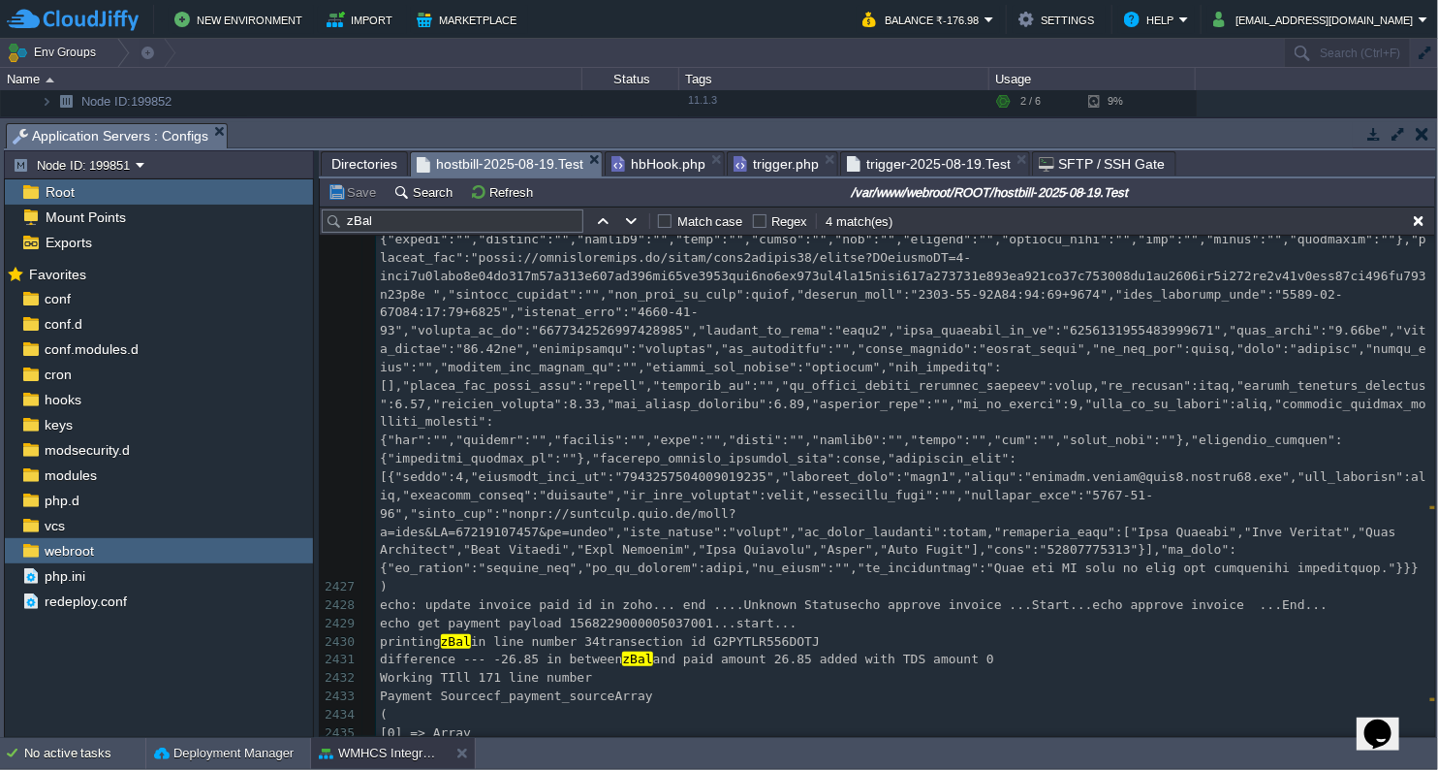
click at [961, 165] on span "trigger-2025-08-19.Test" at bounding box center [929, 163] width 164 height 23
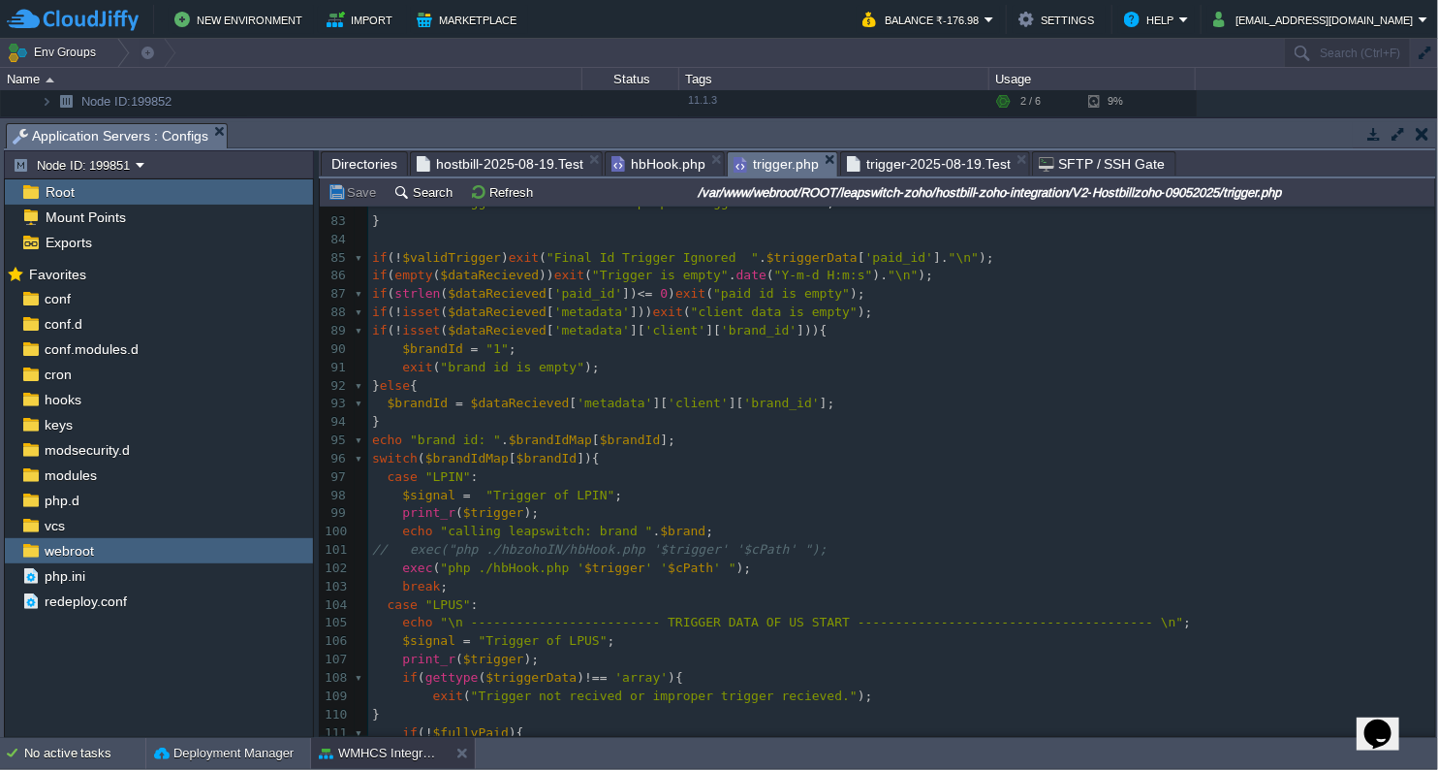
click at [774, 166] on span "trigger.php" at bounding box center [776, 164] width 85 height 24
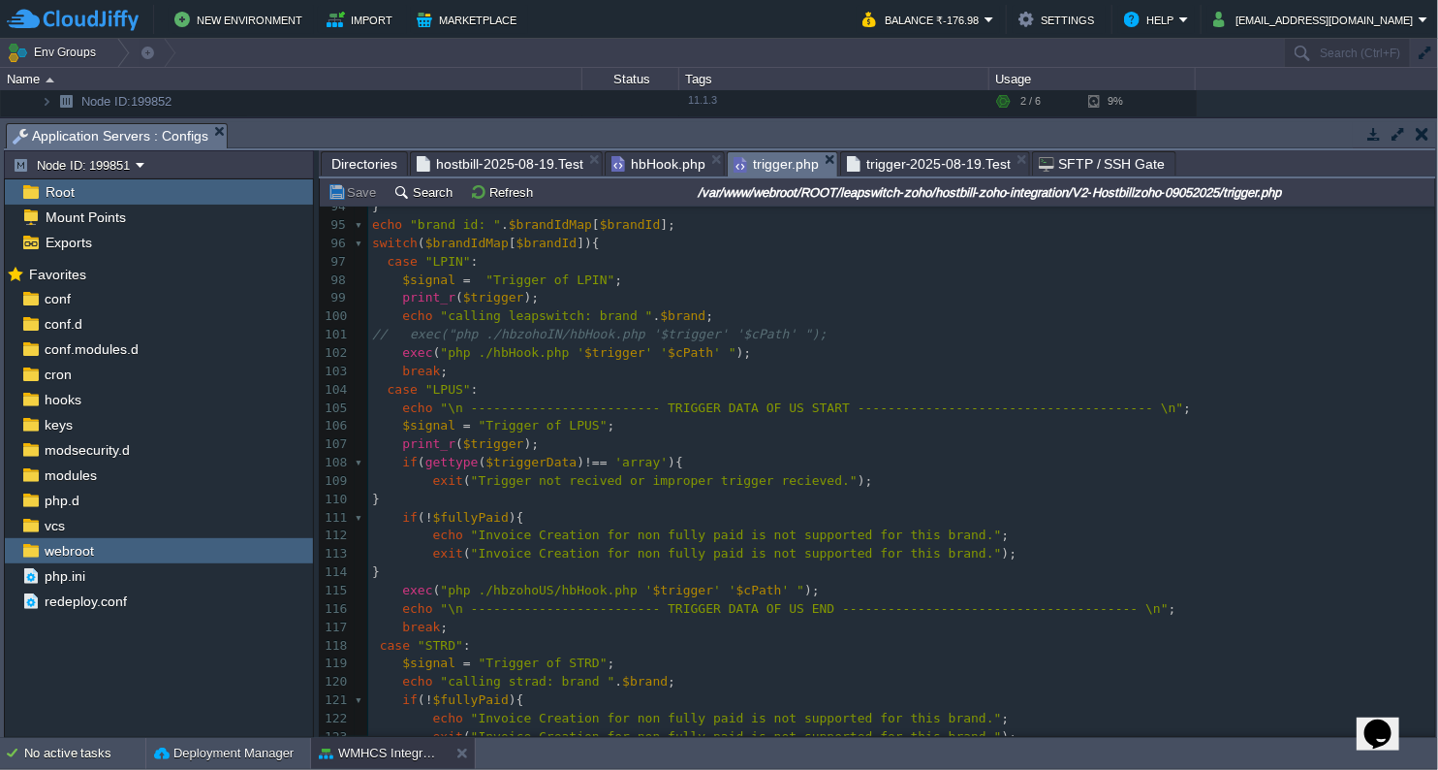
scroll to position [2319, 0]
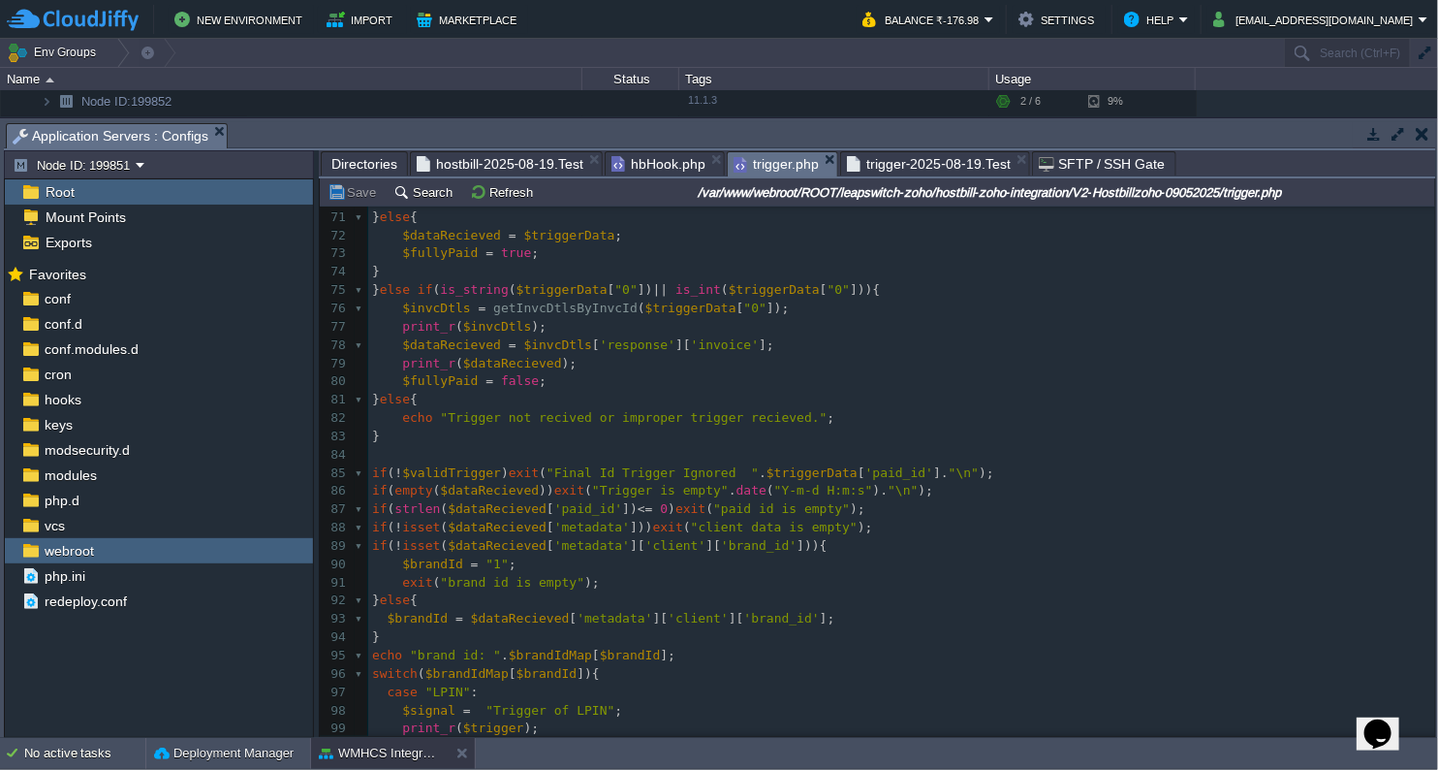
click at [913, 164] on span "trigger-2025-08-19.Test" at bounding box center [929, 163] width 164 height 23
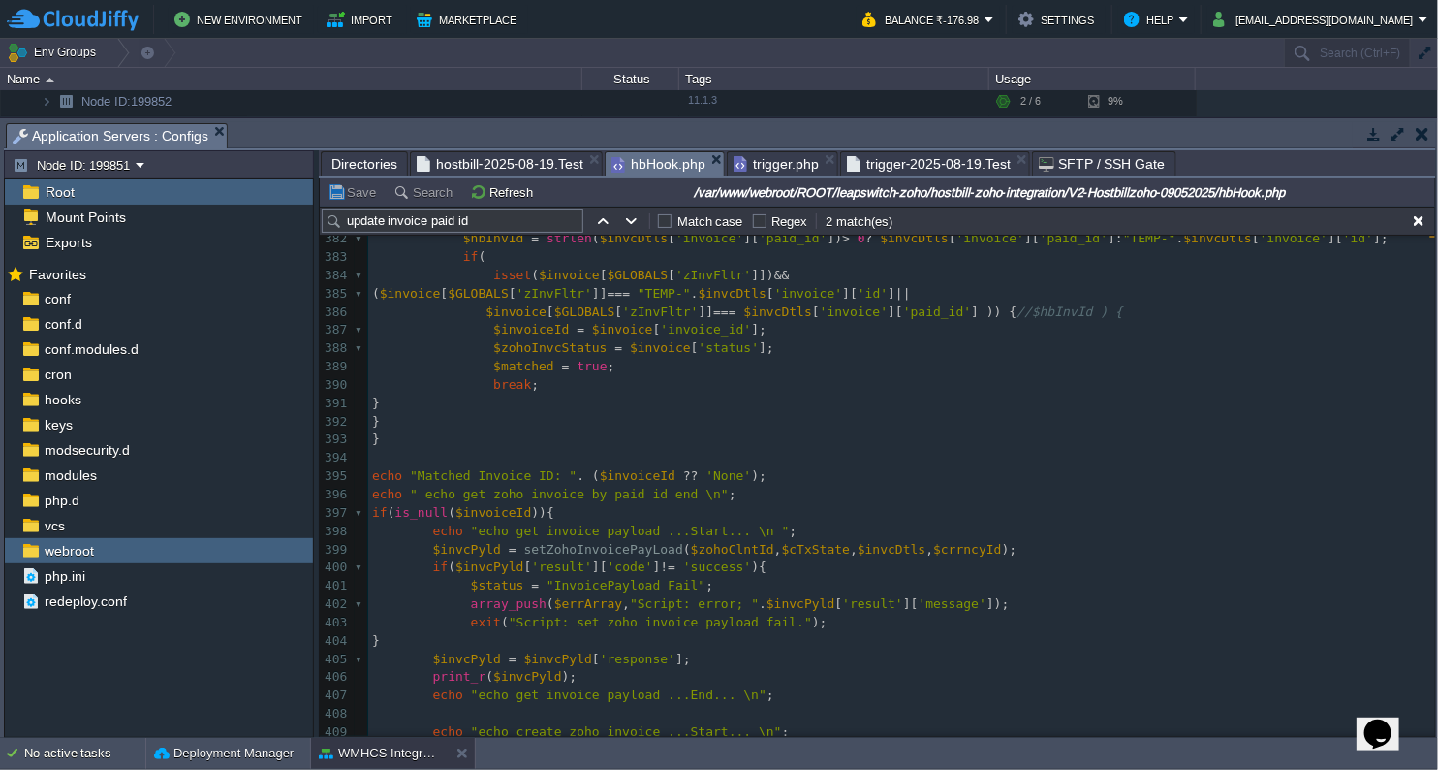
click at [661, 174] on span "hbHook.php" at bounding box center [659, 164] width 94 height 24
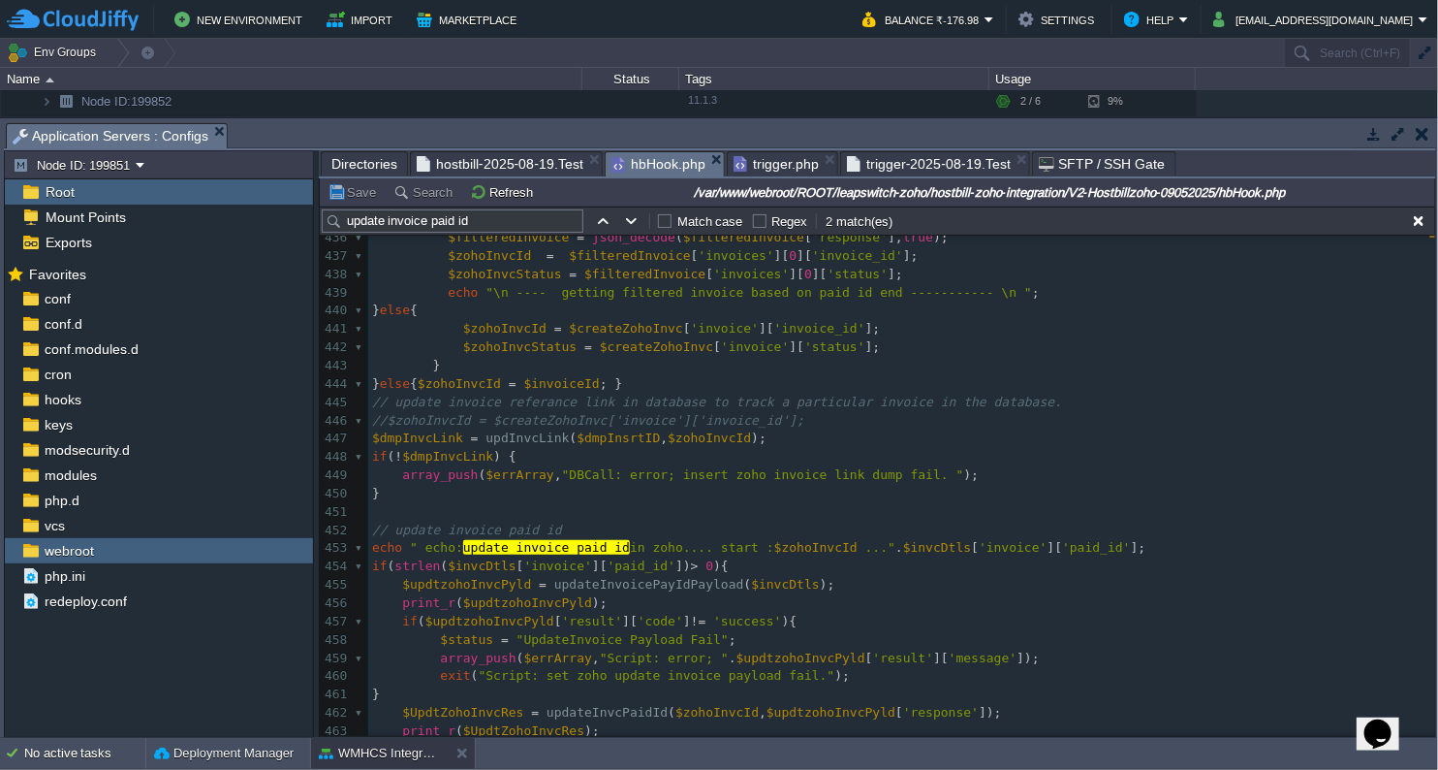
click at [775, 167] on span "trigger.php" at bounding box center [776, 163] width 85 height 23
click at [659, 166] on span "hbHook.php" at bounding box center [659, 164] width 94 height 24
drag, startPoint x: 501, startPoint y: 222, endPoint x: 278, endPoint y: 201, distance: 224.0
click at [278, 201] on div "Node ID: 199851 Root Mount Points Exports Mark the most frequently used files a…" at bounding box center [720, 443] width 1433 height 587
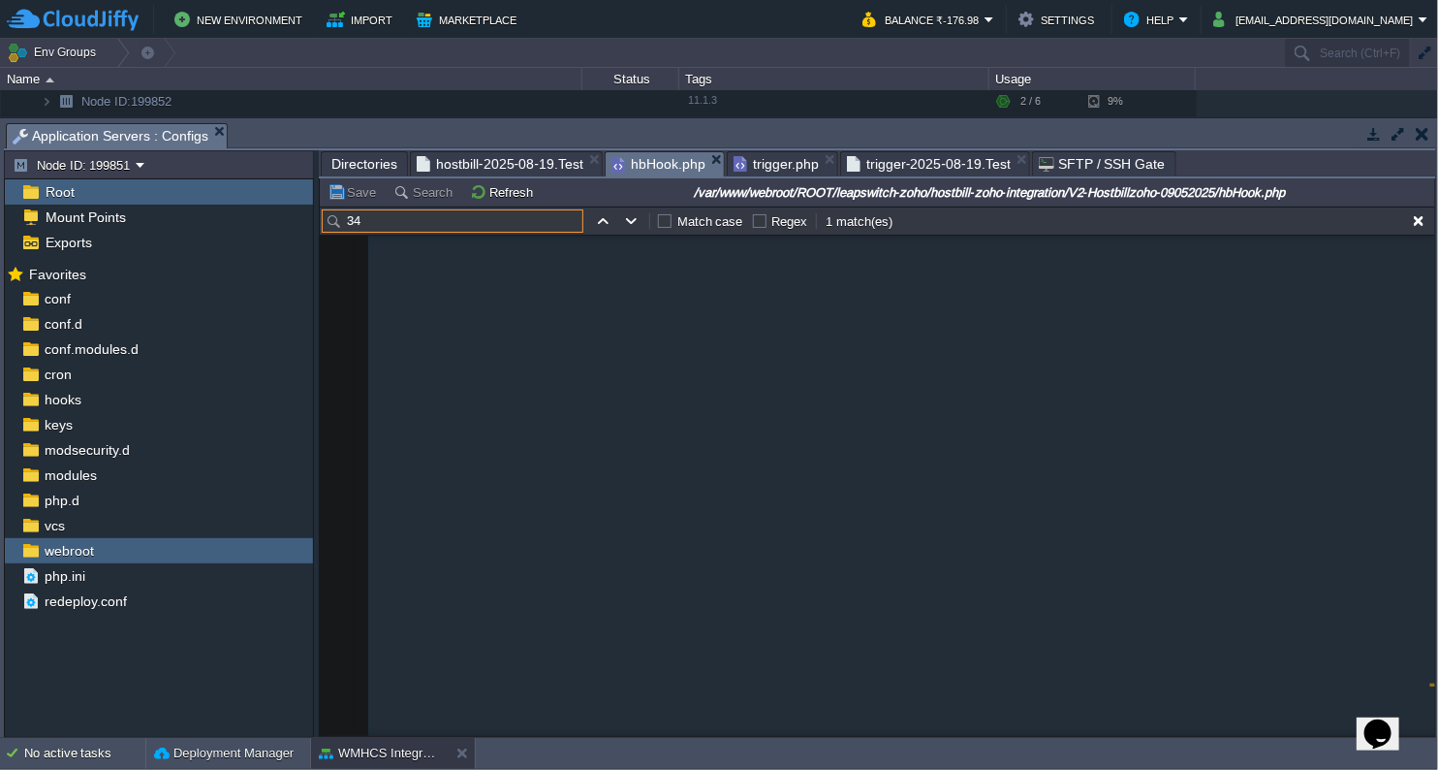
scroll to position [7871, 0]
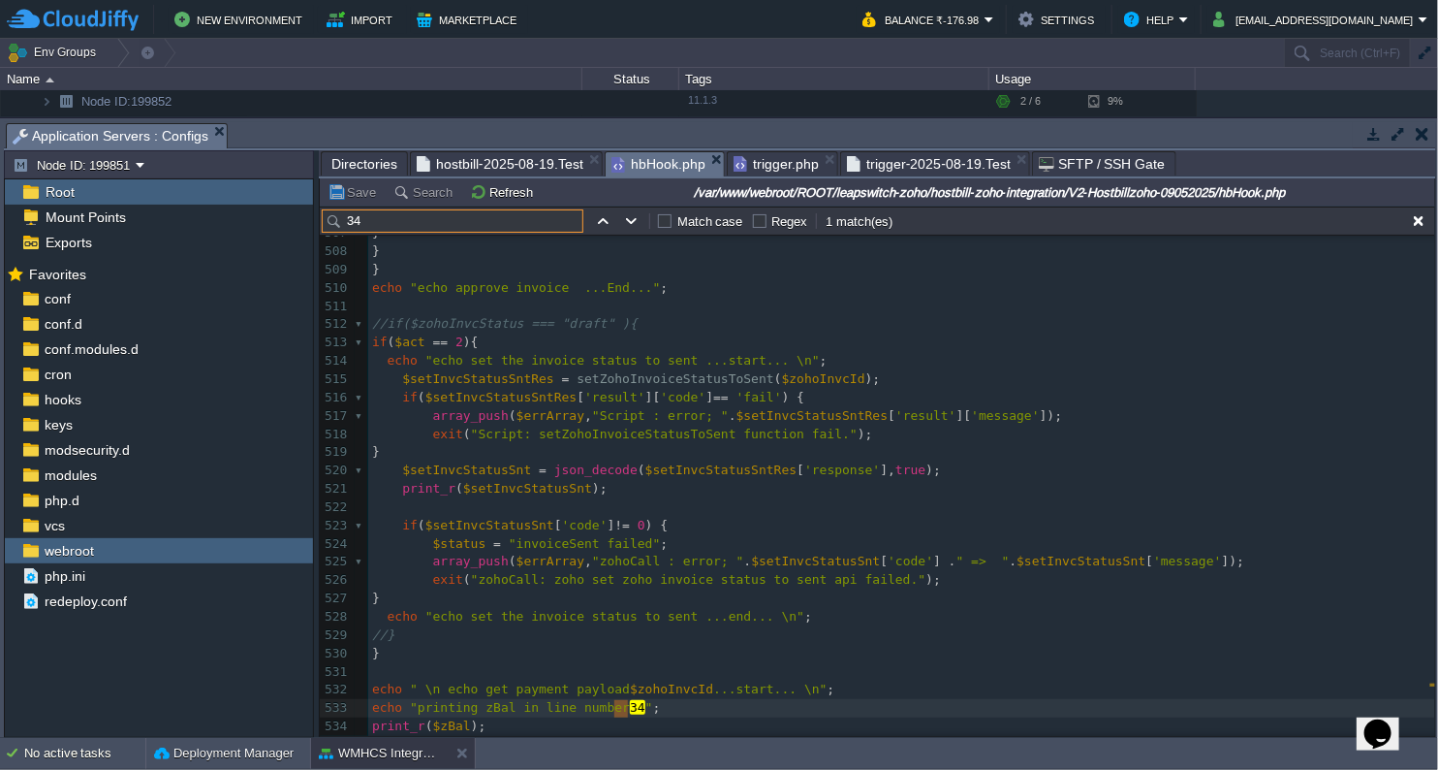
type input "34"
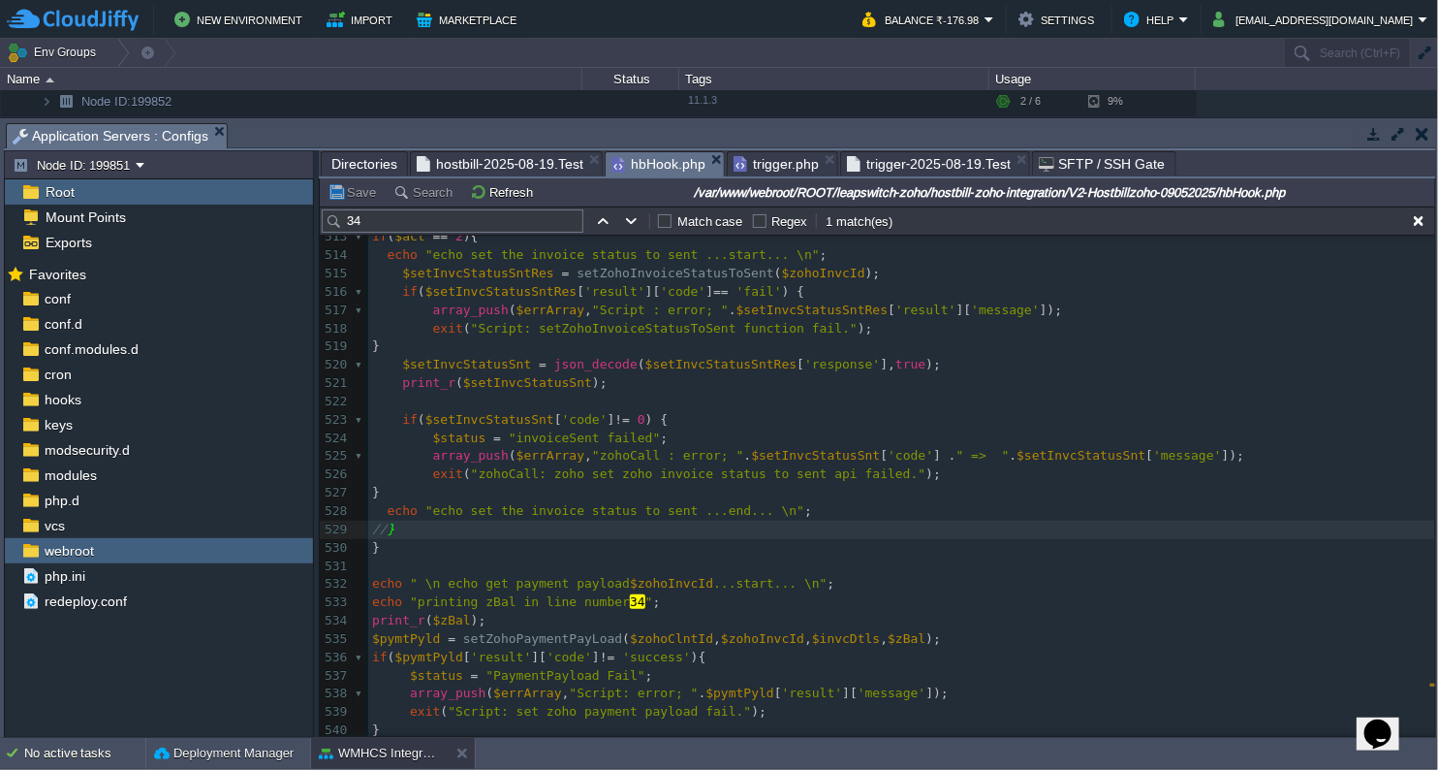
scroll to position [7979, 0]
click at [936, 624] on pre "print_r ( $zBal );" at bounding box center [901, 618] width 1067 height 18
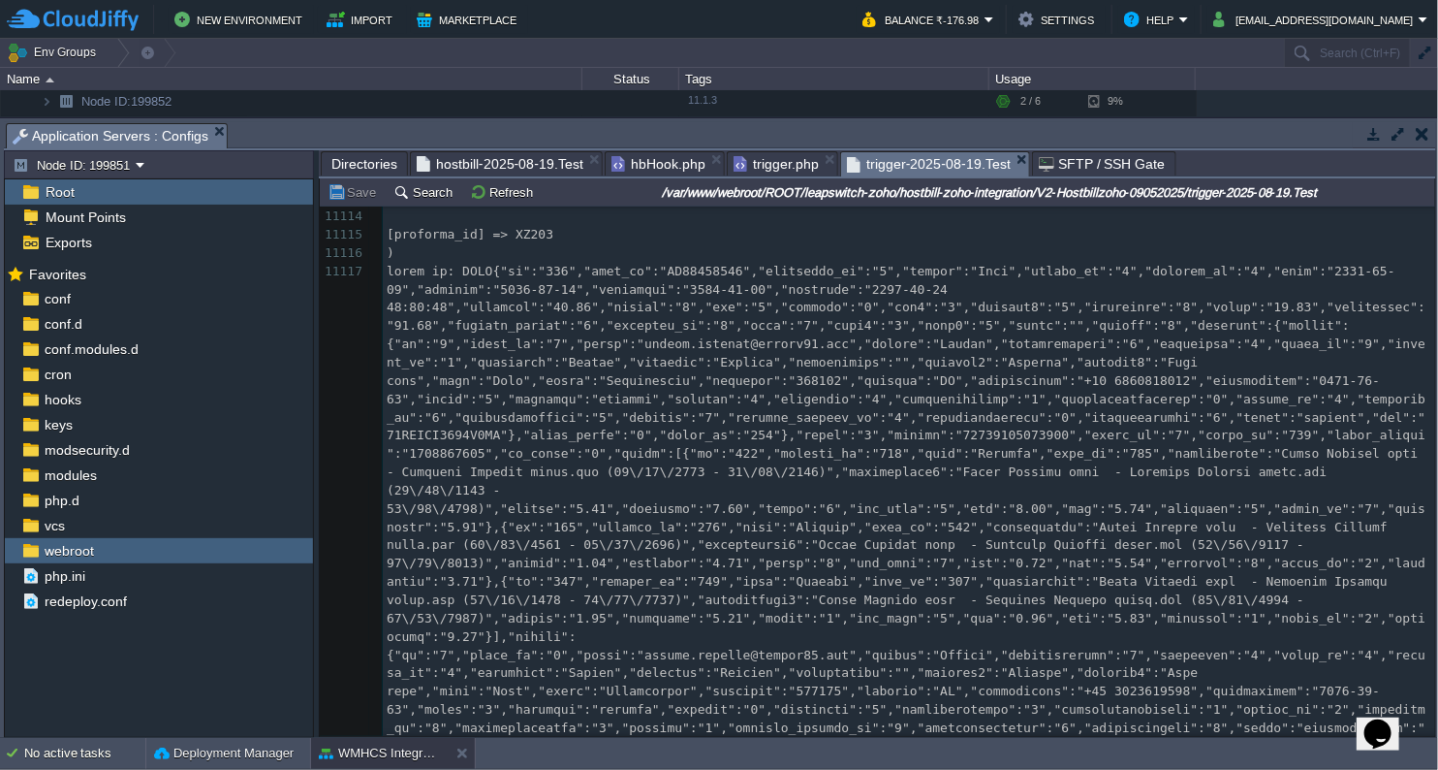
click at [906, 166] on span "trigger-2025-08-19.Test" at bounding box center [929, 164] width 164 height 24
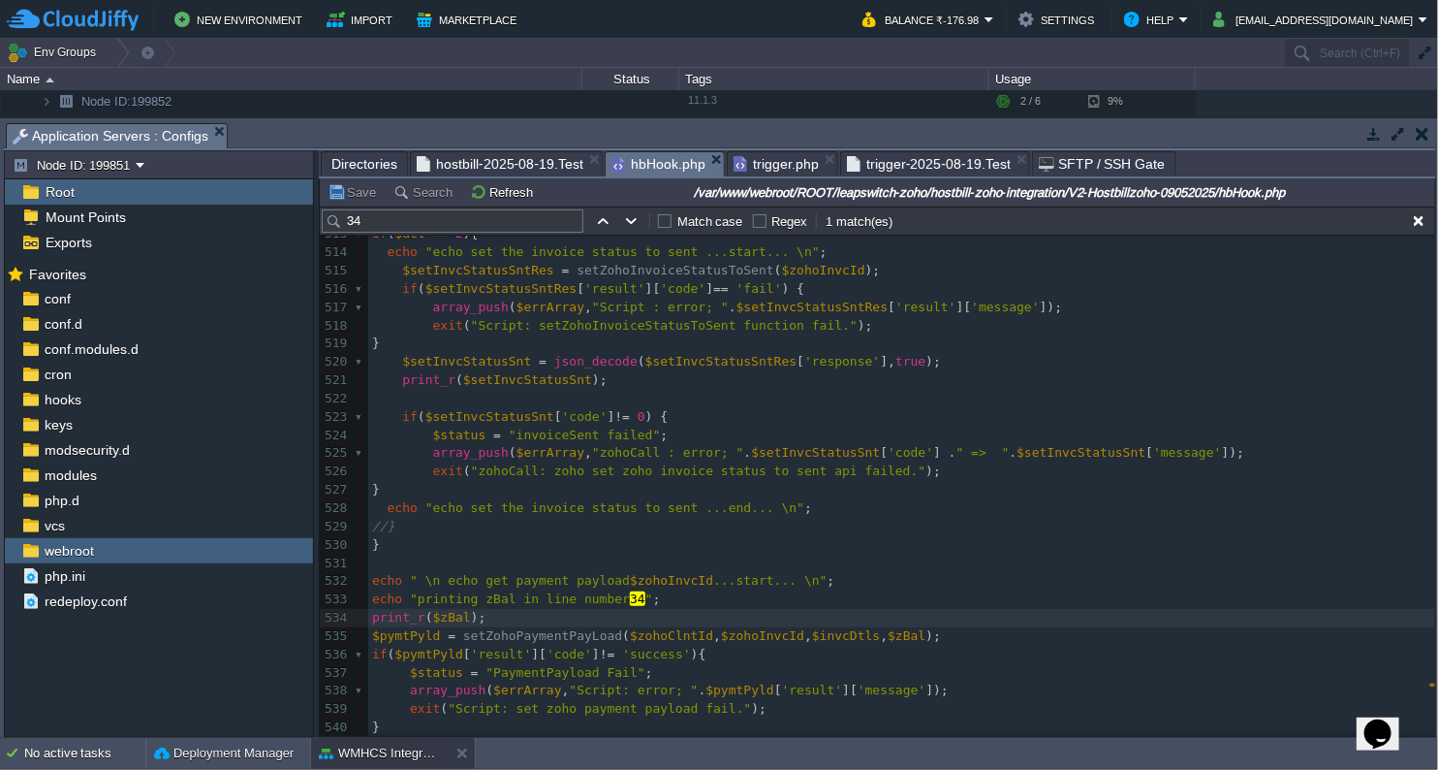
click at [663, 159] on span "hbHook.php" at bounding box center [659, 164] width 94 height 24
click at [527, 170] on span "hostbill-2025-08-19.Test" at bounding box center [500, 163] width 167 height 23
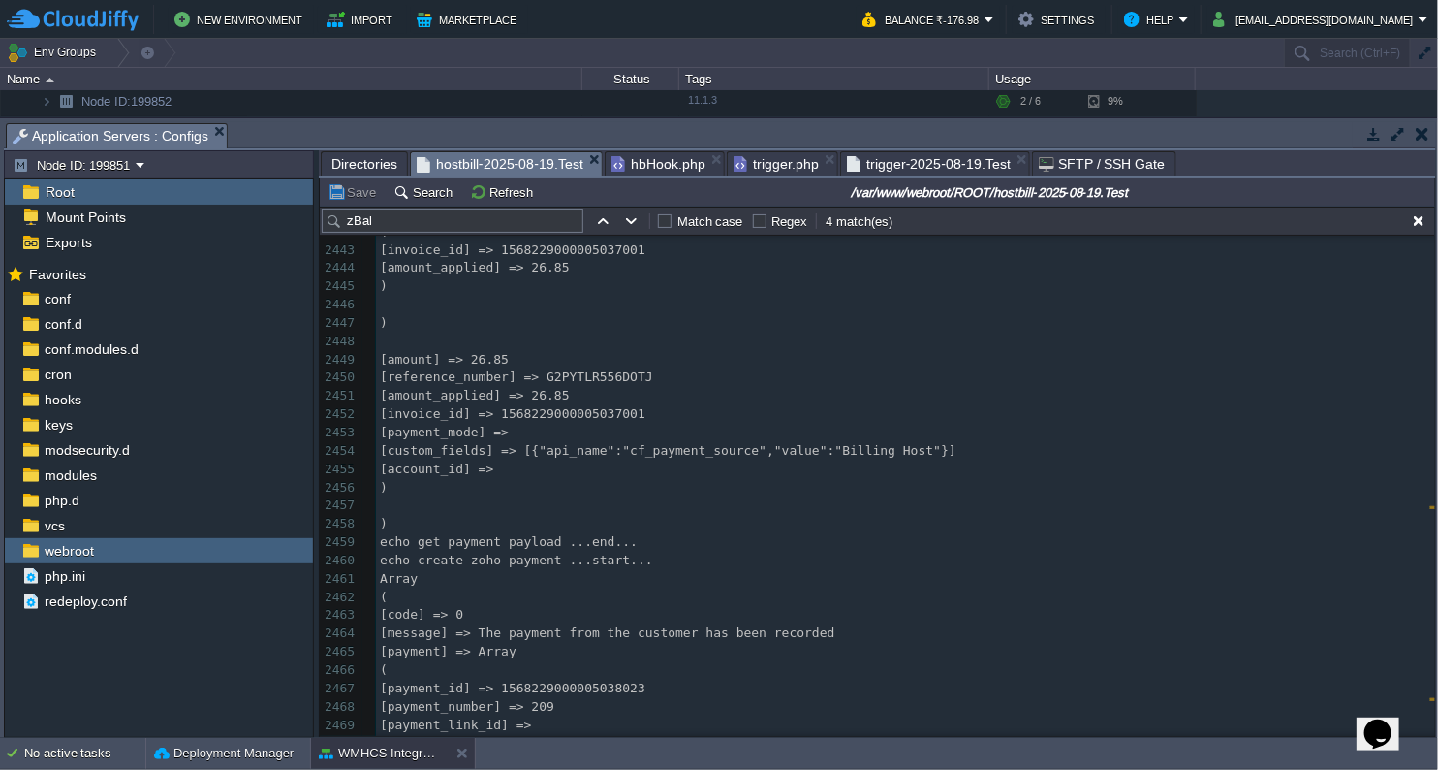
scroll to position [49641, 0]
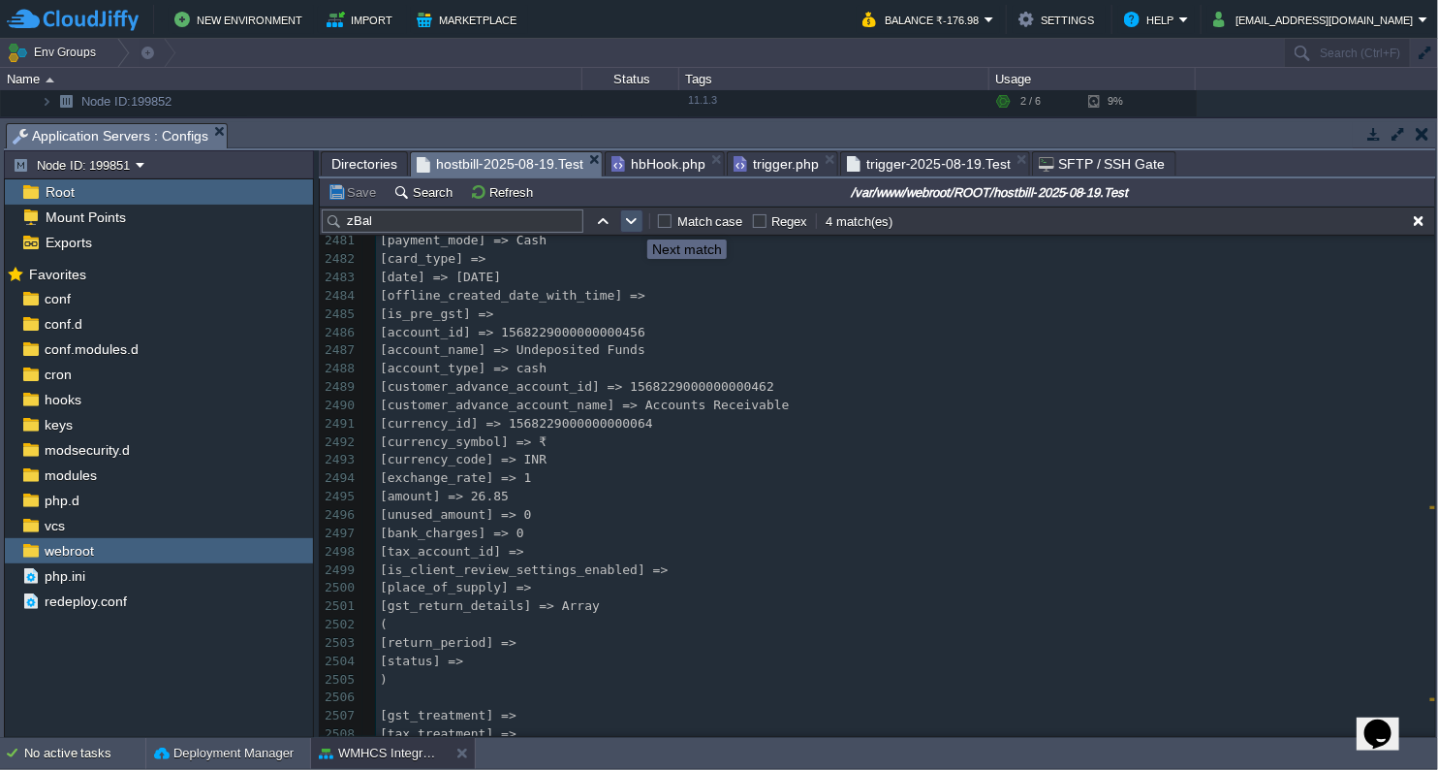
click at [634, 224] on button "button" at bounding box center [631, 220] width 17 height 17
type textarea "zBal"
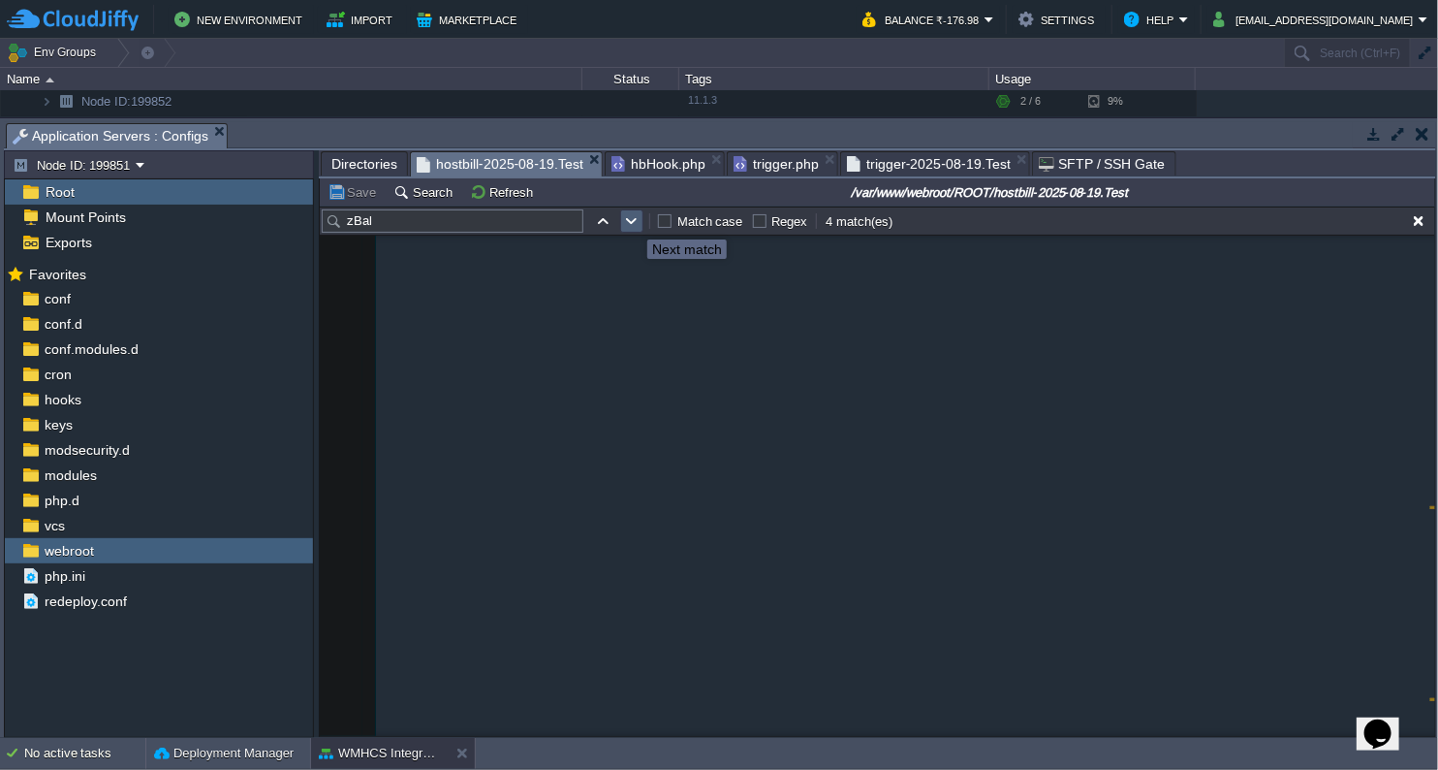
scroll to position [49080, 0]
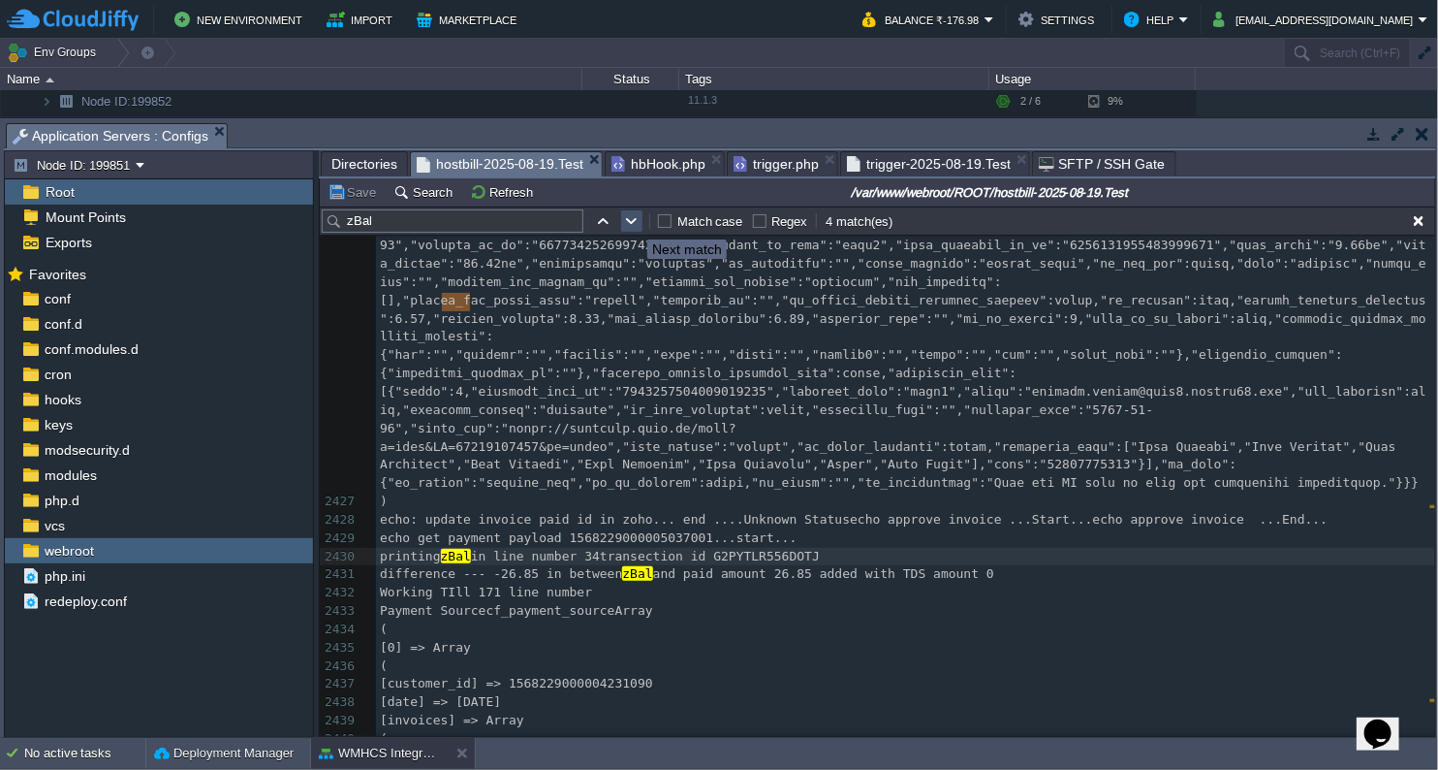
click at [634, 224] on button "button" at bounding box center [631, 220] width 17 height 17
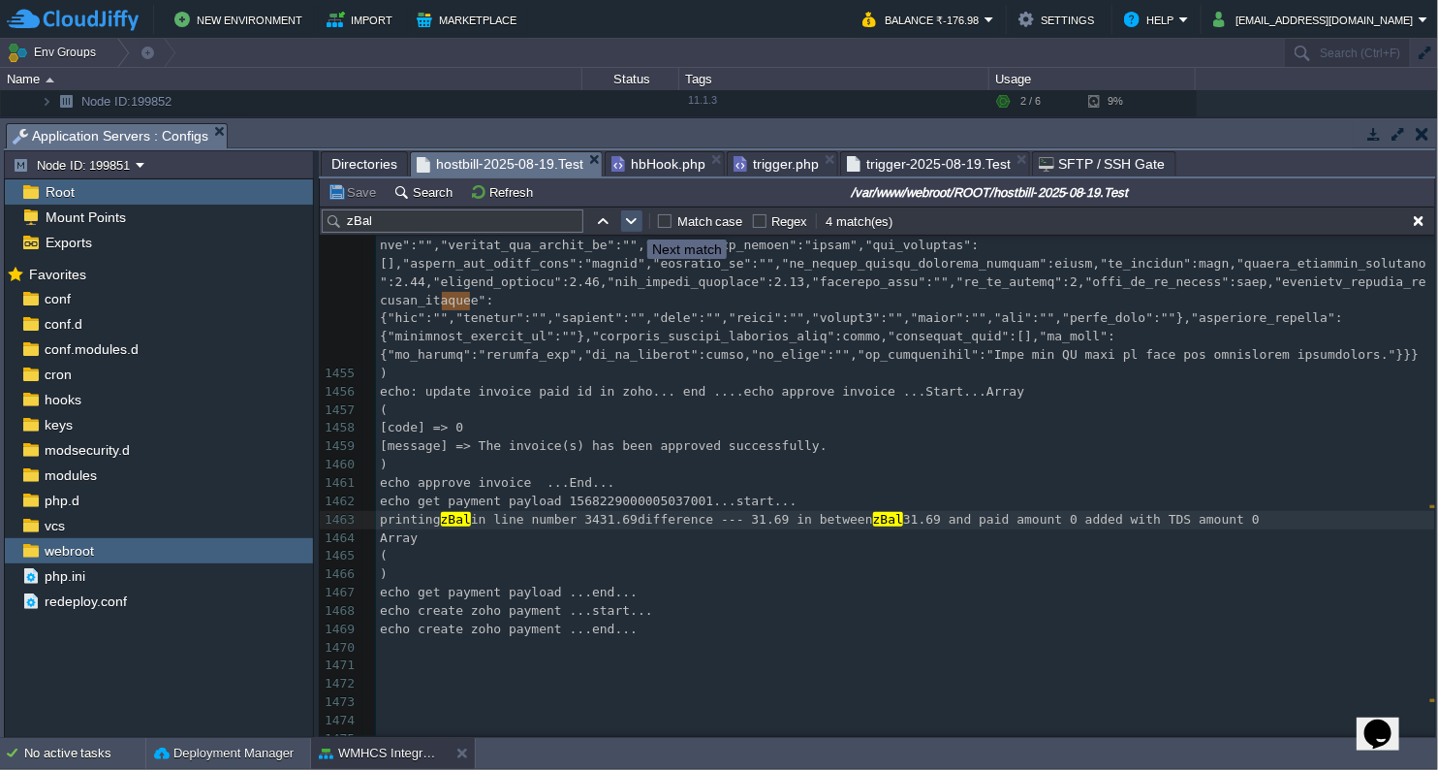
click at [634, 224] on button "button" at bounding box center [631, 220] width 17 height 17
click at [508, 190] on button "Refresh" at bounding box center [504, 191] width 69 height 17
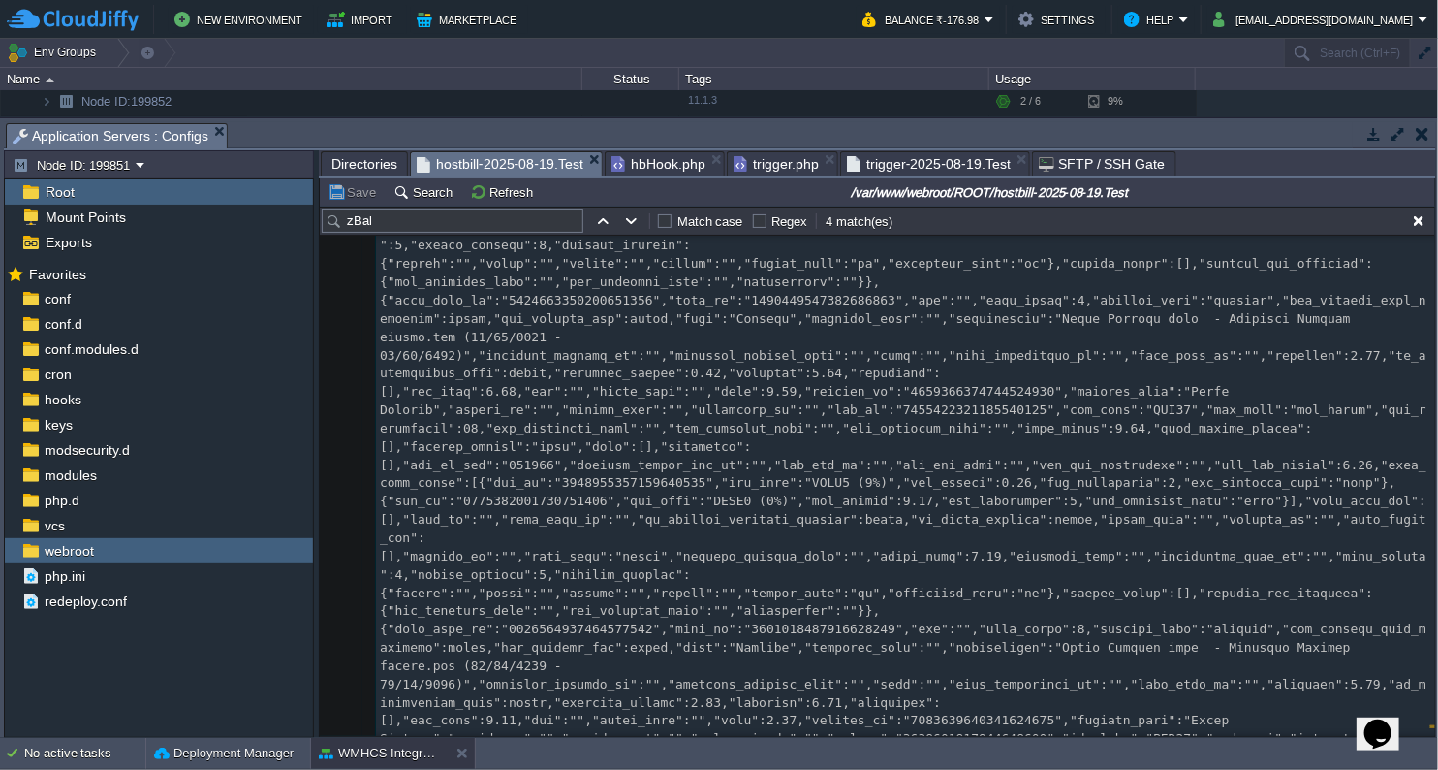
scroll to position [26883, 0]
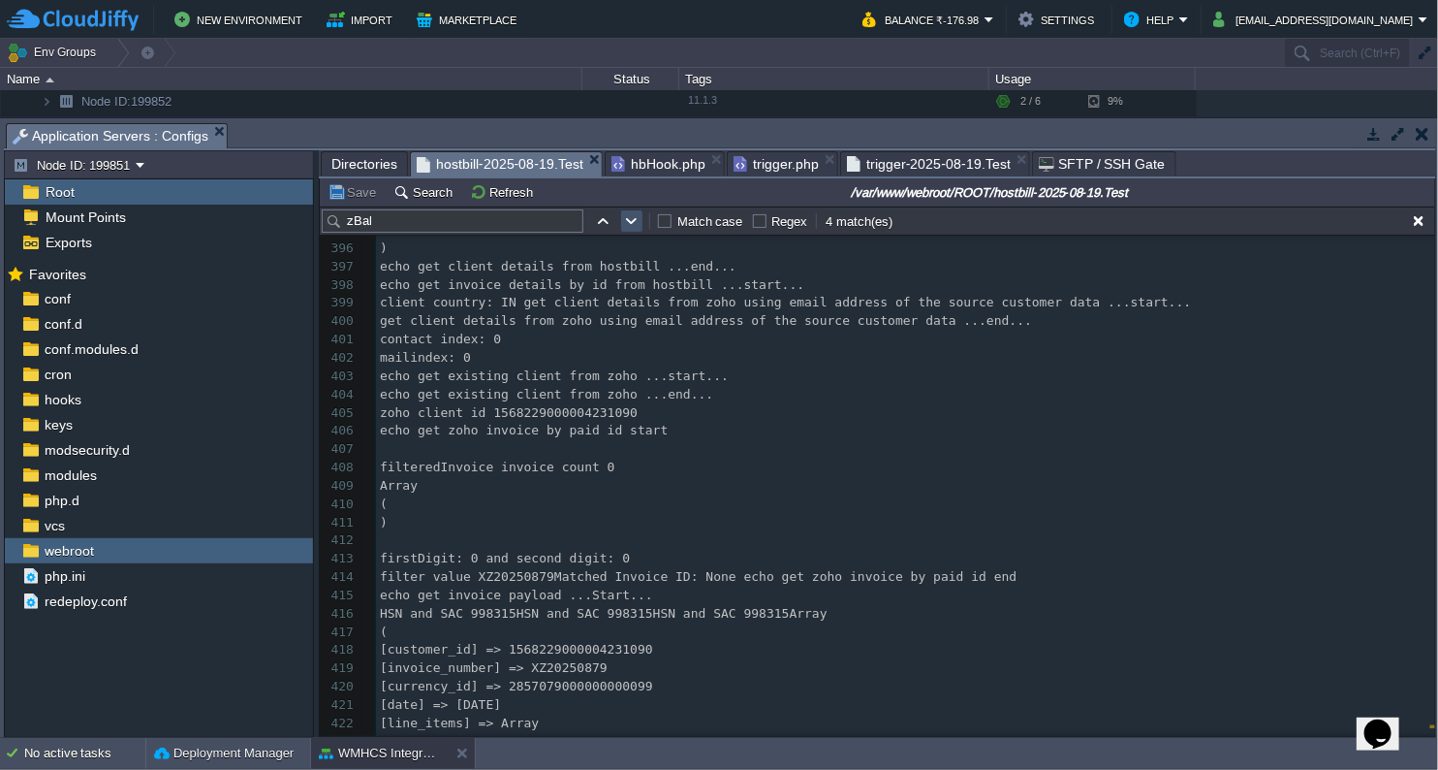
click at [632, 221] on button "button" at bounding box center [631, 220] width 17 height 17
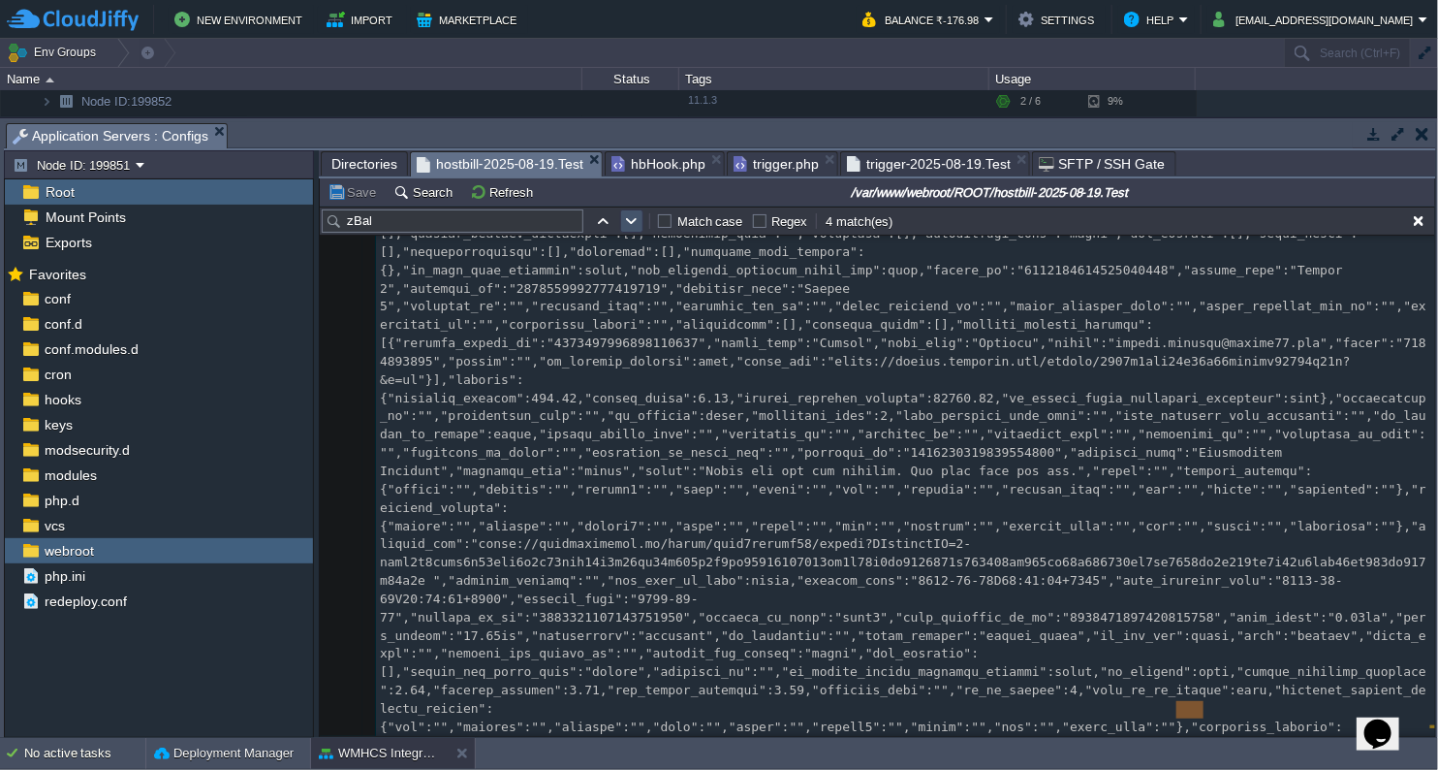
click at [632, 221] on button "button" at bounding box center [631, 220] width 17 height 17
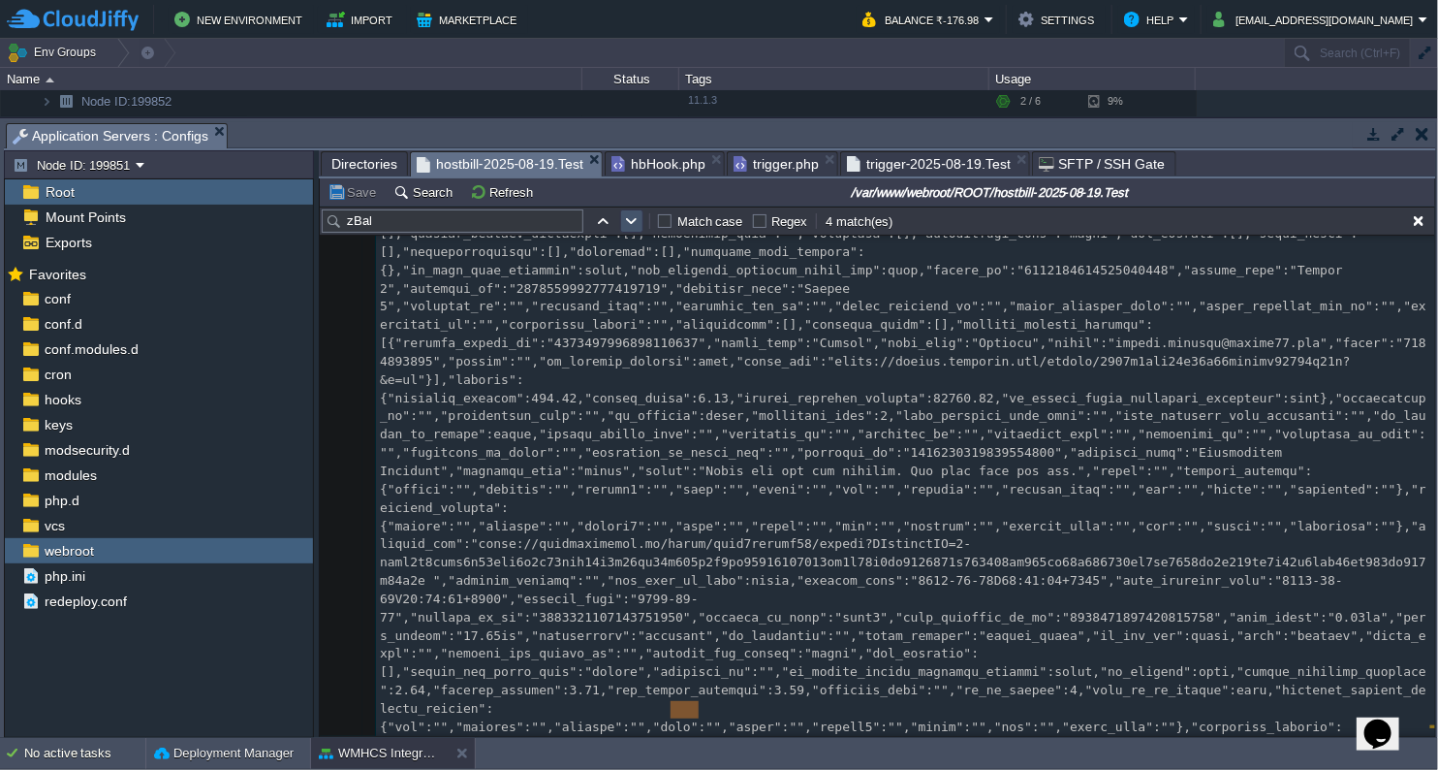
click at [632, 221] on button "button" at bounding box center [631, 220] width 17 height 17
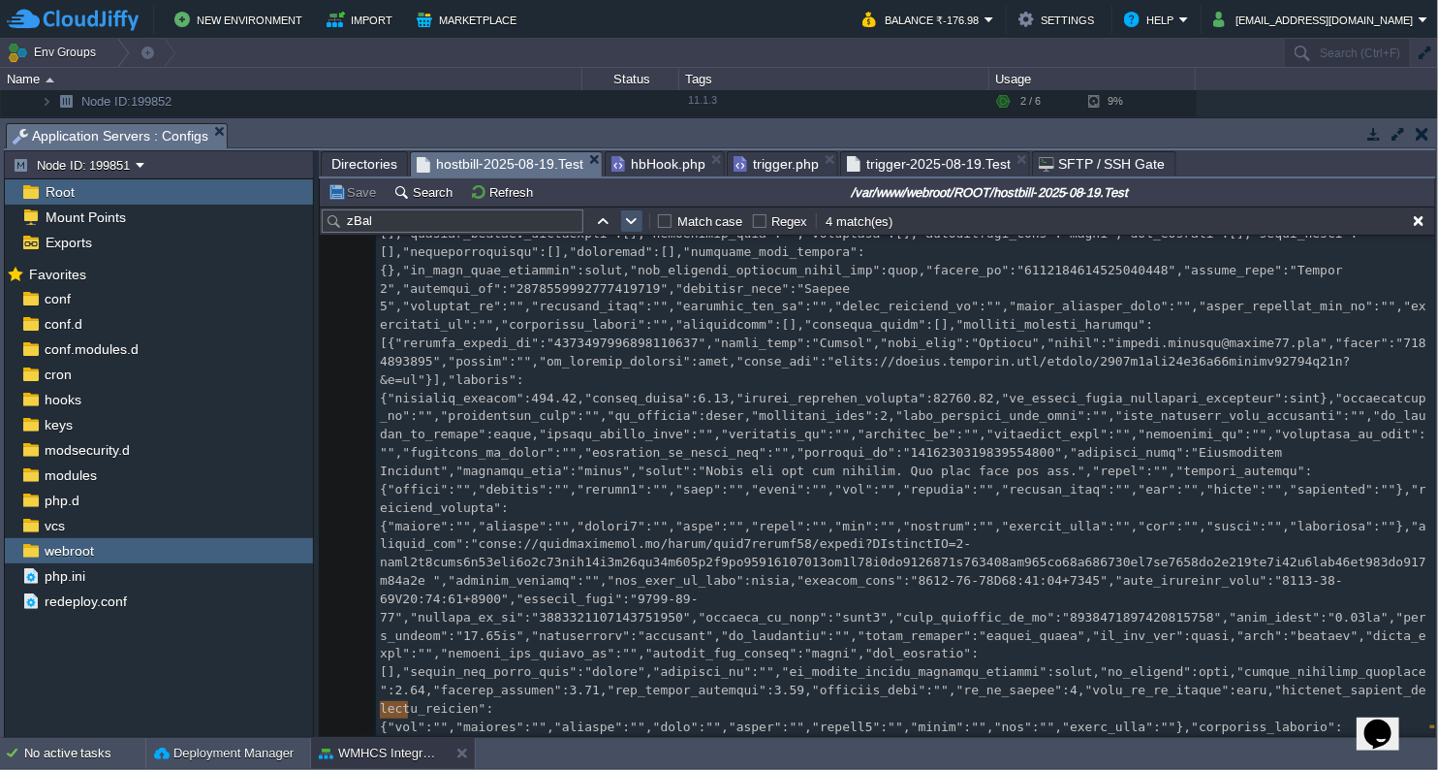
click at [632, 221] on button "button" at bounding box center [631, 220] width 17 height 17
click at [606, 226] on button "button" at bounding box center [602, 220] width 17 height 17
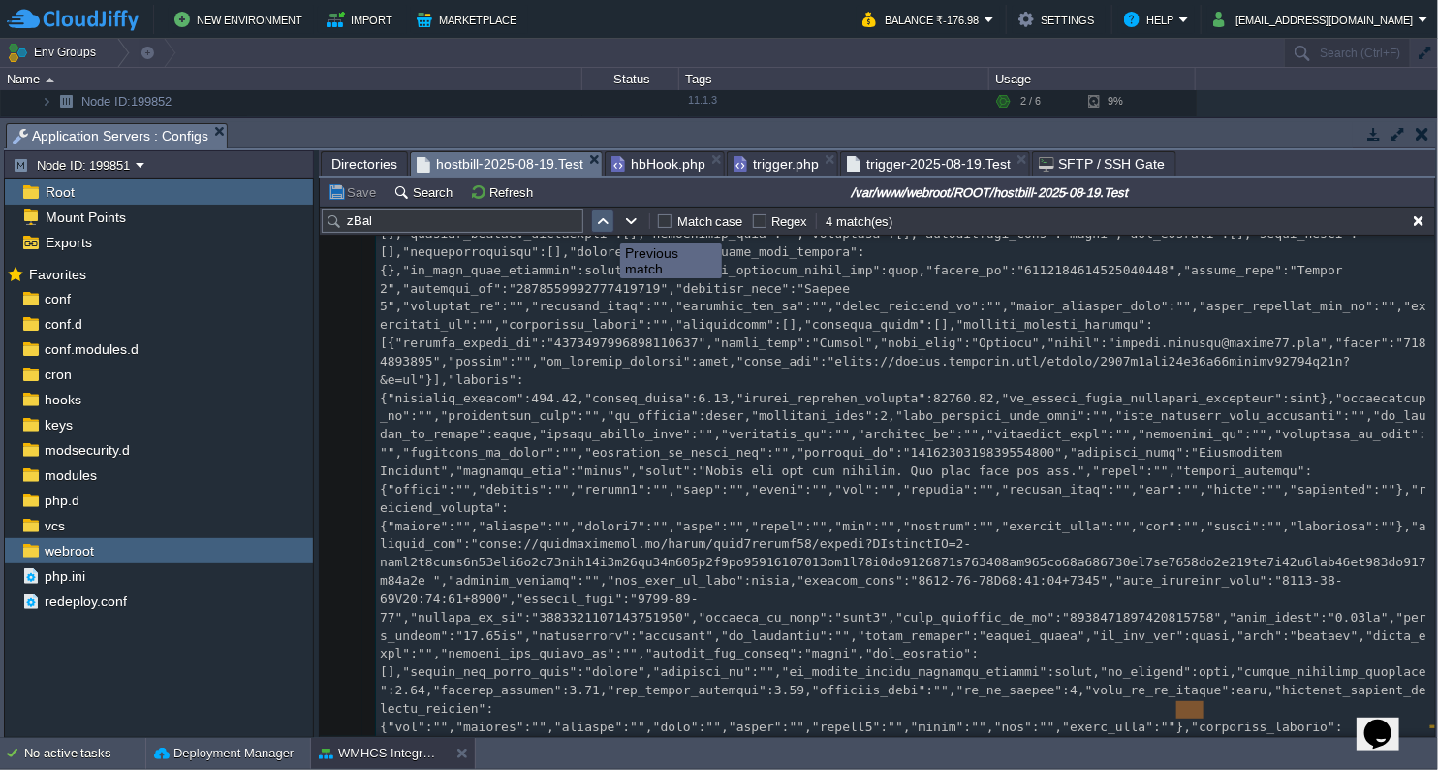
click at [606, 226] on button "button" at bounding box center [602, 220] width 17 height 17
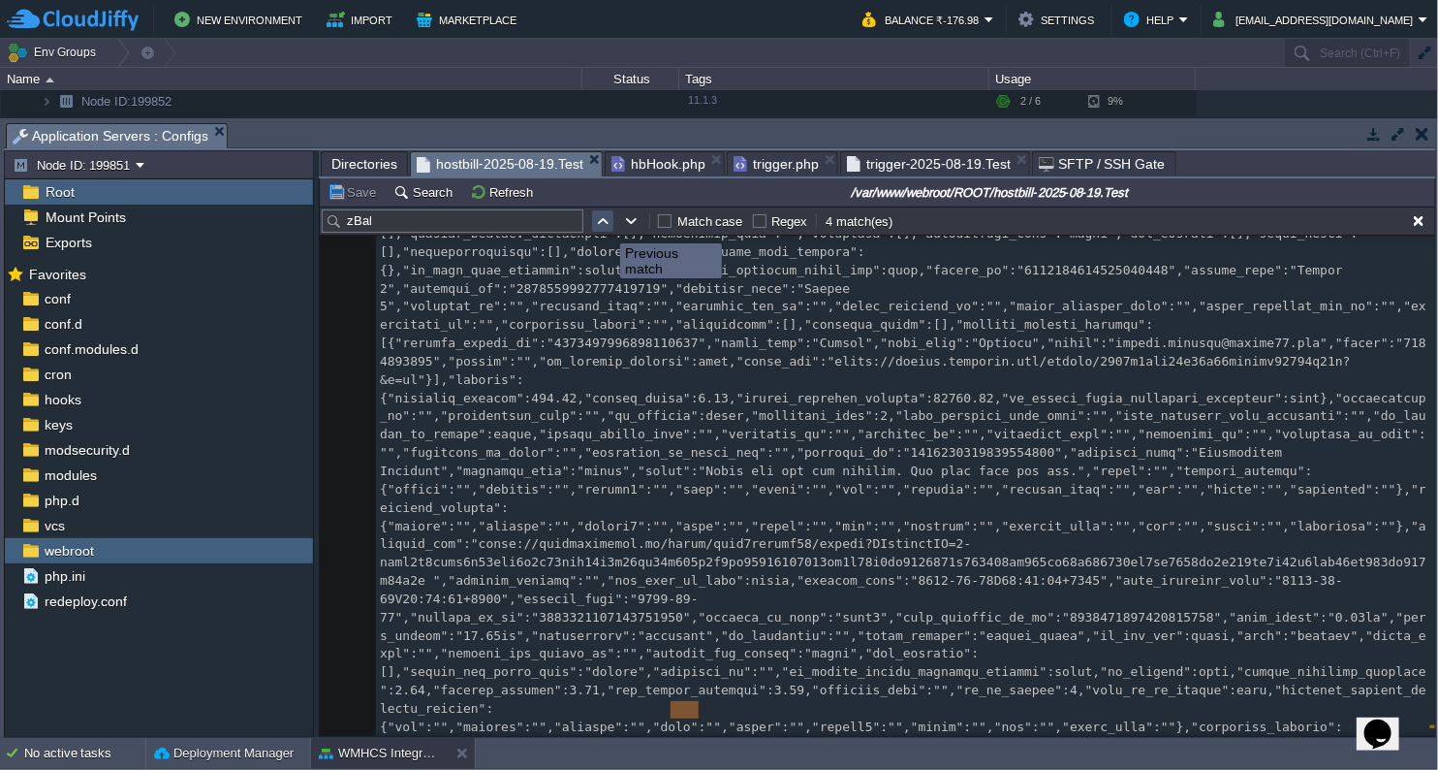
click at [606, 226] on button "button" at bounding box center [602, 220] width 17 height 17
type textarea "zBal"
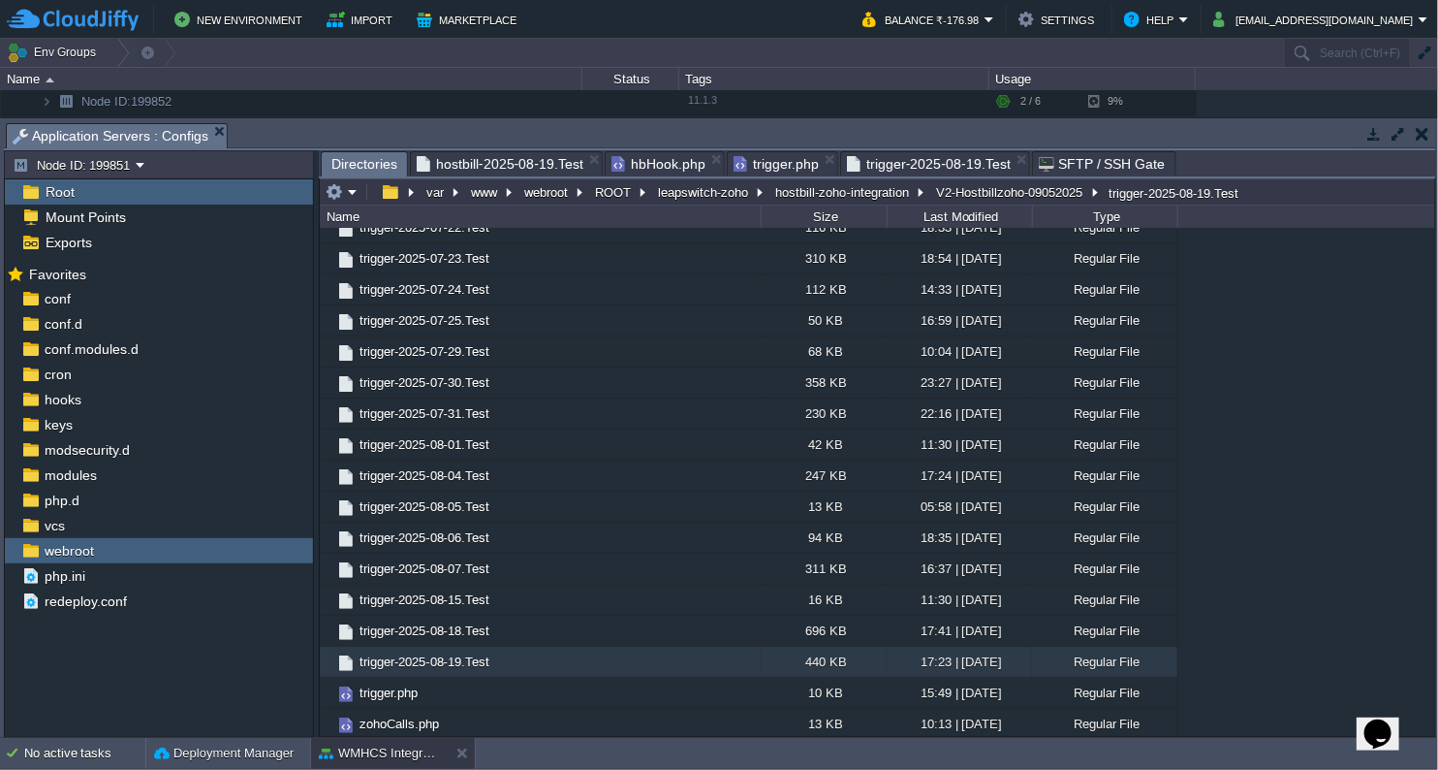
click at [374, 163] on span "Directories" at bounding box center [365, 164] width 66 height 24
click at [617, 200] on button "ROOT" at bounding box center [614, 191] width 44 height 17
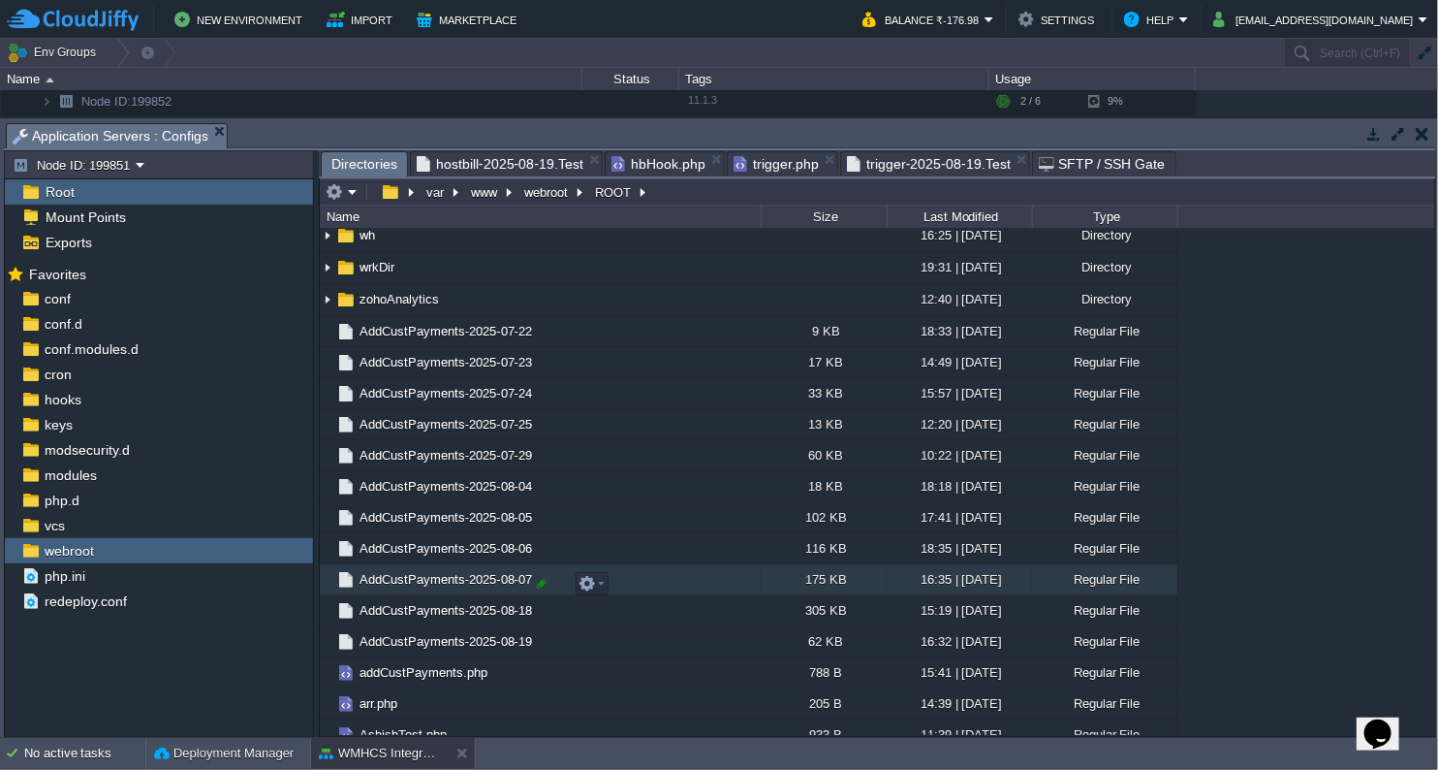
scroll to position [861, 0]
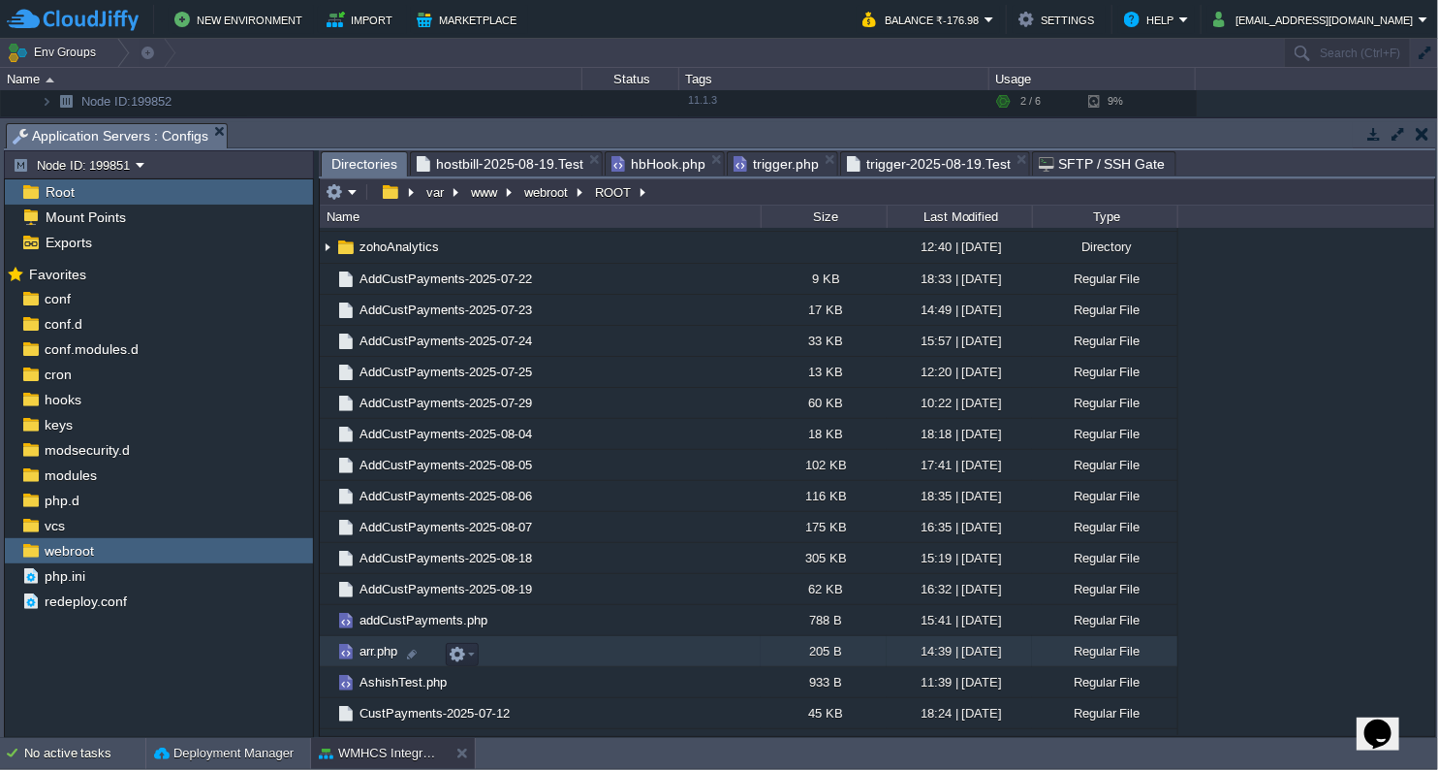
click at [362, 658] on span "arr.php" at bounding box center [379, 651] width 44 height 16
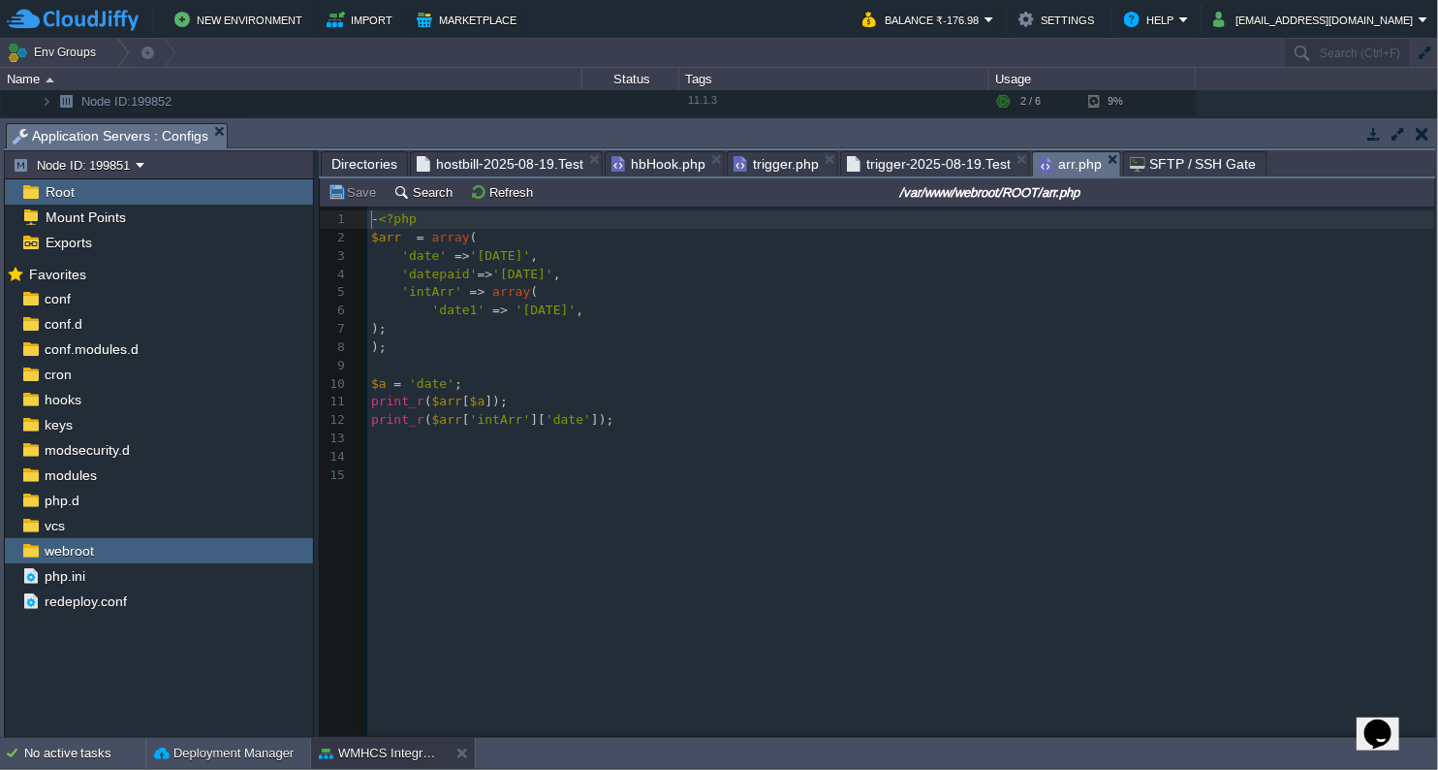
scroll to position [6, 0]
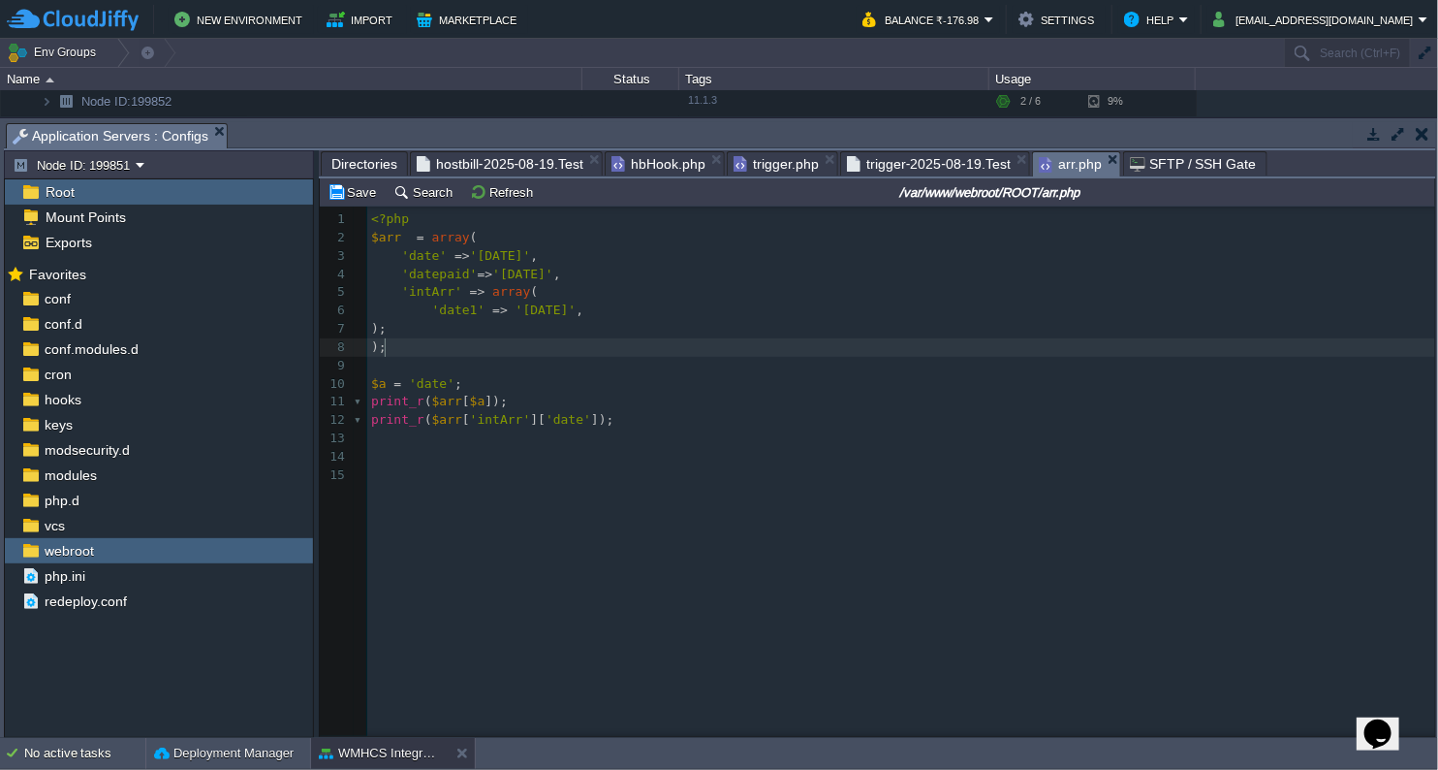
click at [417, 351] on pre ");" at bounding box center [904, 347] width 1074 height 18
click at [420, 231] on div "xxxxxxxxxx 1 <?php 2 $arr = array ( 3 'date' => '[DATE]' , 4 'datepaid' => '[DA…" at bounding box center [904, 347] width 1074 height 274
click at [423, 229] on pre "$arr = array (" at bounding box center [904, 238] width 1074 height 18
type textarea "?8"
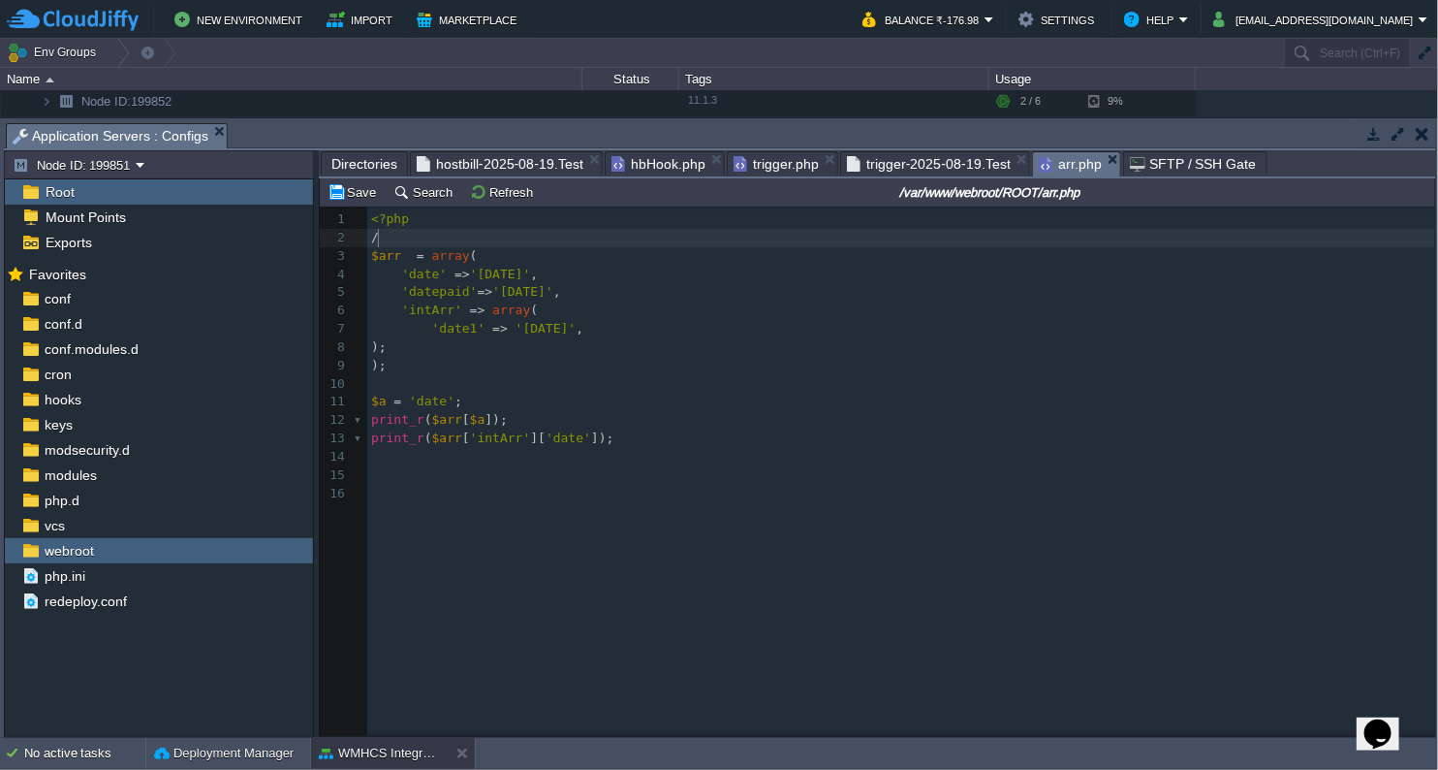
type textarea "/*"
click at [615, 434] on pre "print_r($arr['intArr']['date']);" at bounding box center [904, 438] width 1074 height 18
type textarea "*/"
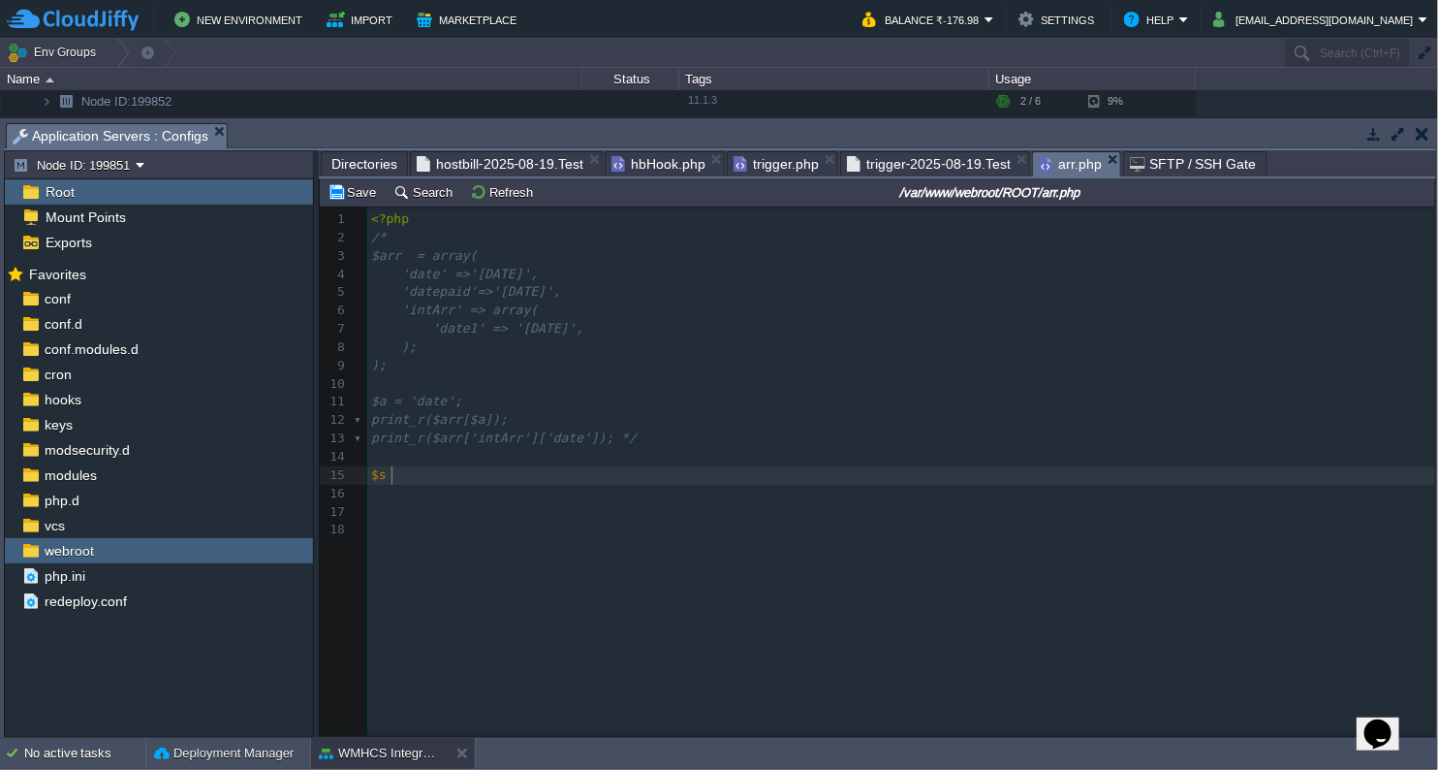
type textarea "$s"
type textarea "a = [1,23,"
type textarea ",34"
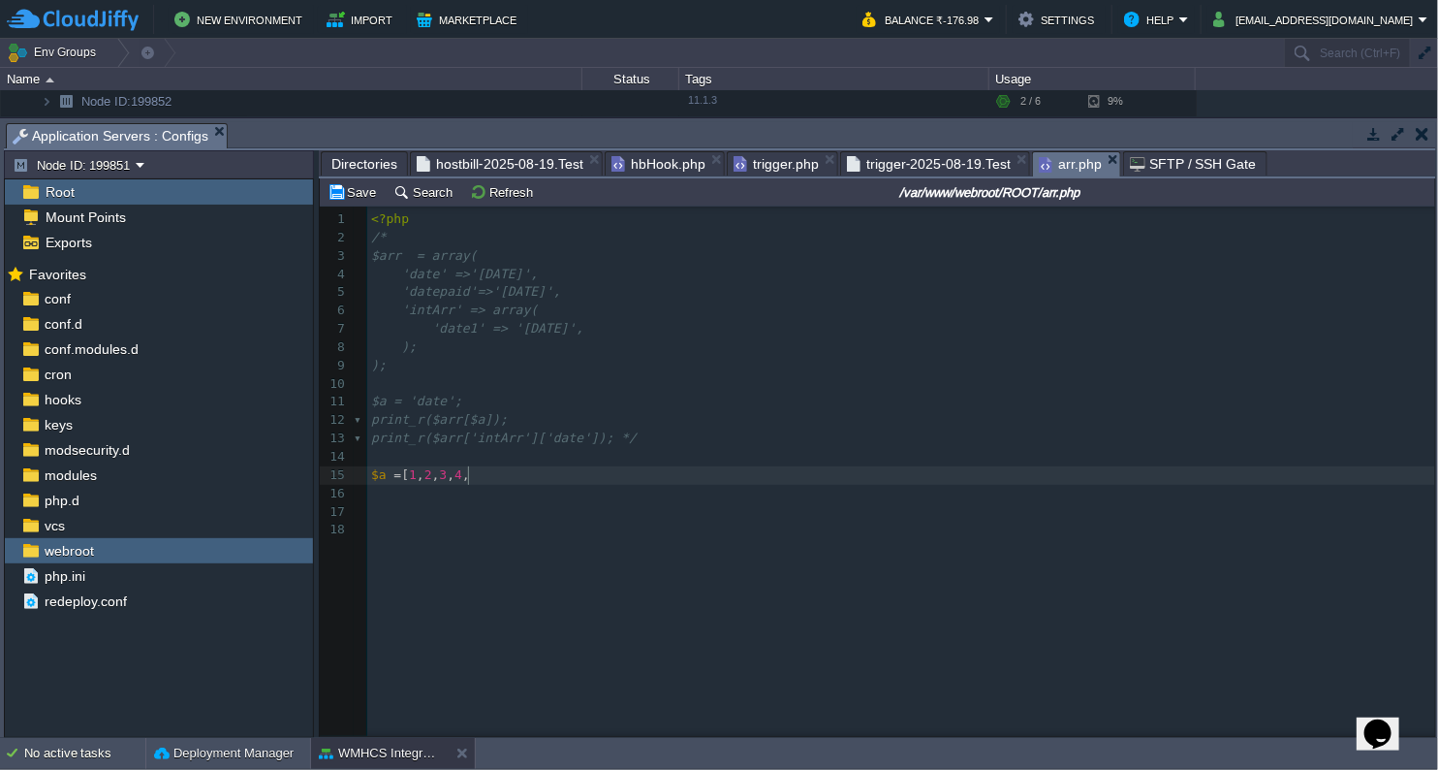
scroll to position [6, 27]
type textarea ",4,5];"
type textarea "foreaxh"
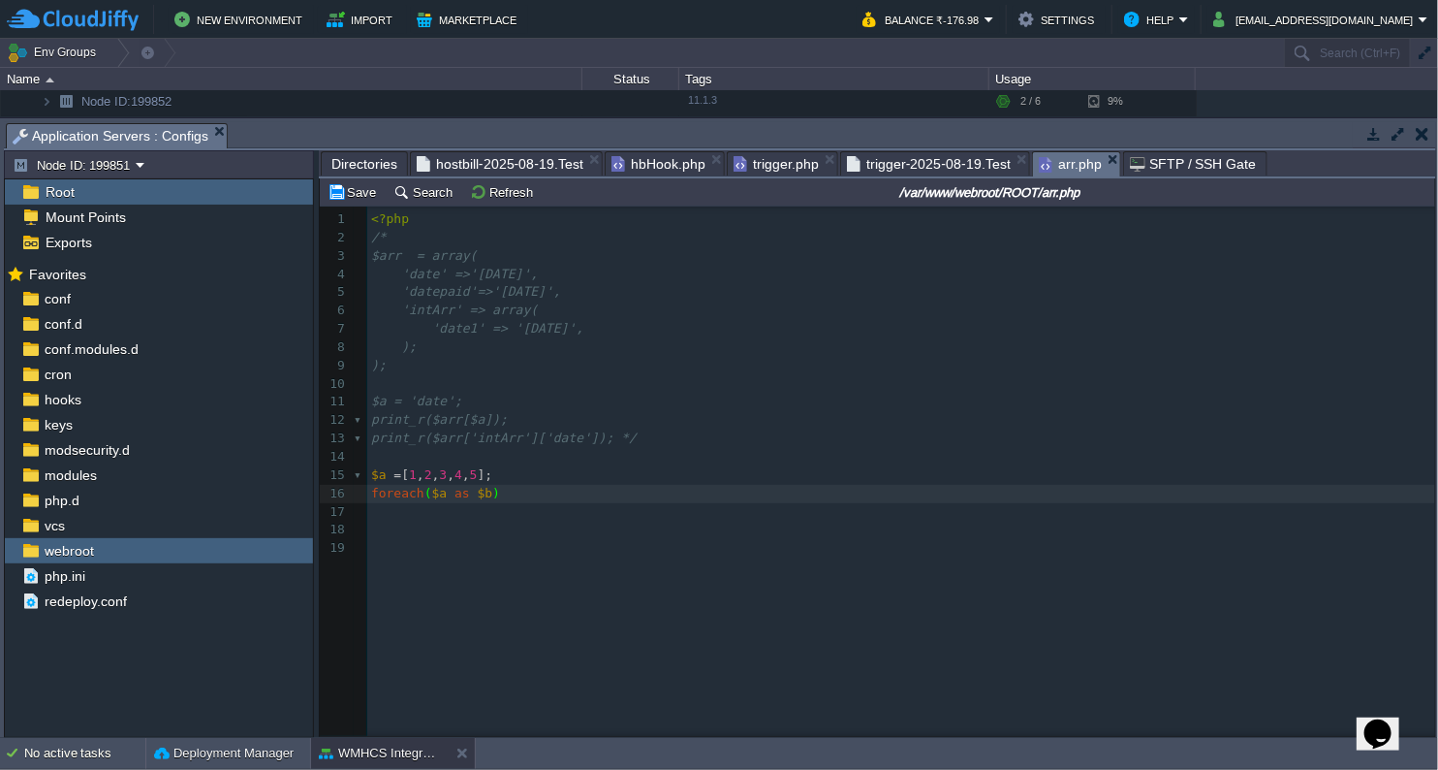
type textarea "ch($a as $b){"
type textarea "\"
type textarea "echo $b;"
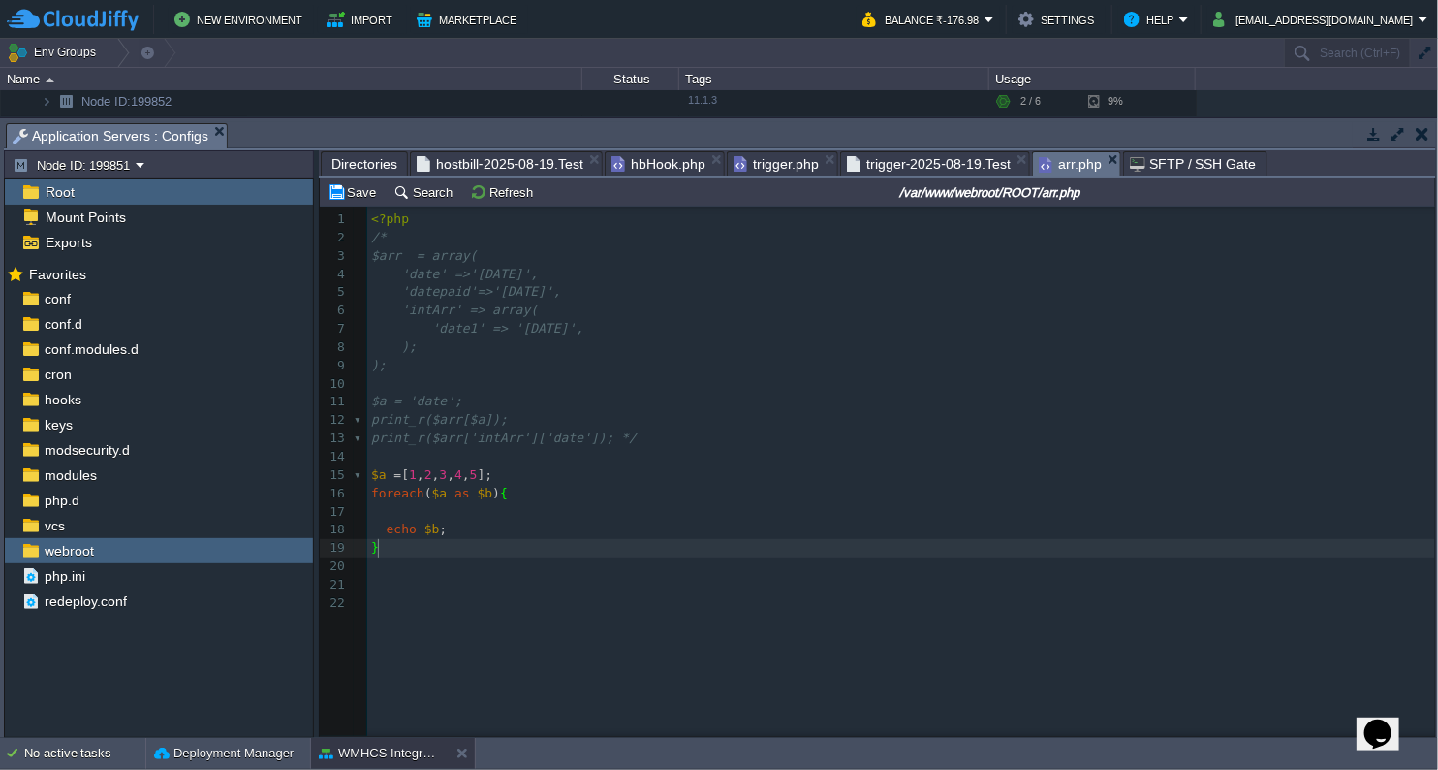
scroll to position [6, 8]
type textarea "}"
click at [339, 184] on button "Save" at bounding box center [355, 191] width 54 height 17
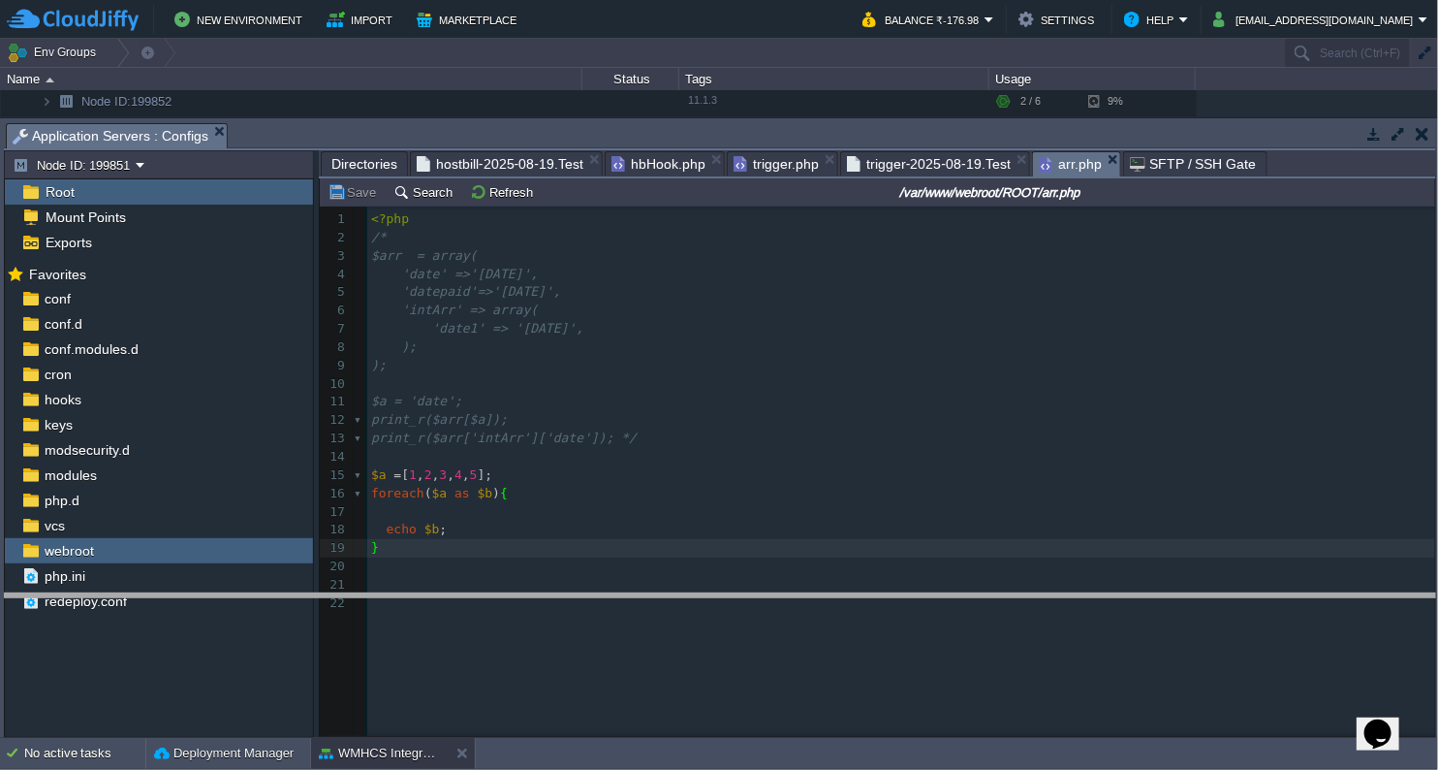
drag, startPoint x: 490, startPoint y: 125, endPoint x: 510, endPoint y: 596, distance: 471.5
click at [510, 596] on body "New Environment Import Marketplace Bonus ₹0.00 Upgrade Account Balance ₹-176.98…" at bounding box center [719, 385] width 1438 height 770
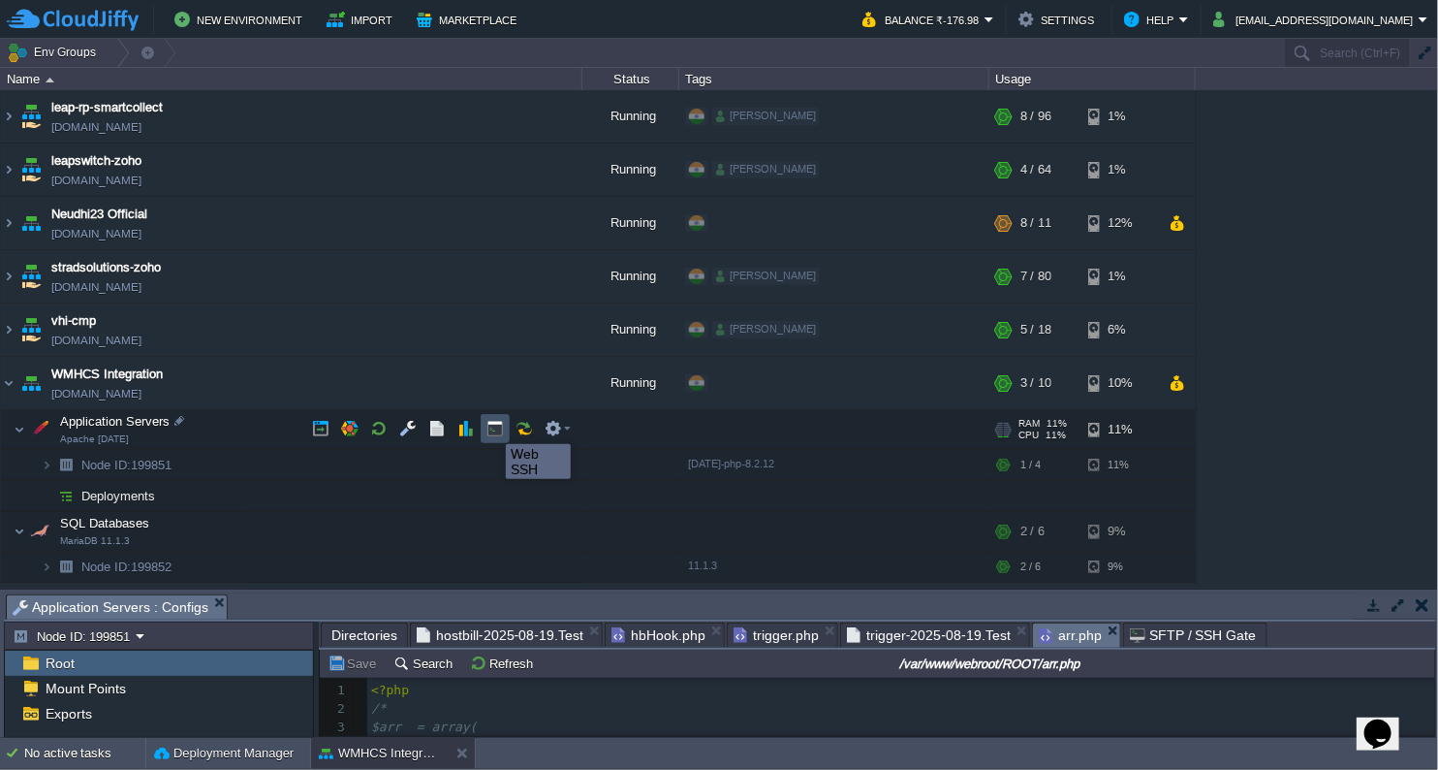
click at [495, 426] on button "button" at bounding box center [495, 428] width 17 height 17
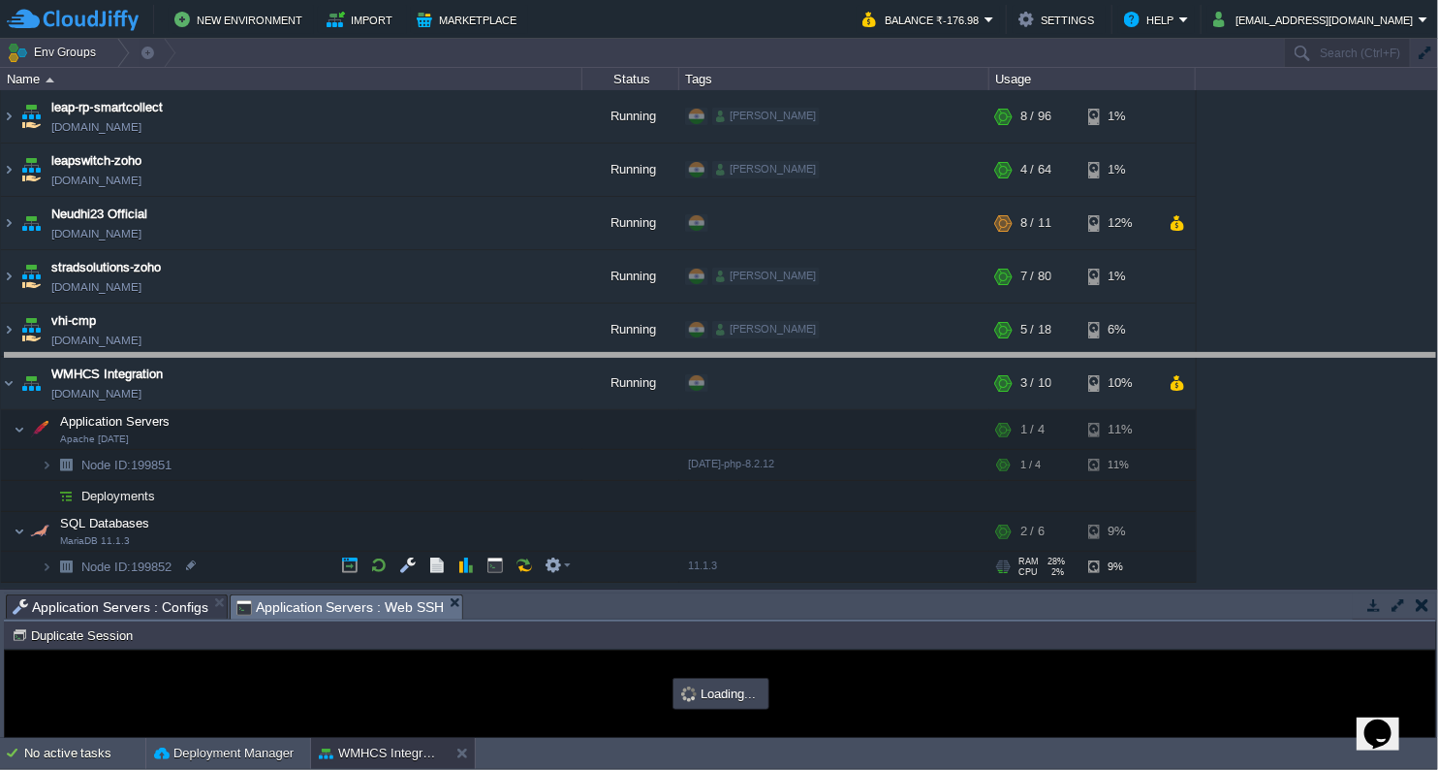
drag, startPoint x: 604, startPoint y: 616, endPoint x: 669, endPoint y: 368, distance: 256.5
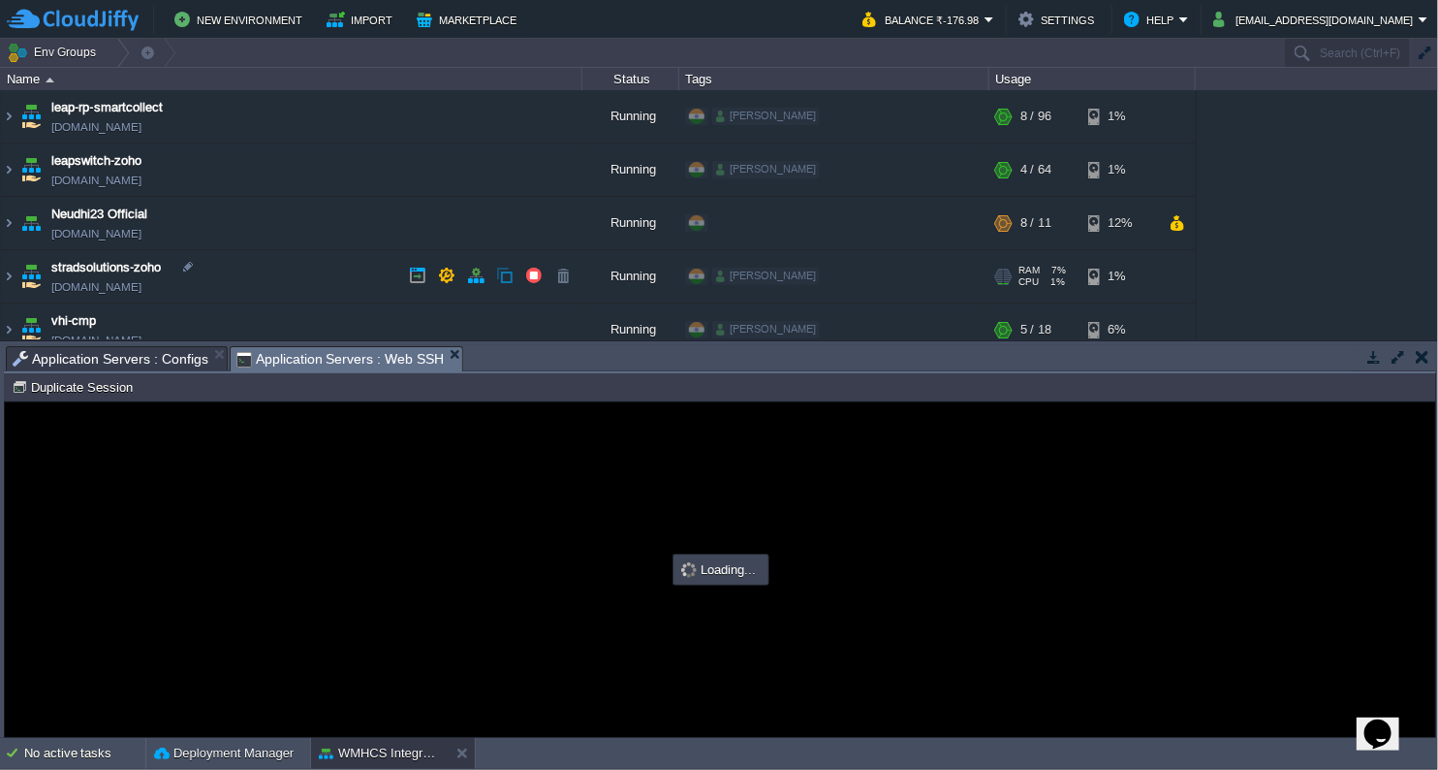
scroll to position [215, 0]
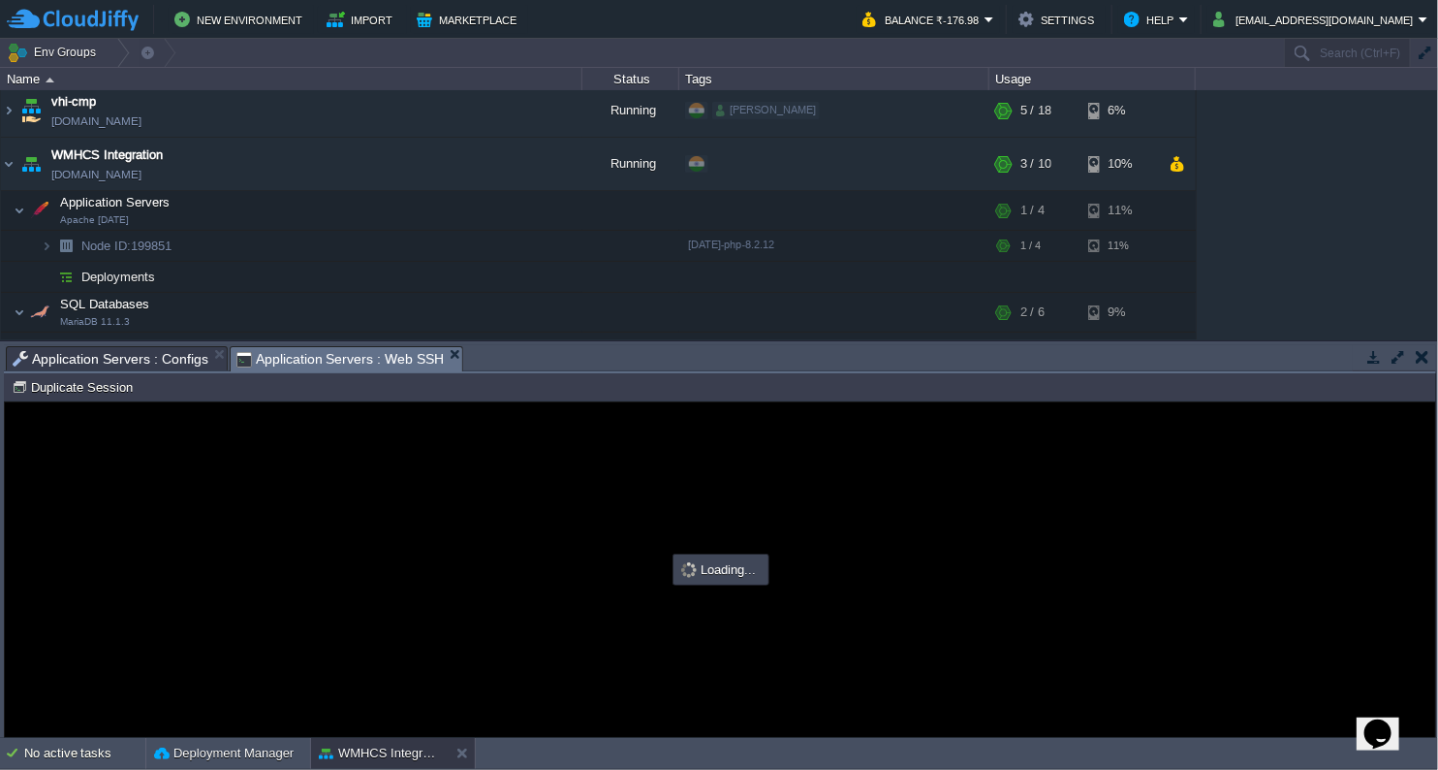
type input "#000000"
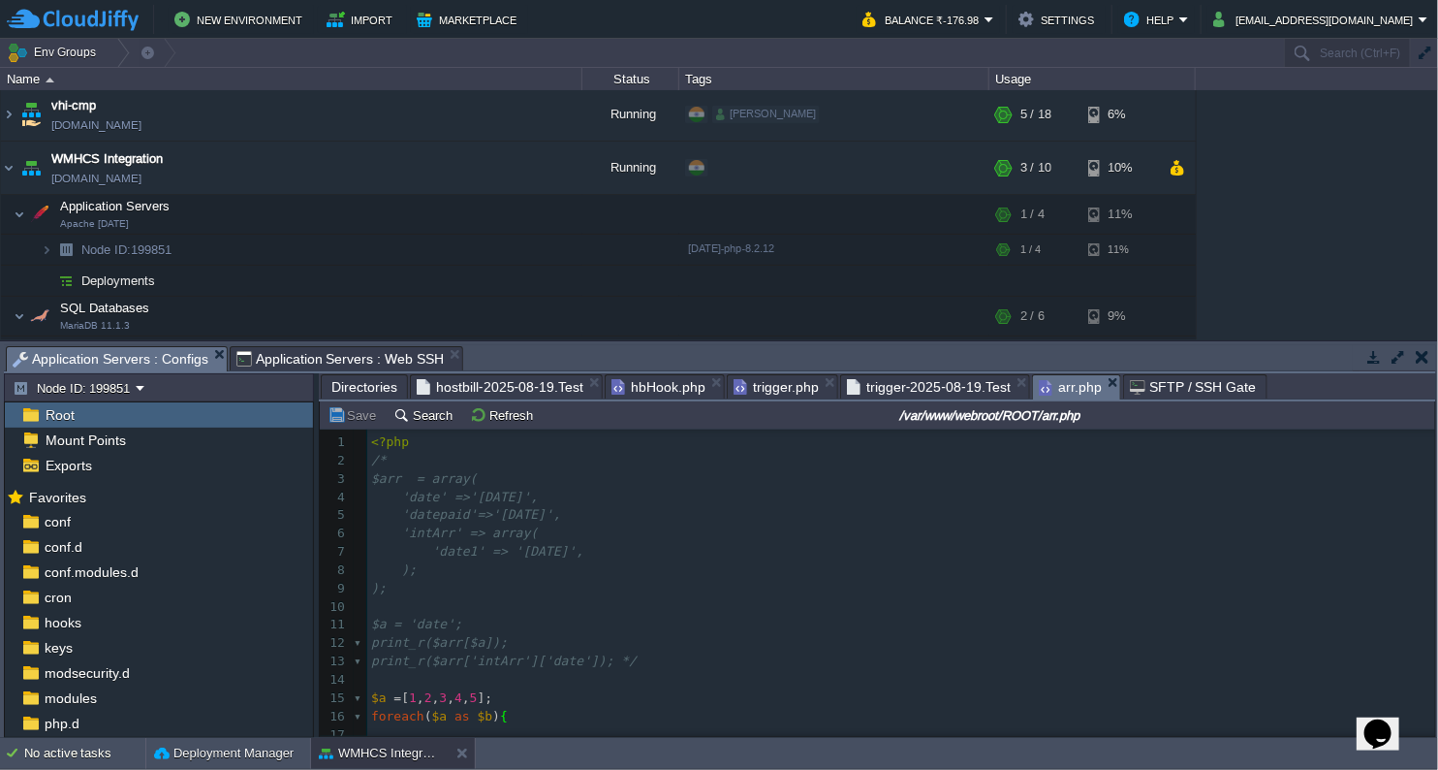
click at [63, 364] on span "Application Servers : Configs" at bounding box center [111, 359] width 196 height 24
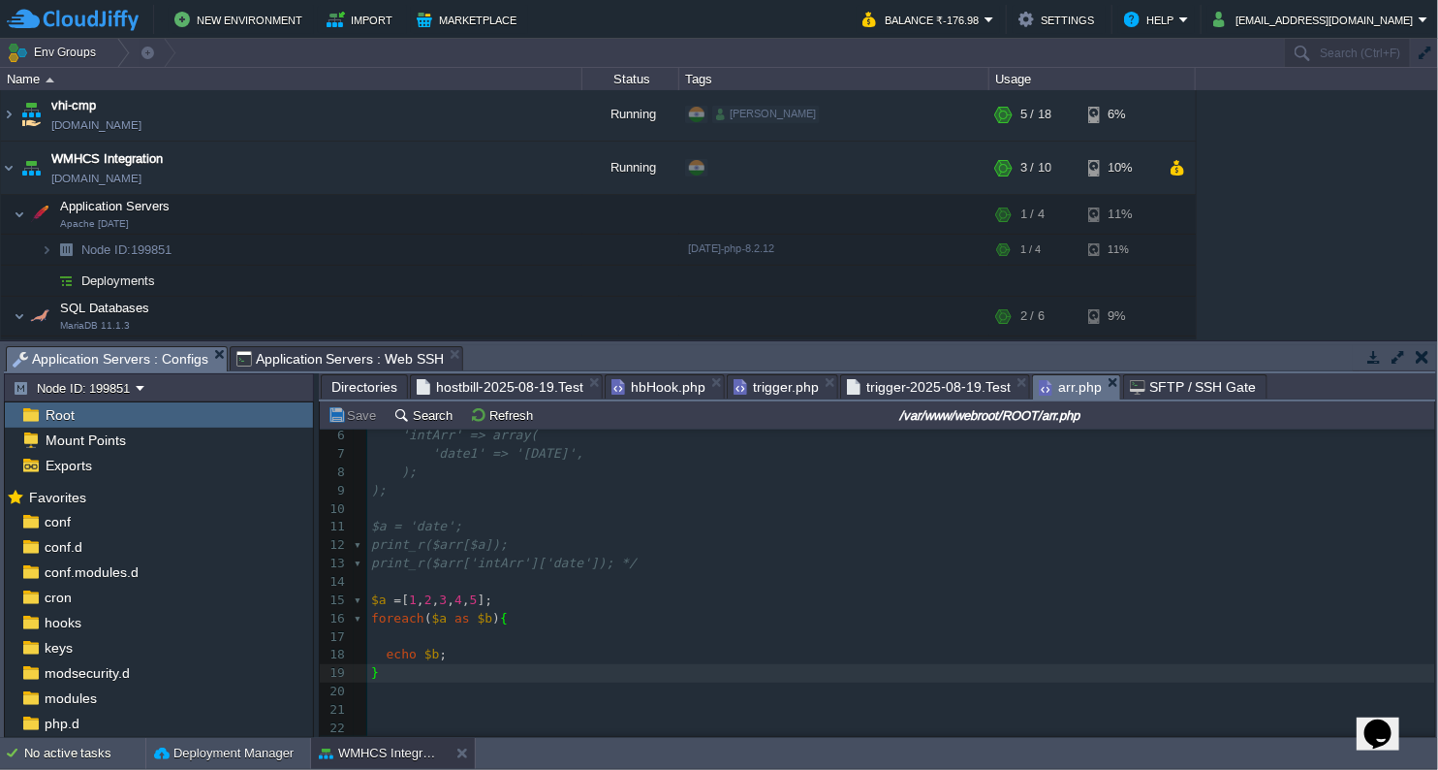
scroll to position [104, 0]
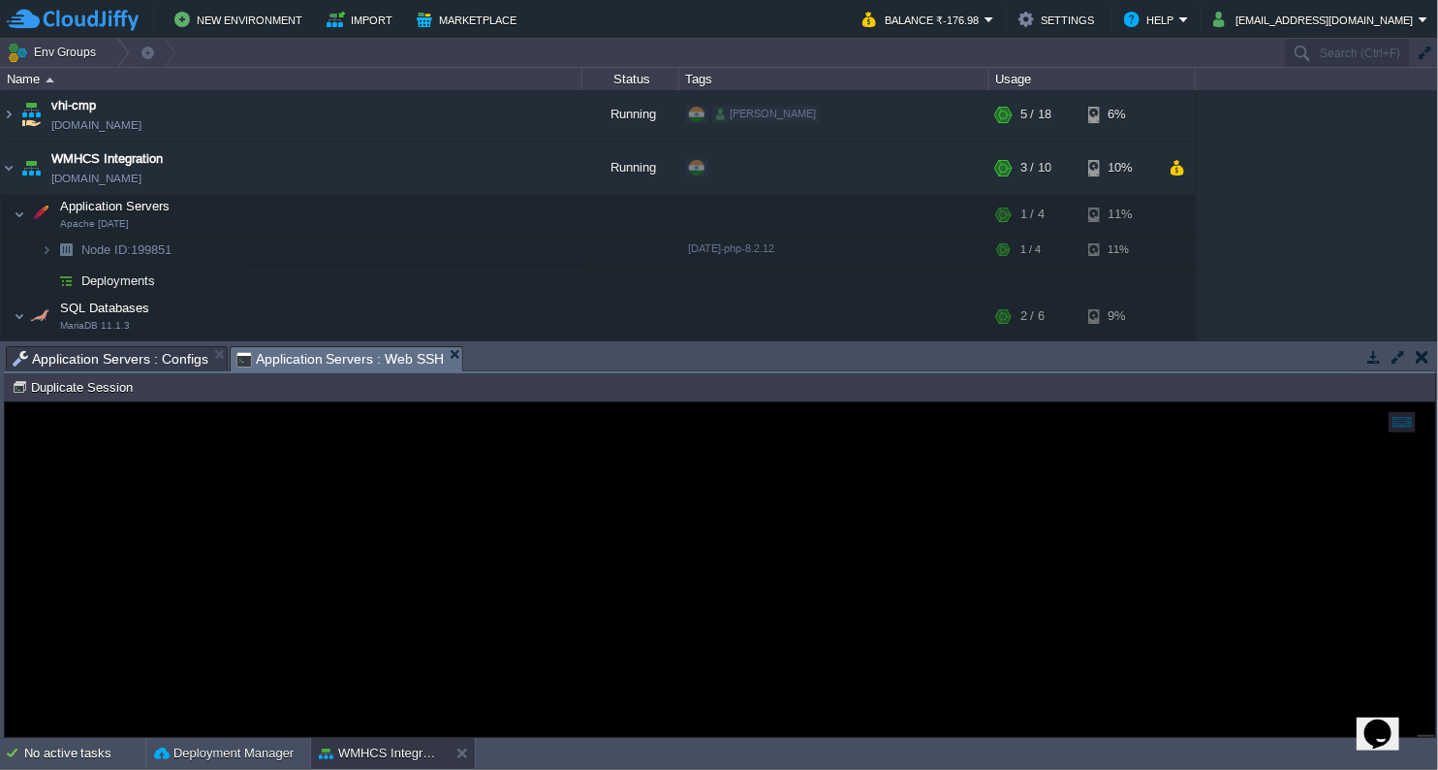
click at [347, 363] on span "Application Servers : Web SSH" at bounding box center [341, 359] width 208 height 24
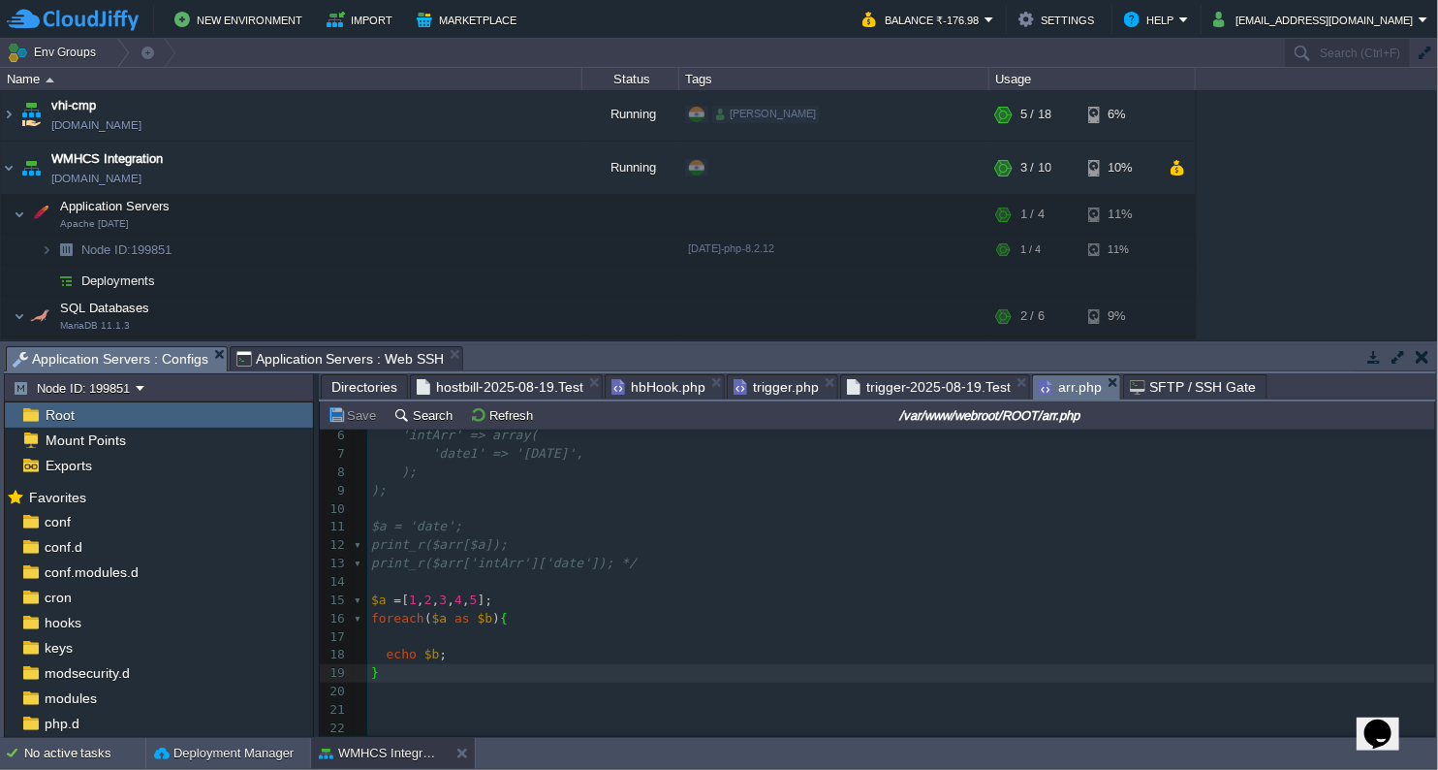
click at [109, 357] on span "Application Servers : Configs" at bounding box center [111, 359] width 196 height 24
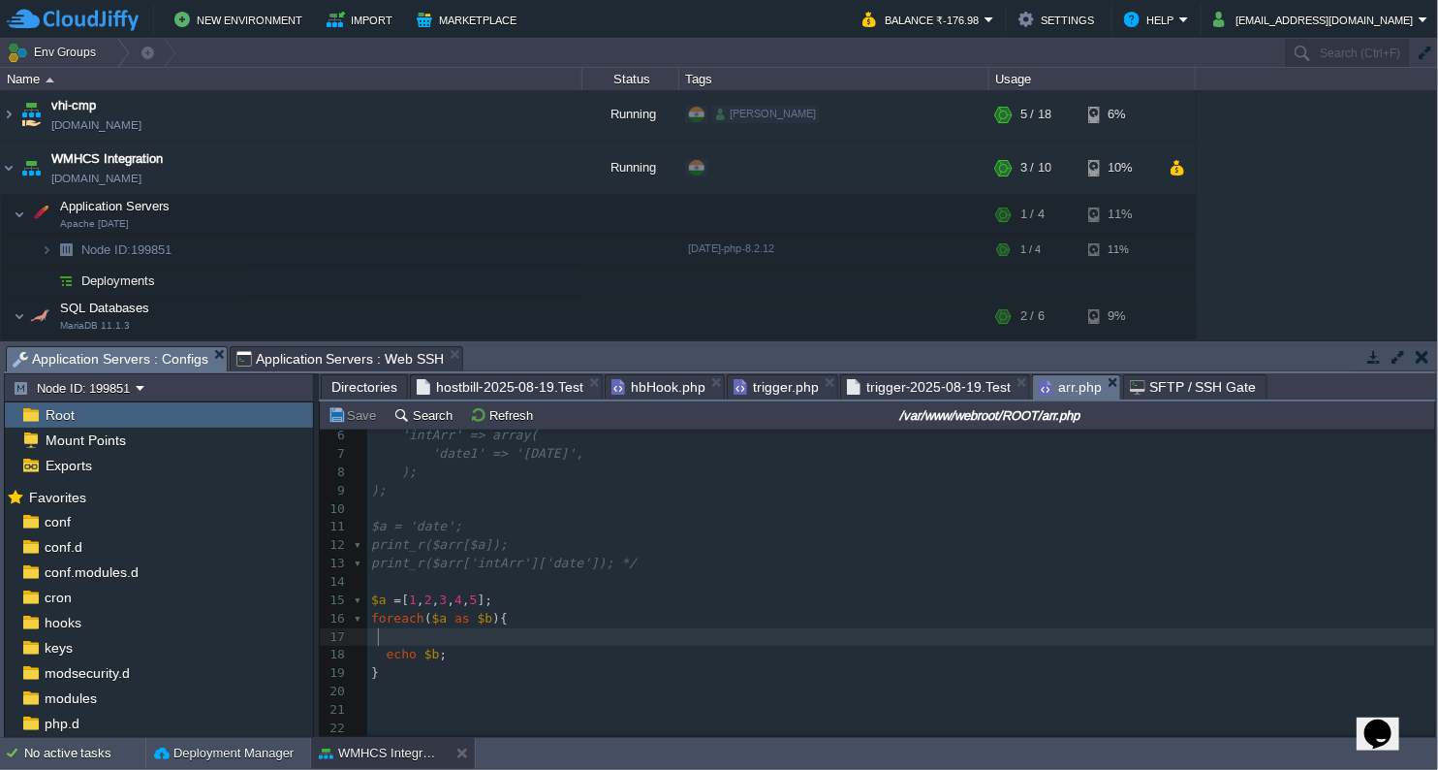
click at [456, 634] on pre at bounding box center [901, 637] width 1068 height 18
type textarea "$c = $b;"
click at [397, 702] on pre "​" at bounding box center [901, 710] width 1068 height 18
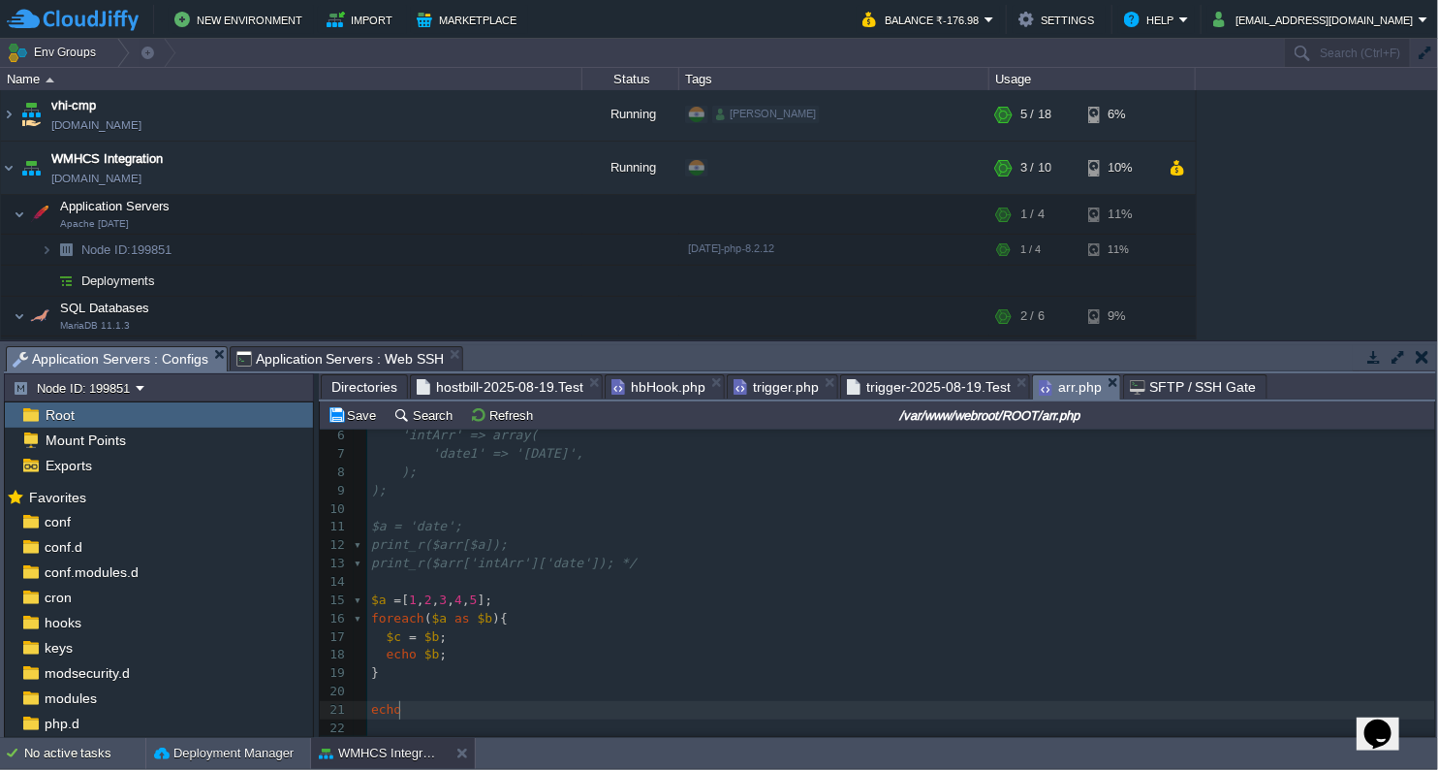
type textarea "echo"
click at [433, 640] on div "xxxxxxxxxx 1 <?php 2 /* 3 $arr = array( 4 'date' =>'[DATE]', 5 'datepaid'=>'[DA…" at bounding box center [901, 536] width 1068 height 402
type textarea "*2"
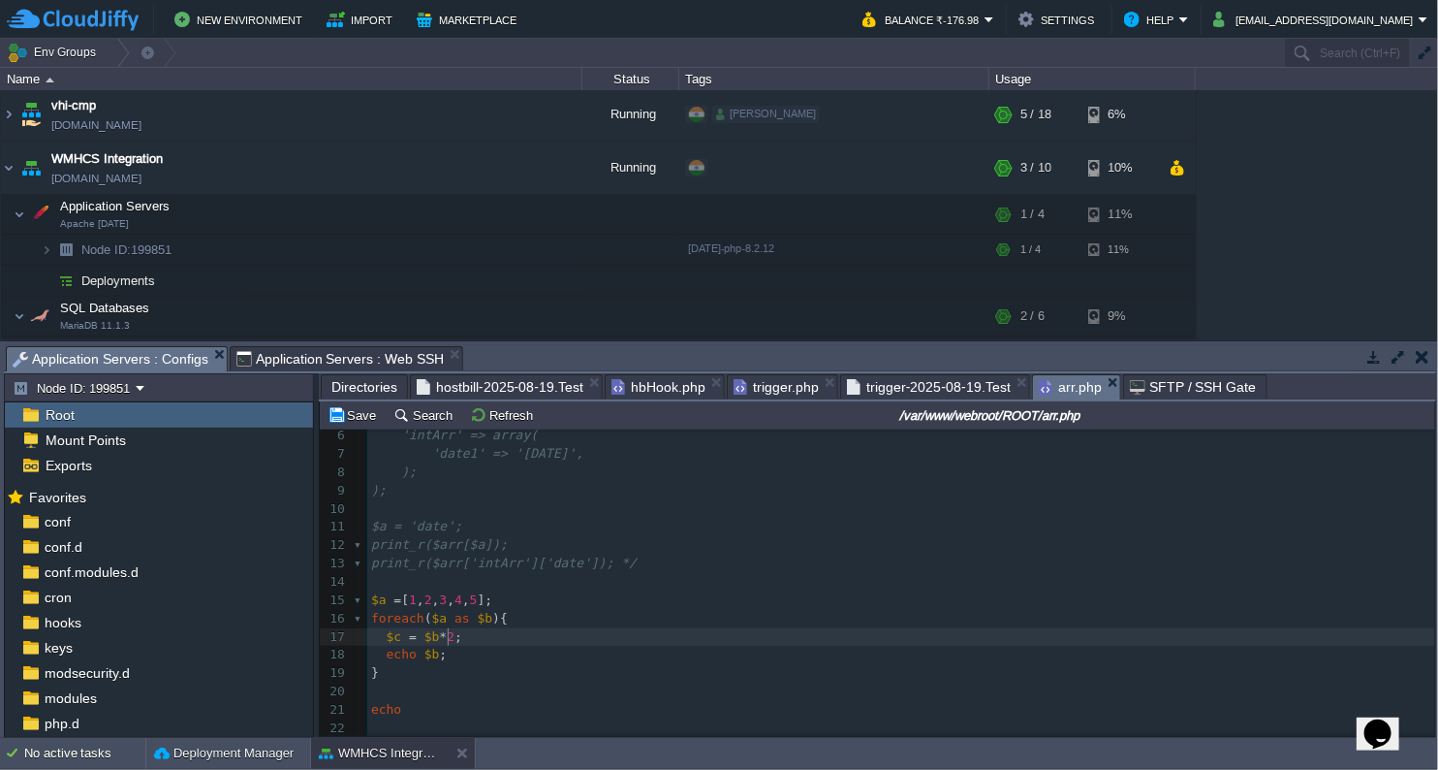
click at [434, 710] on pre "echo" at bounding box center [901, 710] width 1068 height 18
type textarea "$c;"
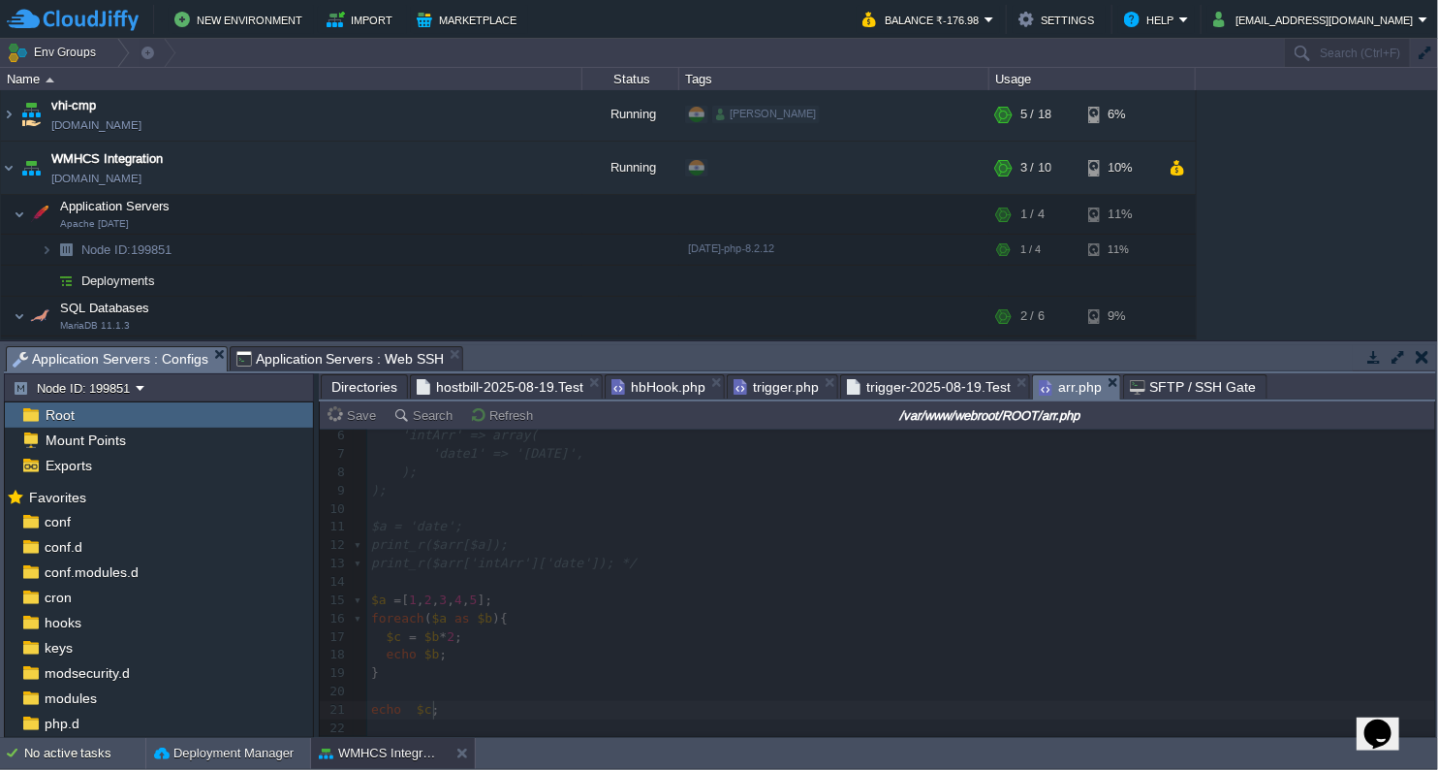
click at [345, 354] on span "Application Servers : Web SSH" at bounding box center [341, 358] width 208 height 23
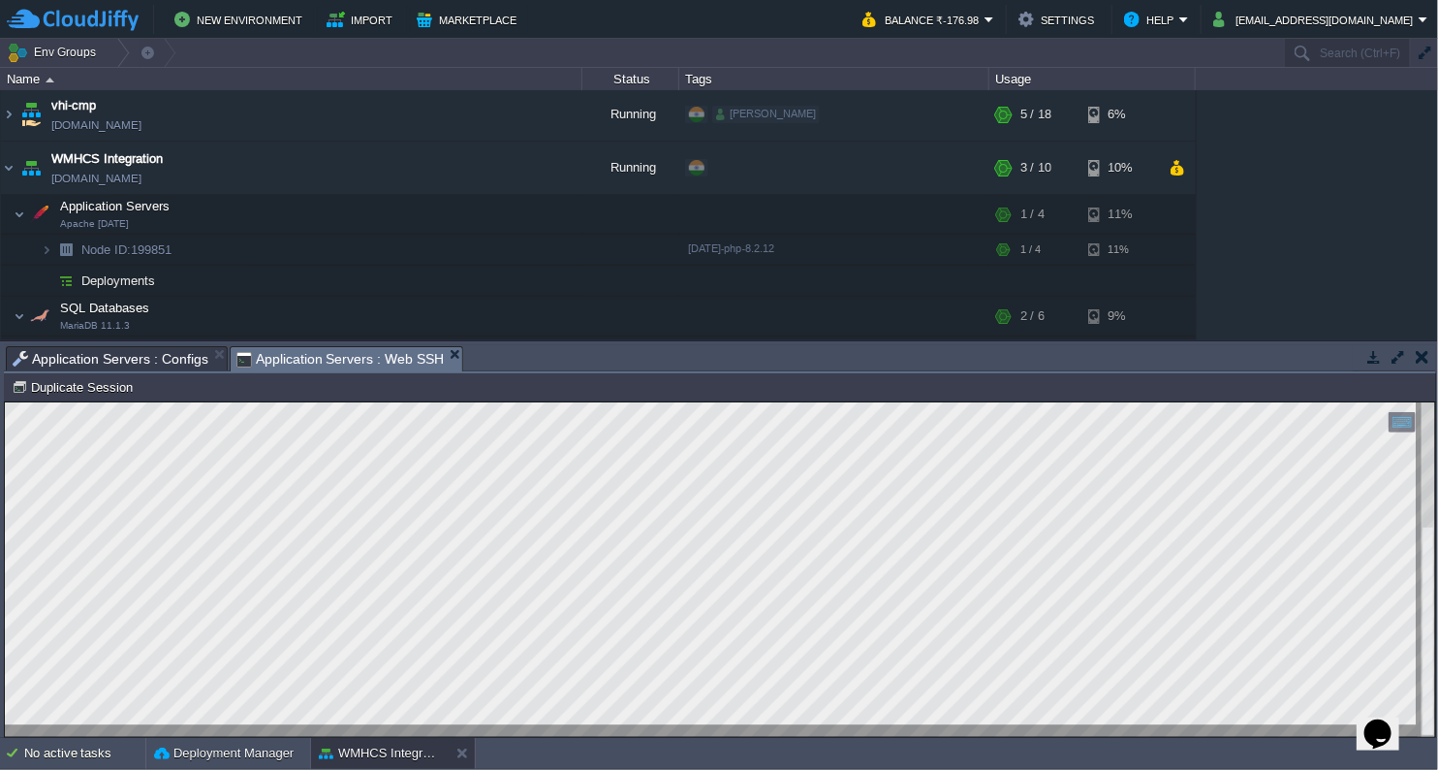
click at [124, 362] on span "Application Servers : Configs" at bounding box center [111, 358] width 196 height 23
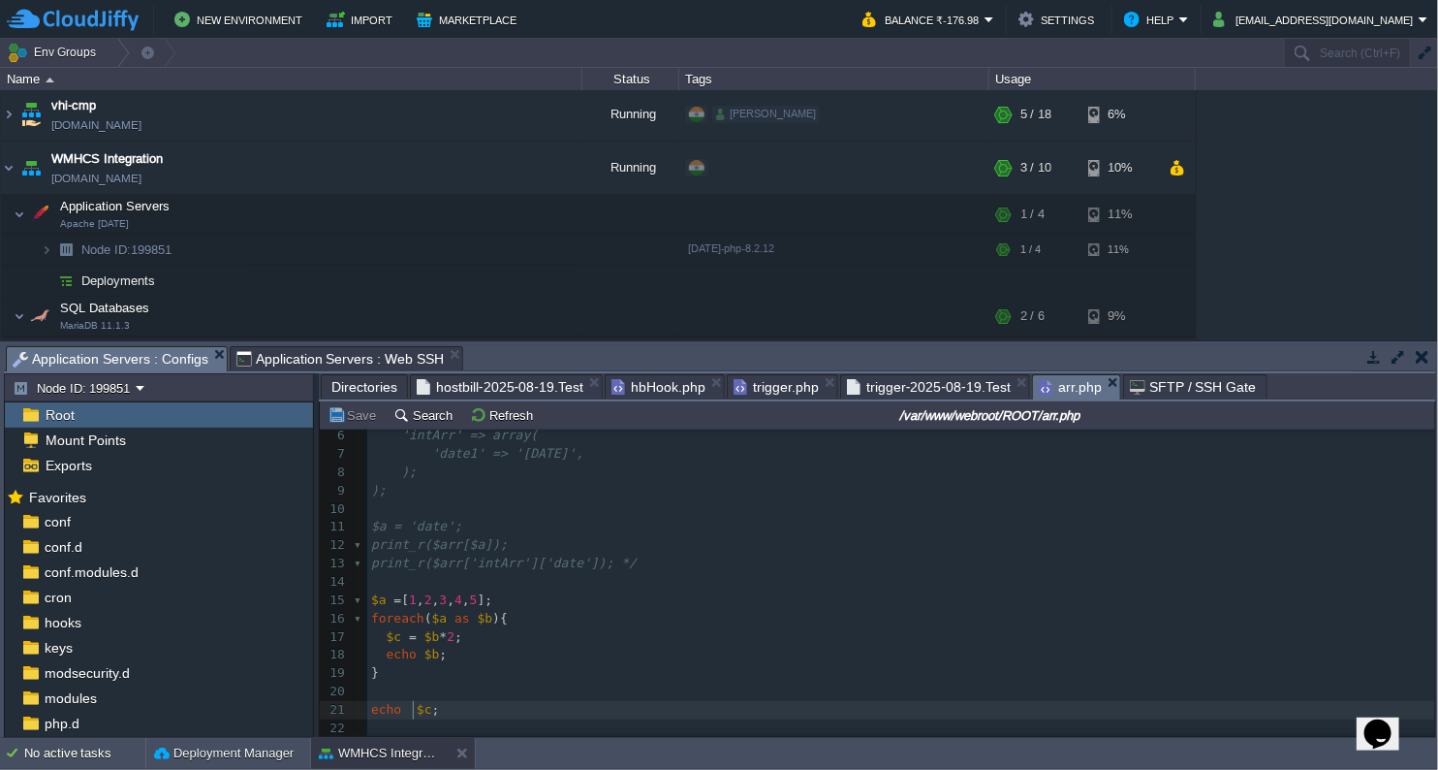
click at [413, 702] on div "xxxxxxxxxx 1 <?php 2 /* 3 $arr = array( 4 'date' =>'[DATE]', 5 'datepaid'=>'[DA…" at bounding box center [901, 536] width 1068 height 402
click at [364, 429] on div at bounding box center [360, 548] width 13 height 433
type textarea ""\n" ."
click at [673, 703] on pre "echo "\n" . $c ;" at bounding box center [901, 710] width 1068 height 18
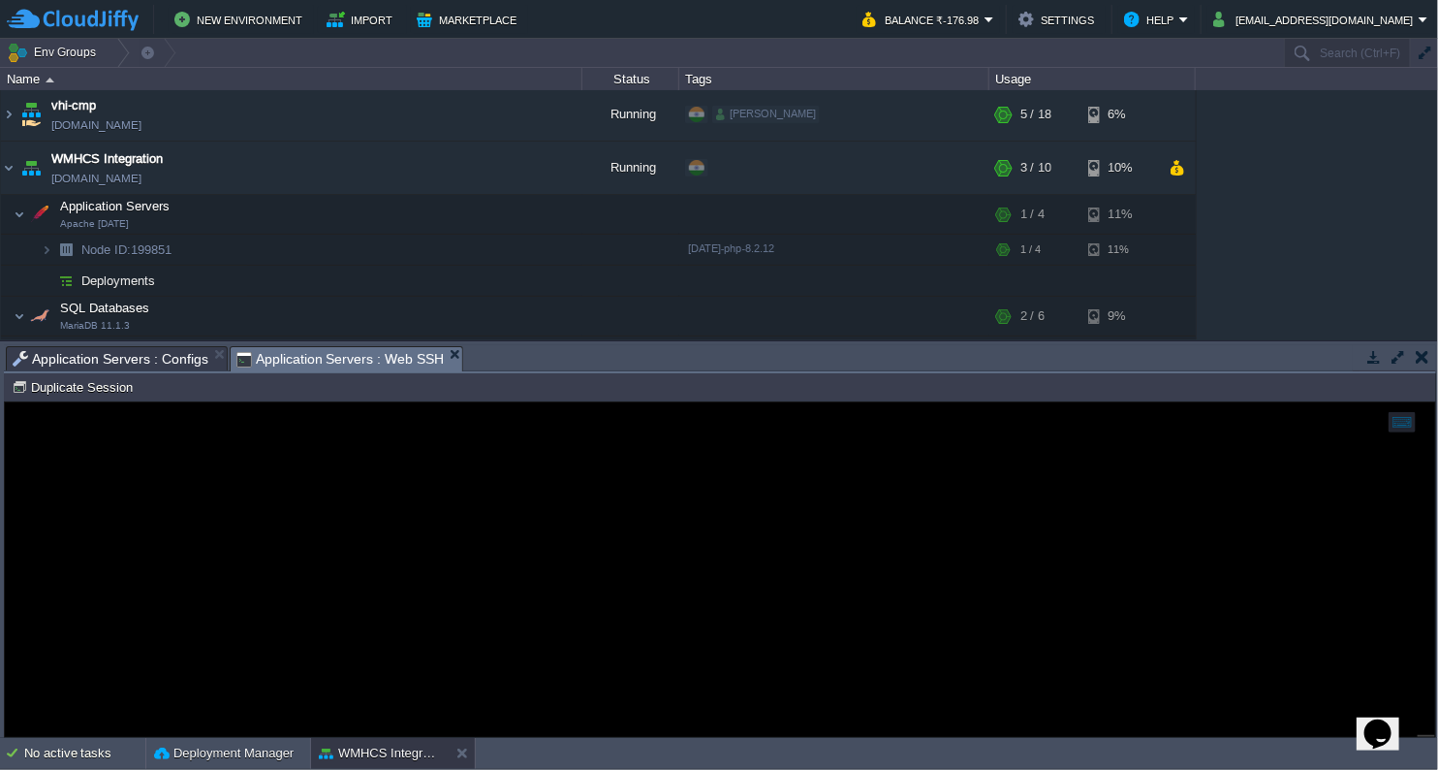
click at [336, 349] on span "Application Servers : Web SSH" at bounding box center [341, 359] width 208 height 24
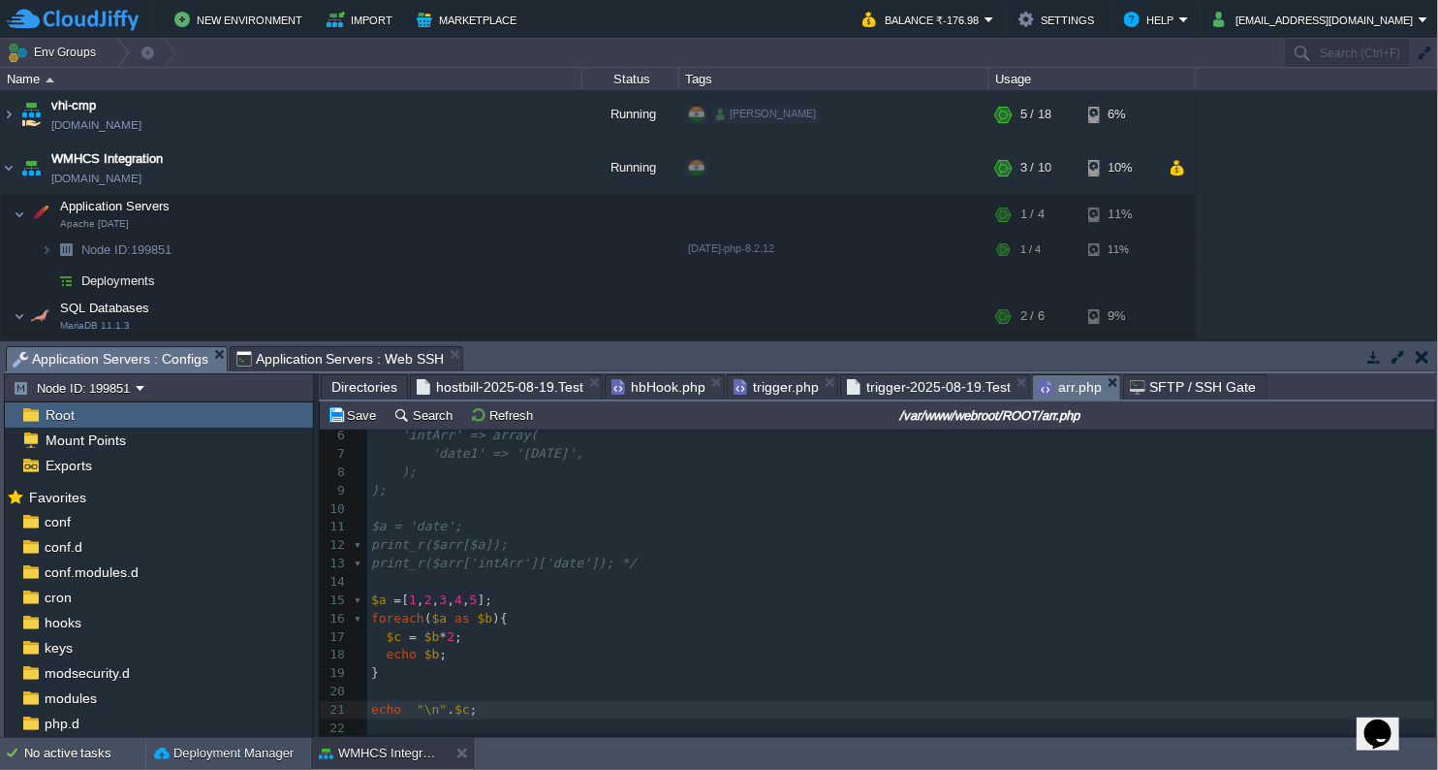
click at [168, 357] on span "Application Servers : Configs" at bounding box center [111, 359] width 196 height 24
click at [355, 415] on button "Save" at bounding box center [355, 414] width 54 height 17
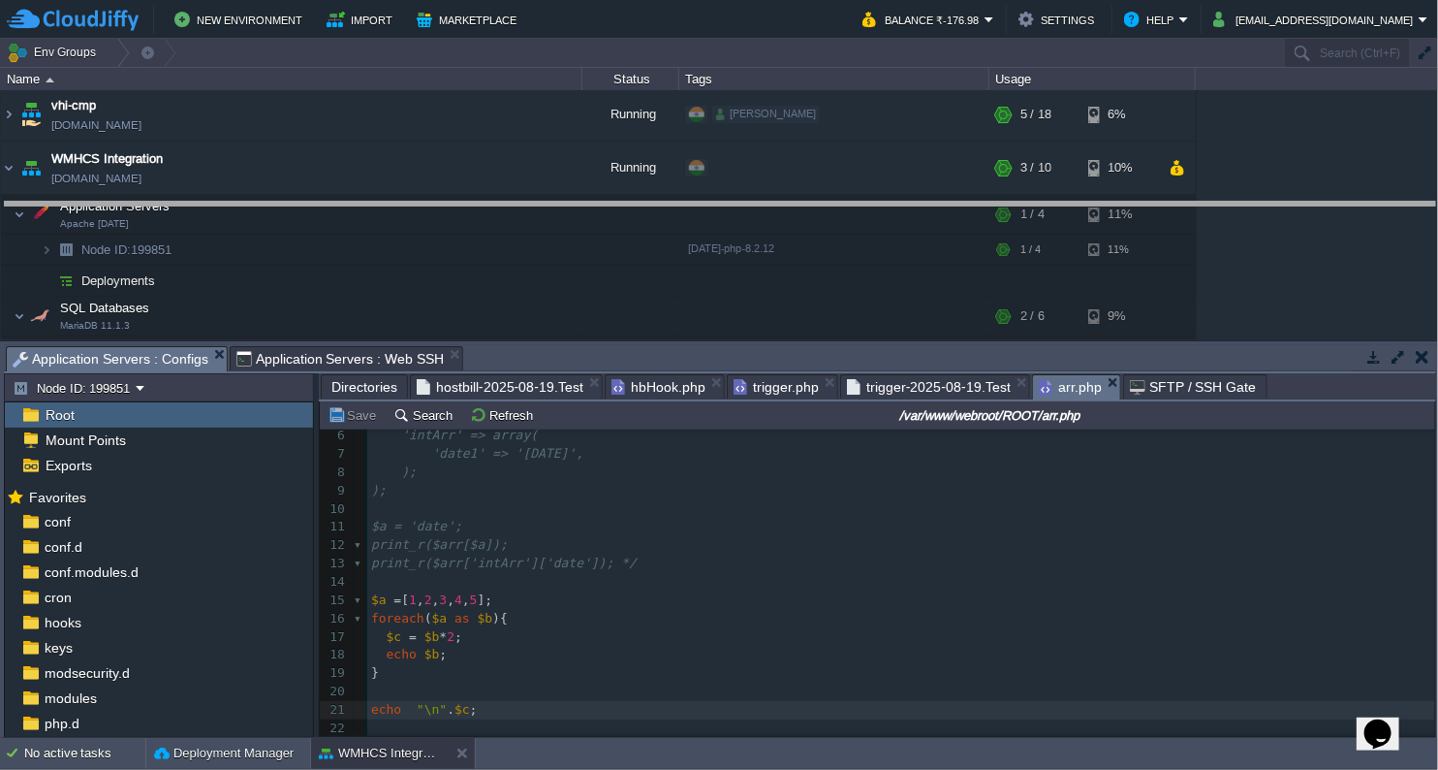
drag, startPoint x: 654, startPoint y: 357, endPoint x: 687, endPoint y: 187, distance: 172.8
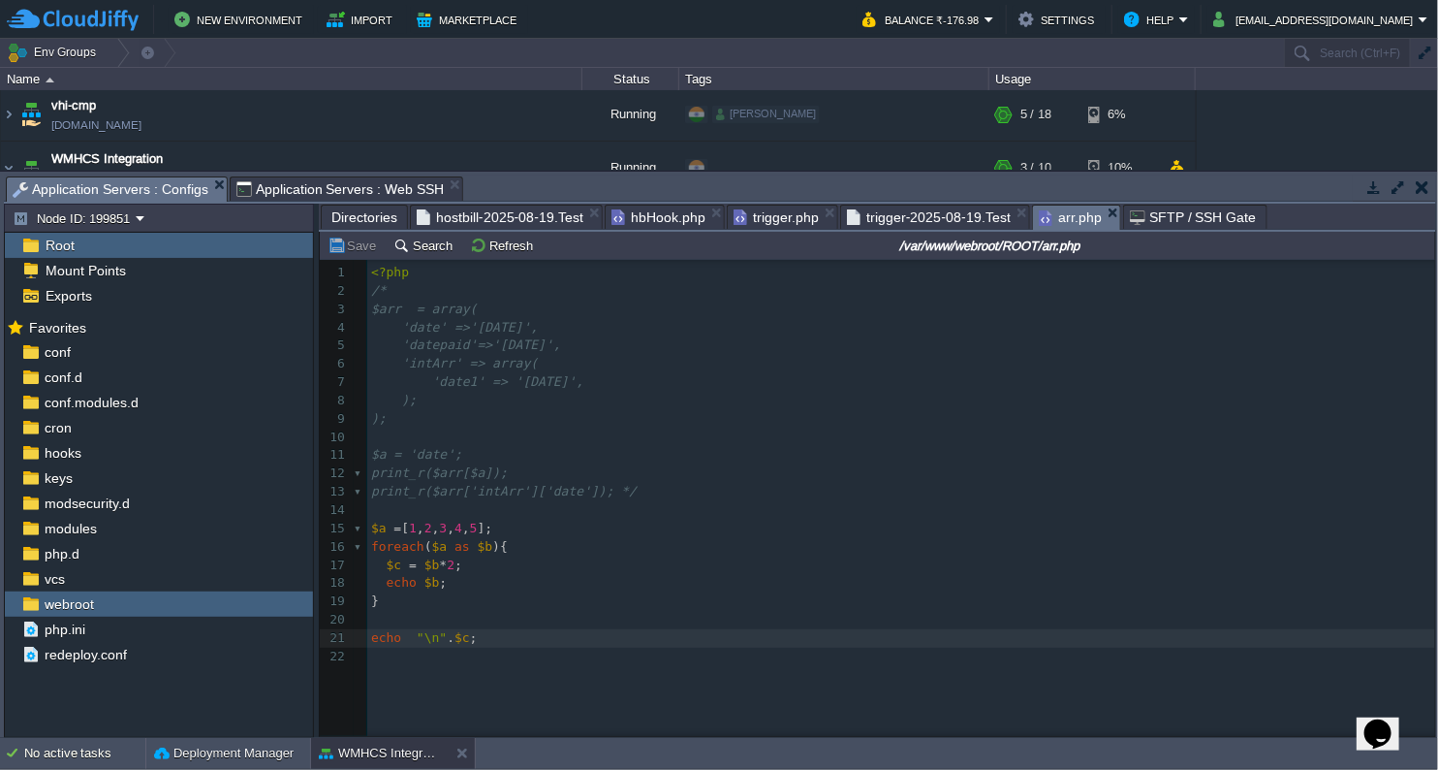
scroll to position [0, 0]
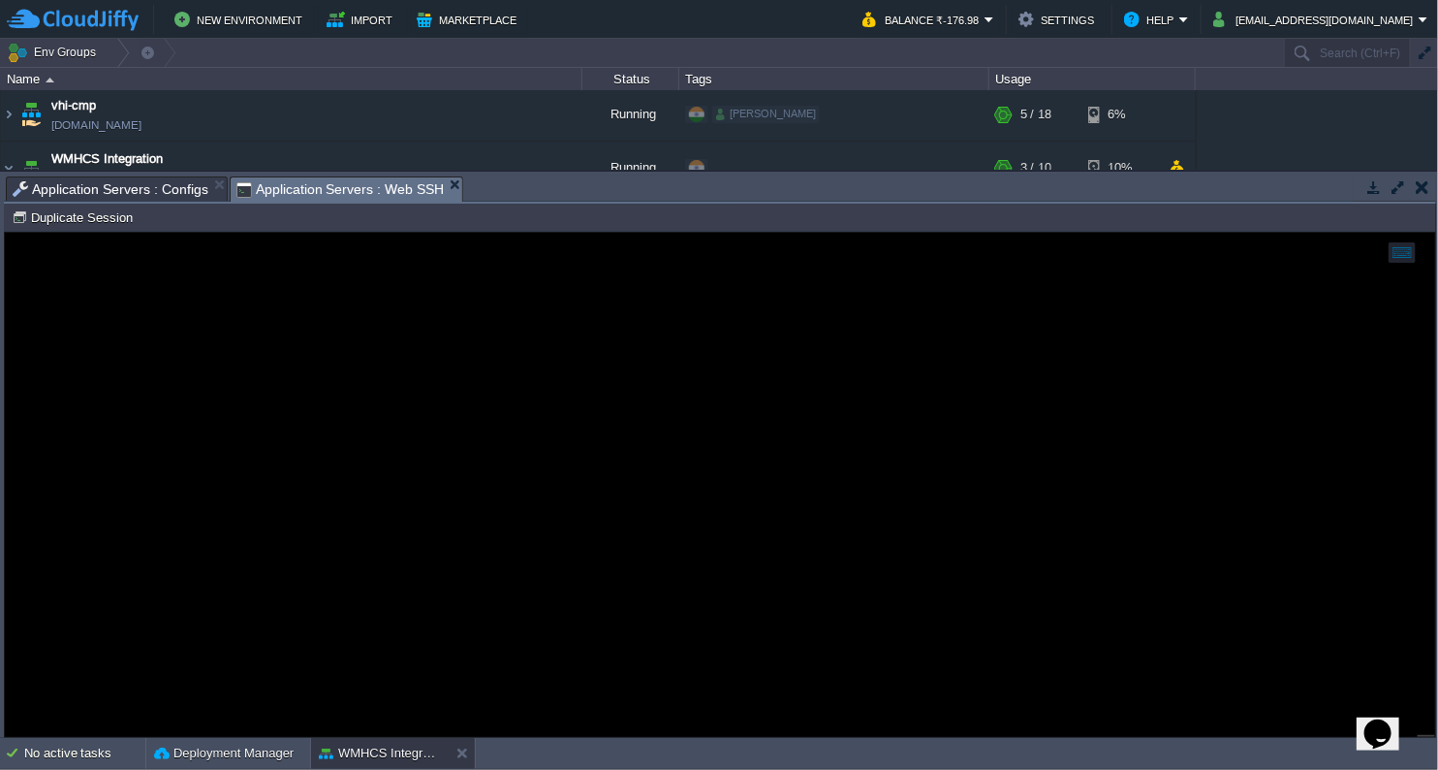
click at [372, 190] on span "Application Servers : Web SSH" at bounding box center [341, 189] width 208 height 24
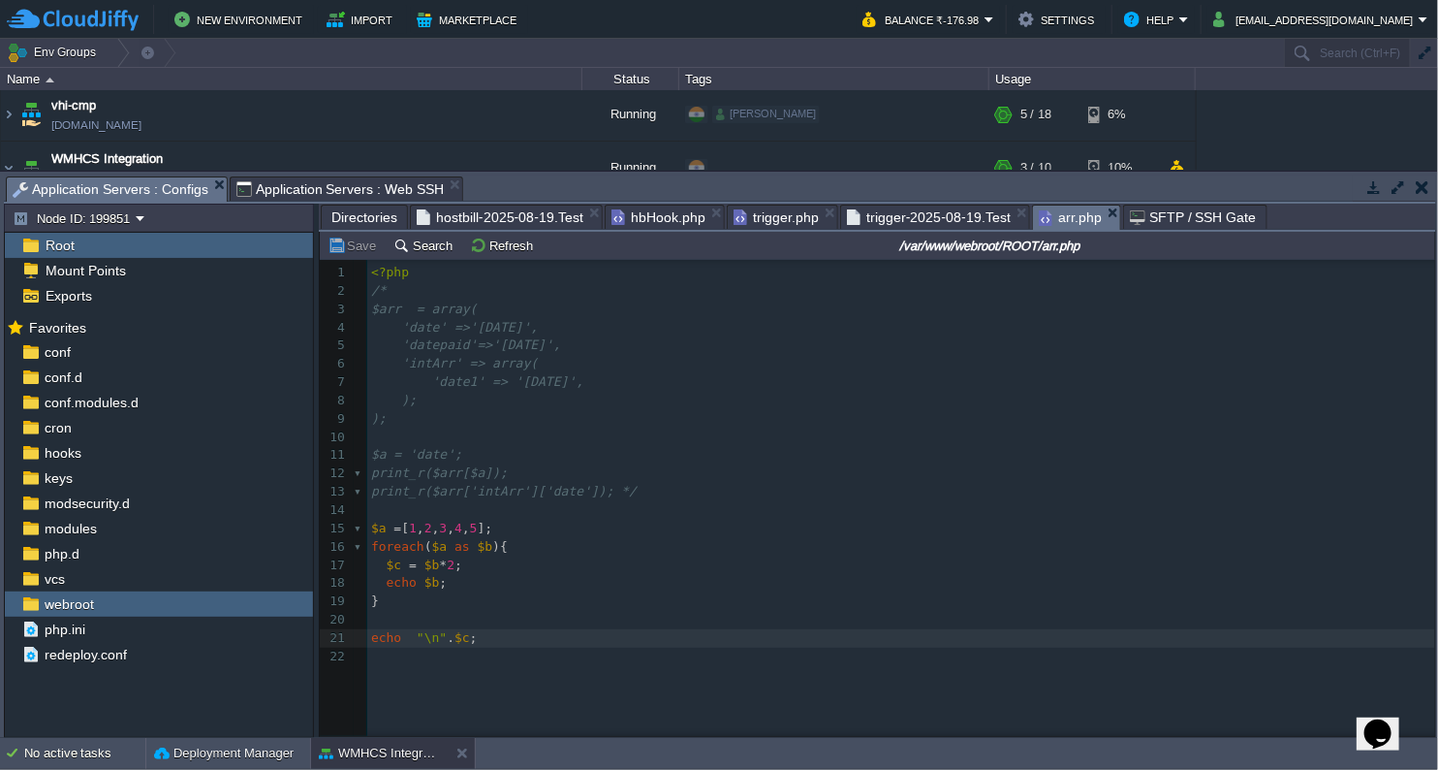
click at [163, 180] on span "Application Servers : Configs" at bounding box center [111, 189] width 196 height 24
click at [458, 503] on pre "​" at bounding box center [904, 510] width 1074 height 18
type textarea "function test(){"
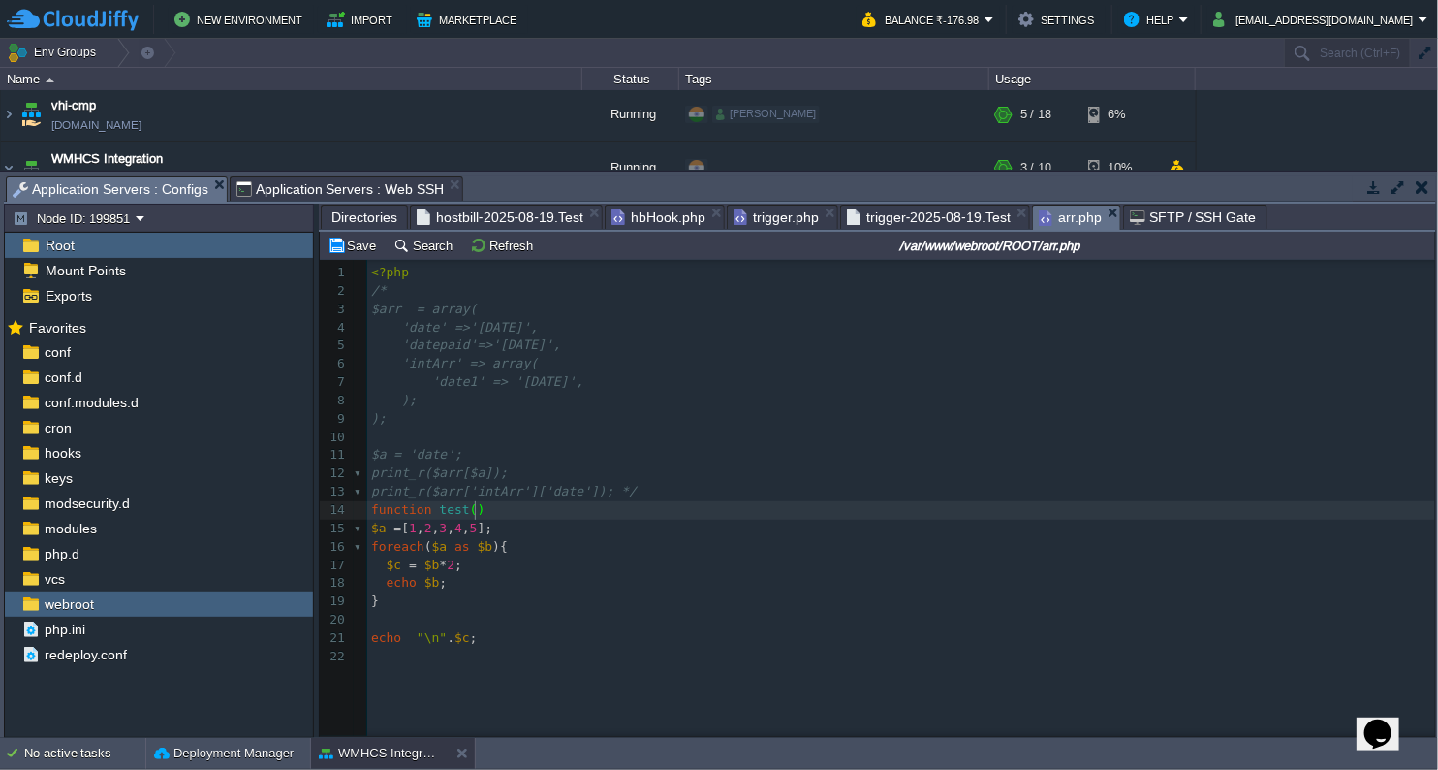
scroll to position [6, 112]
type textarea "}"
type textarea "echo $g"
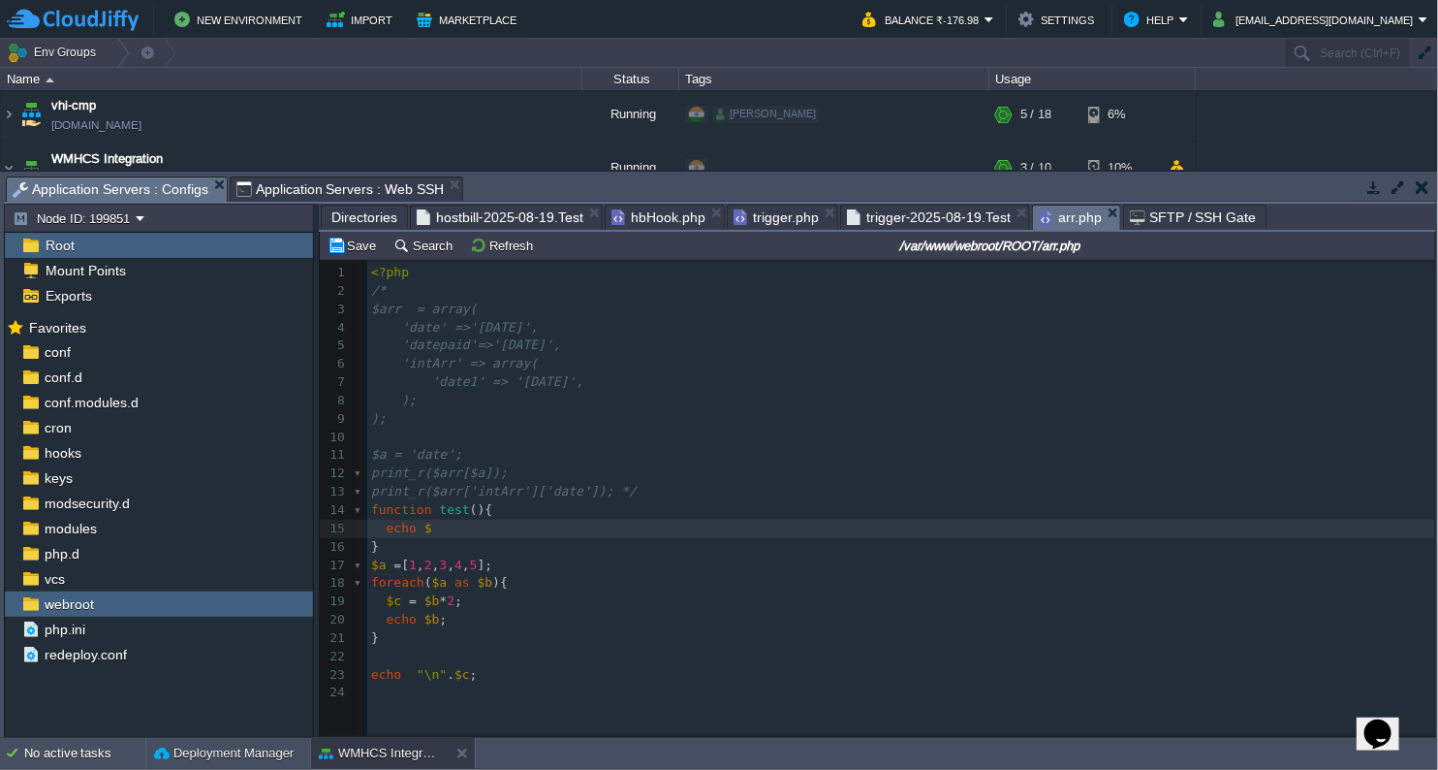
type textarea "F"
type textarea "GLOBALS['c'];"
type textarea "echo "Infunv"
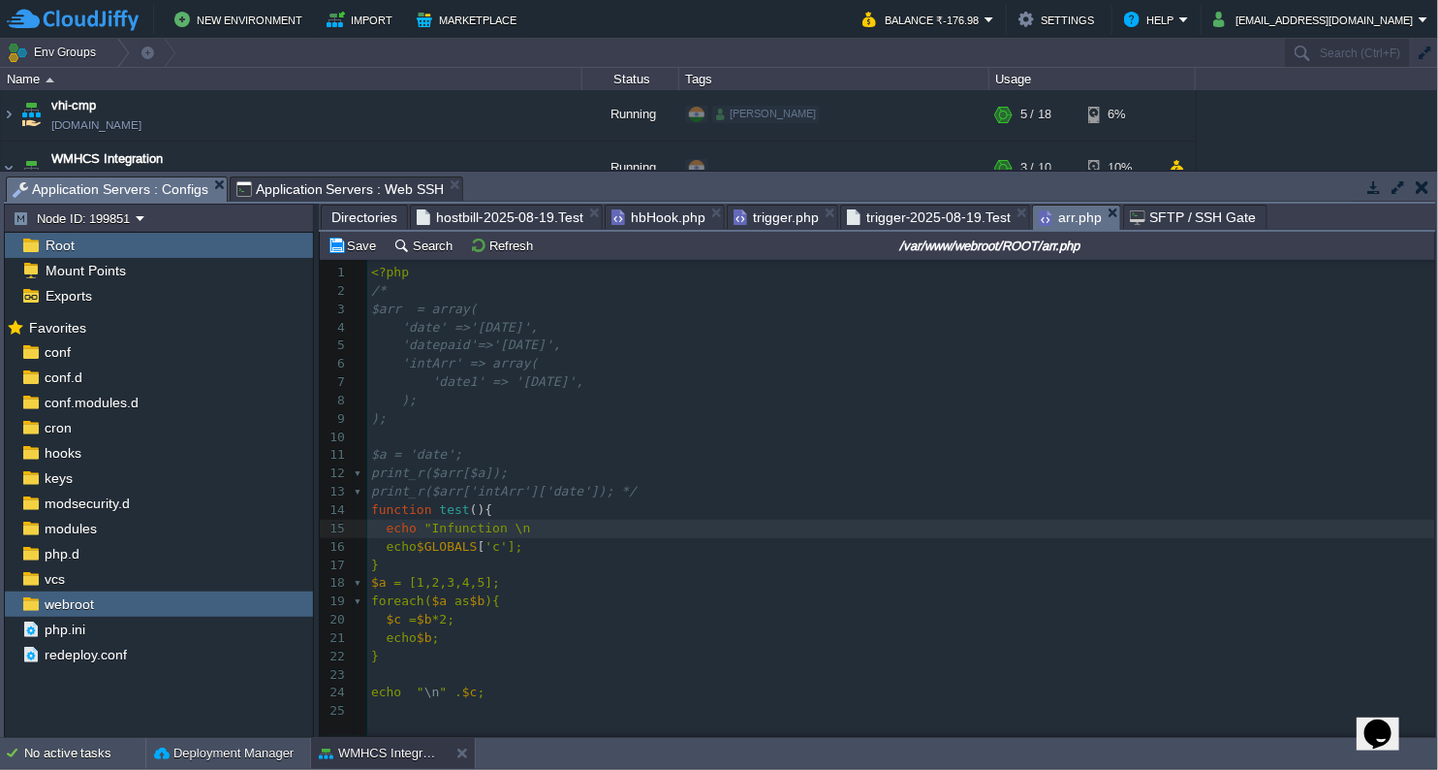
scroll to position [6, 63]
type textarea "ction \n";"
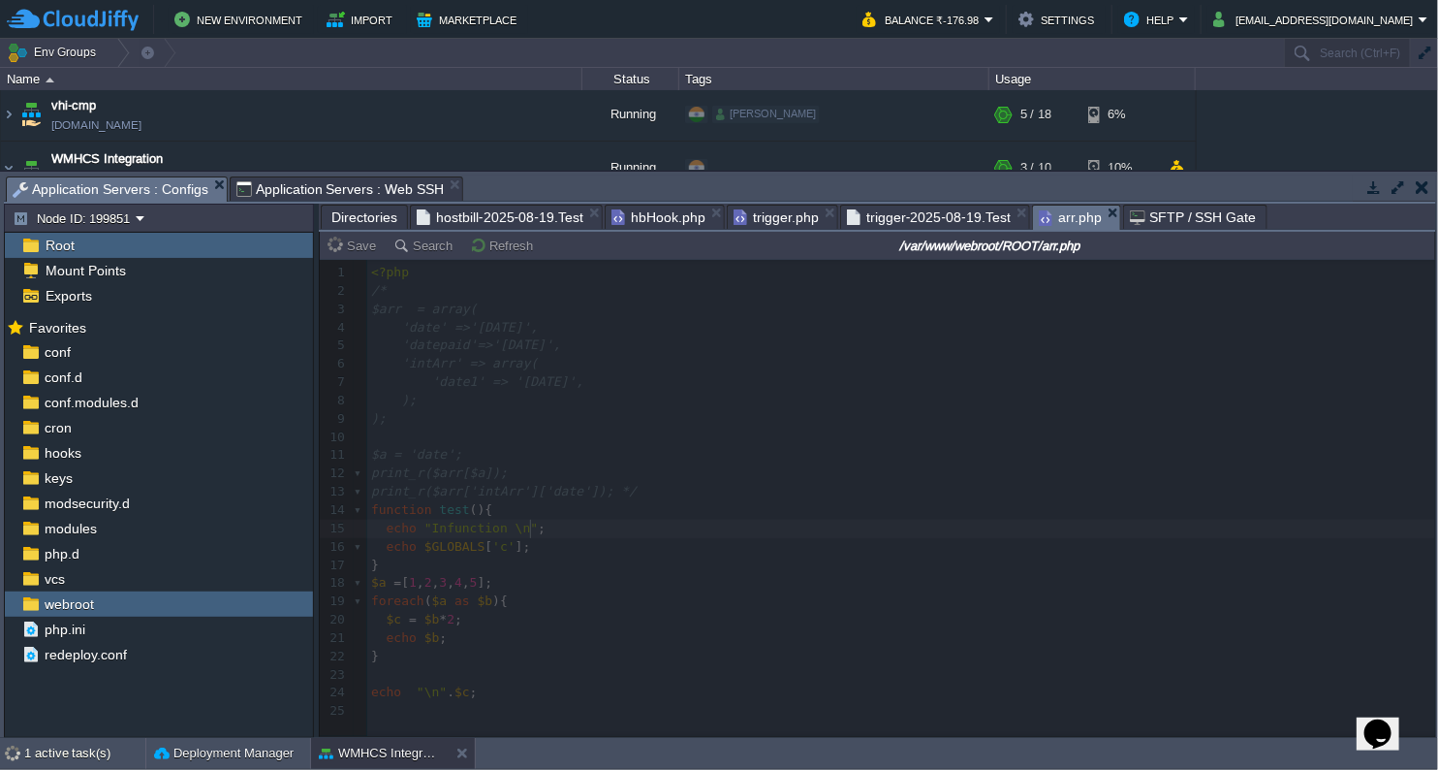
click at [332, 182] on span "Application Servers : Web SSH" at bounding box center [341, 188] width 208 height 23
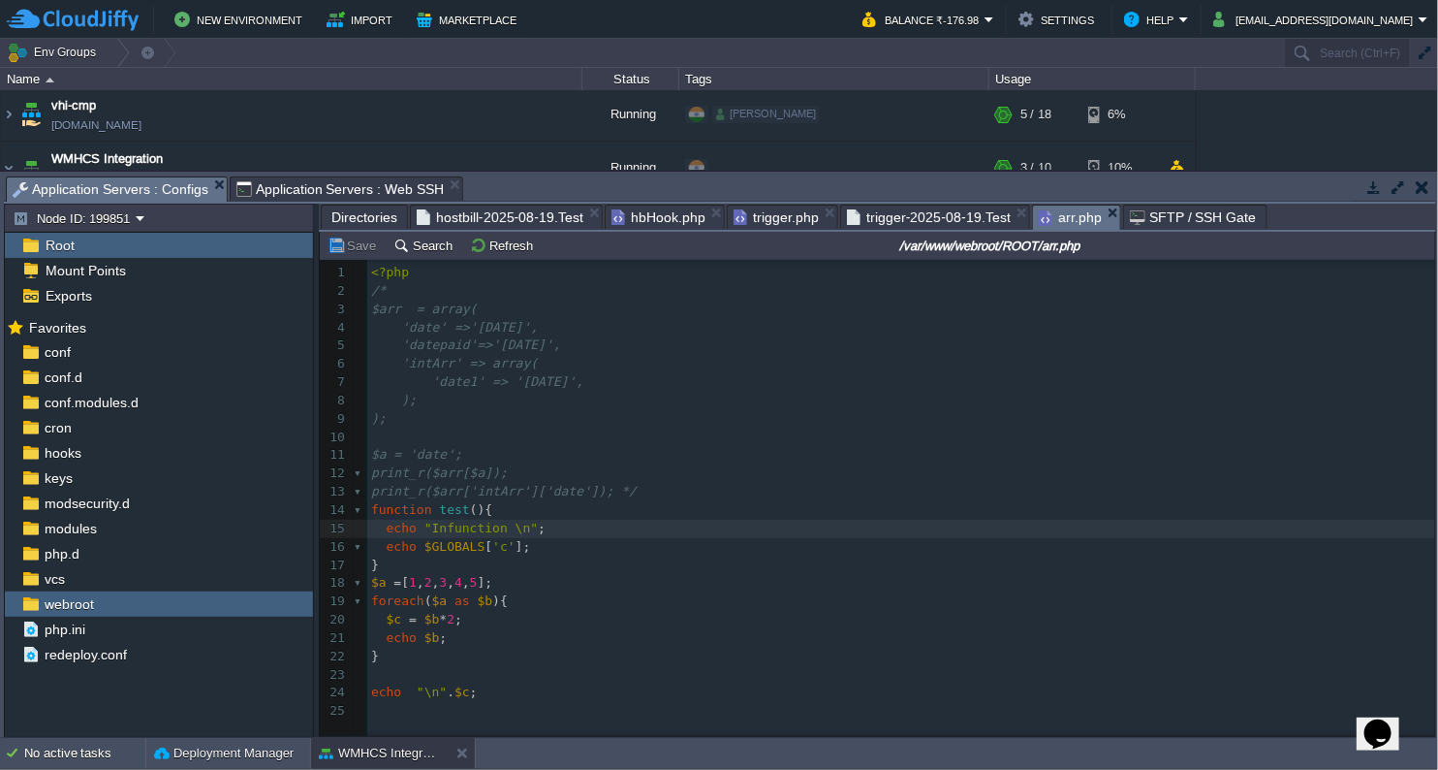
click at [113, 182] on span "Application Servers : Configs" at bounding box center [111, 189] width 196 height 24
click at [499, 692] on pre "echo "\n" . $c ;" at bounding box center [904, 692] width 1074 height 18
click at [494, 684] on pre "echo "\n" . $c ;" at bounding box center [904, 692] width 1074 height 18
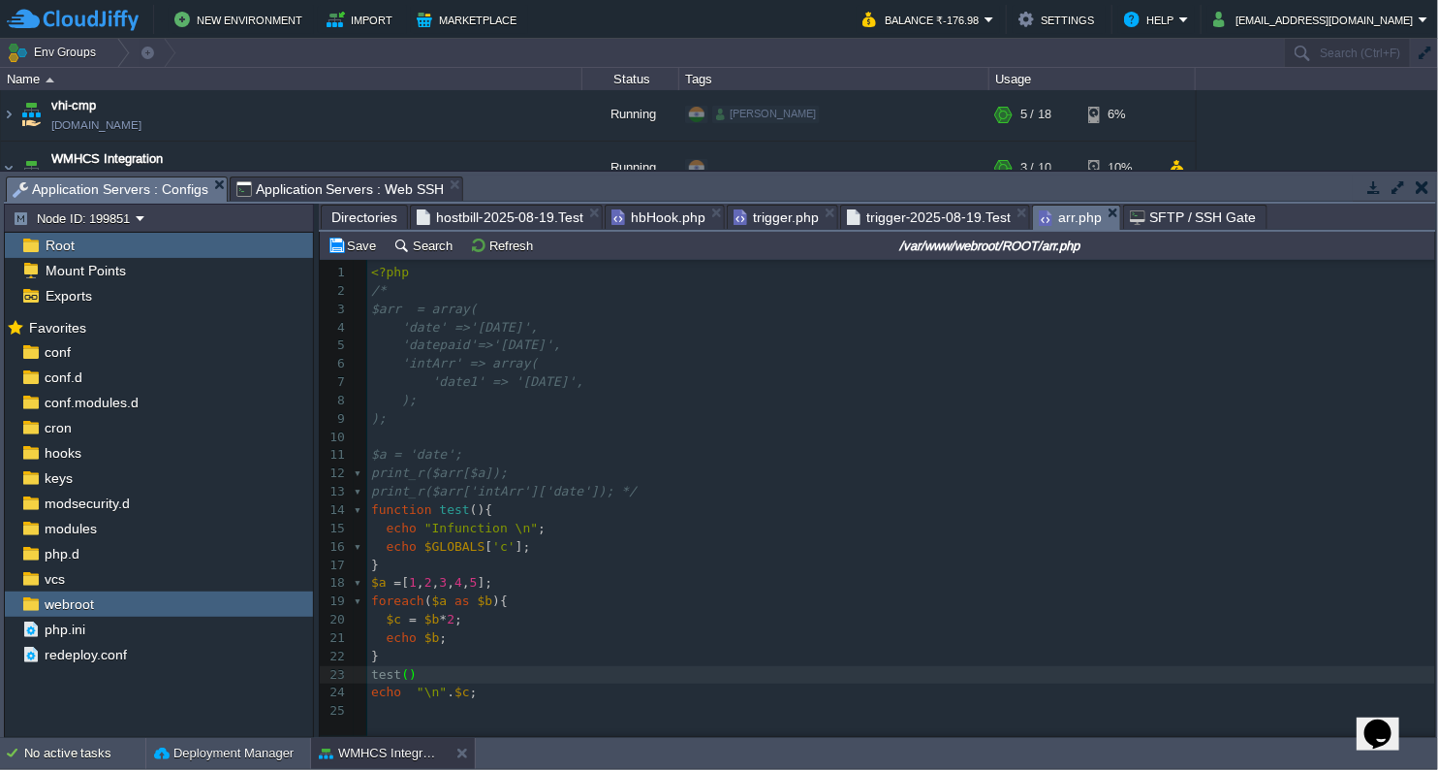
type textarea "test();"
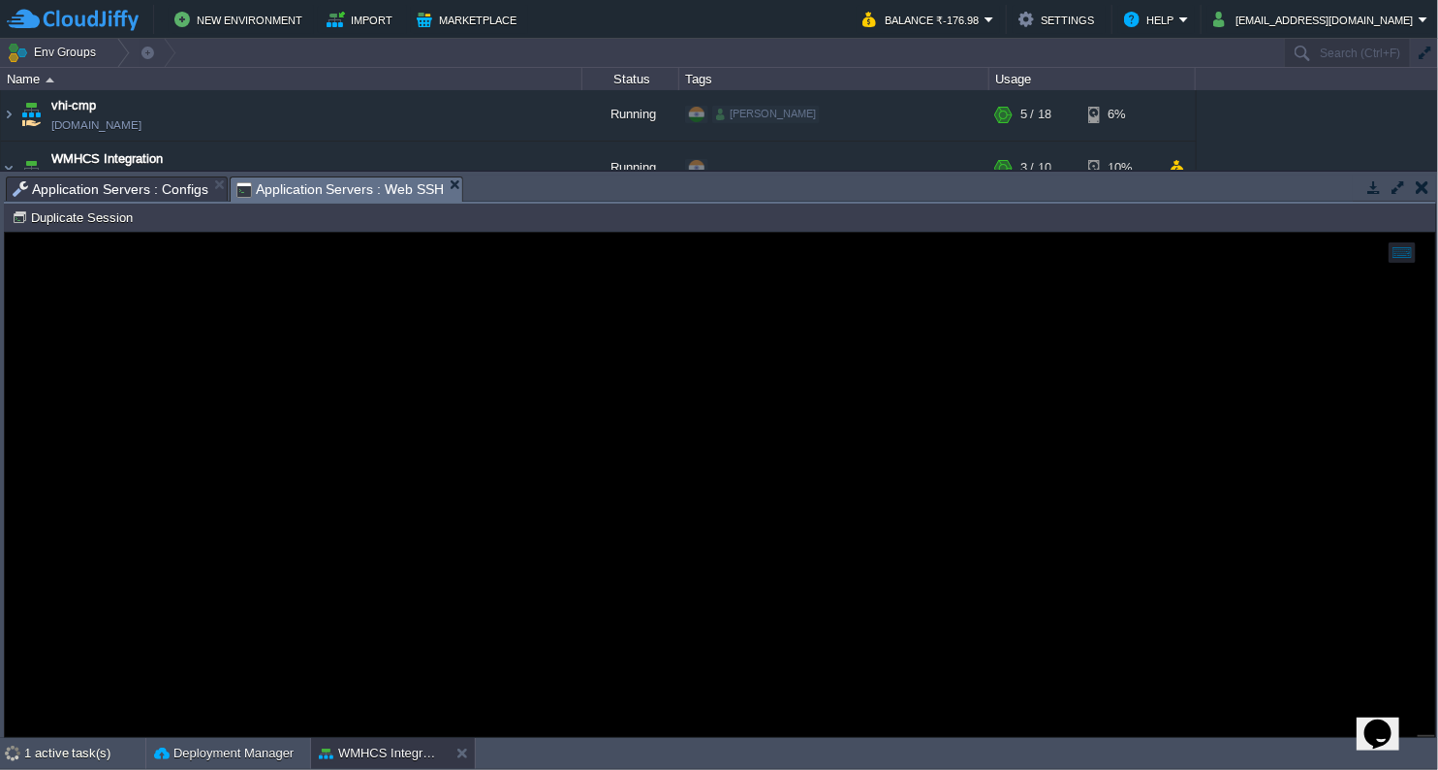
click at [341, 183] on span "Application Servers : Web SSH" at bounding box center [341, 189] width 208 height 24
